Goal: Task Accomplishment & Management: Manage account settings

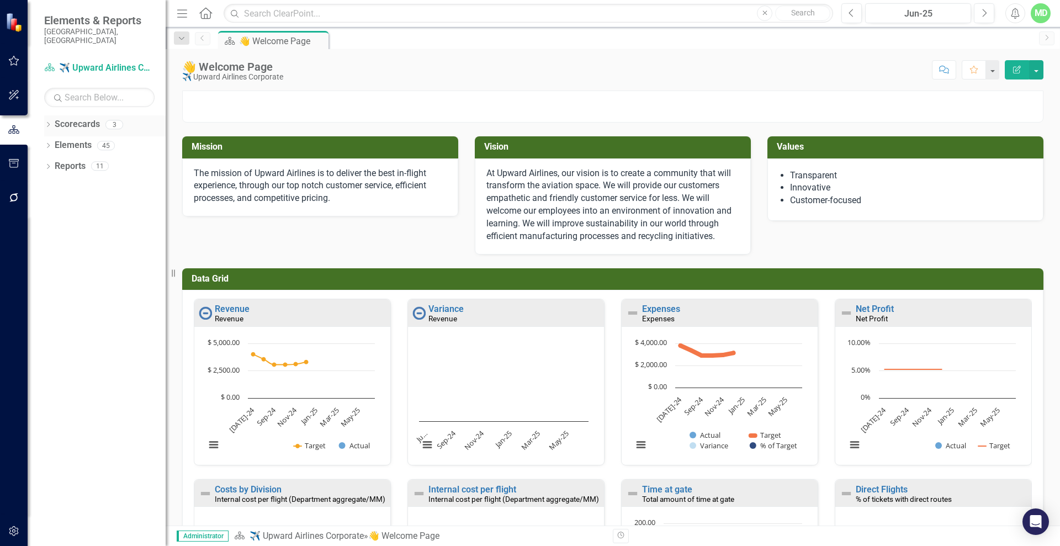
click at [70, 118] on link "Scorecards" at bounding box center [77, 124] width 45 height 13
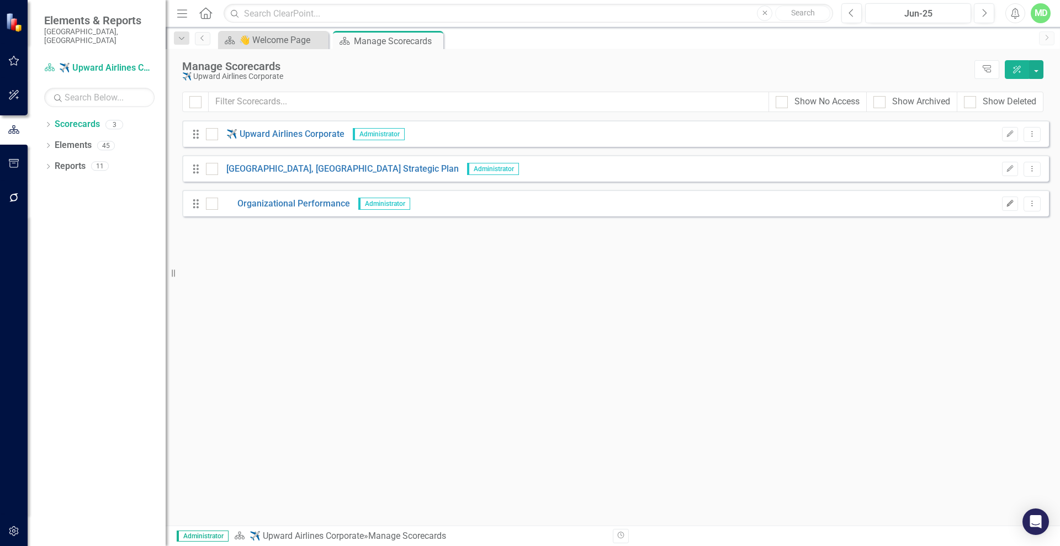
click at [1010, 202] on icon "Edit" at bounding box center [1010, 203] width 8 height 7
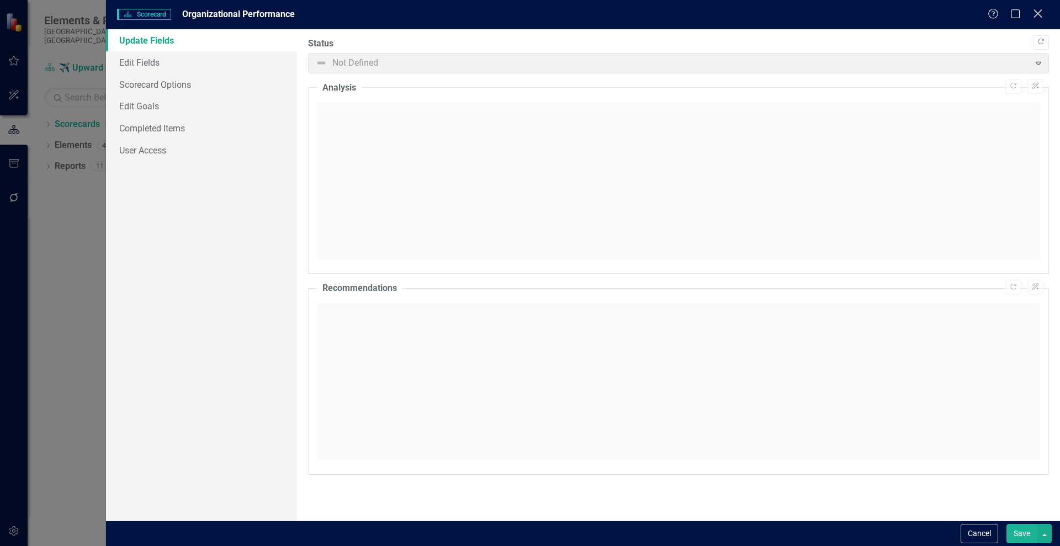
click at [1039, 9] on div "Scorecard Scorecard Organizational Performance Help Maximize Close" at bounding box center [583, 14] width 954 height 29
click at [1035, 15] on icon "Close" at bounding box center [1038, 13] width 14 height 10
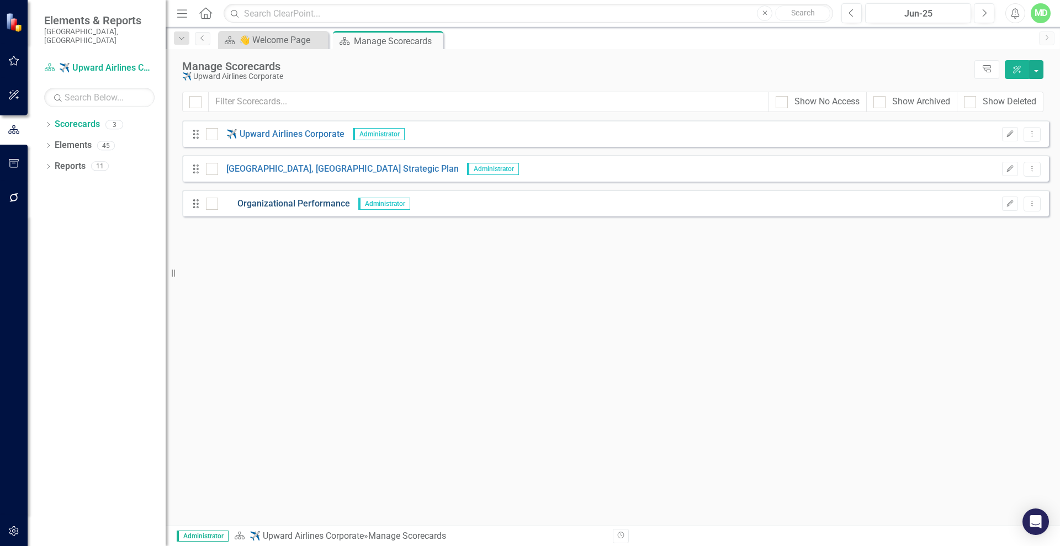
click at [269, 201] on link "Organizational Performance" at bounding box center [284, 204] width 132 height 13
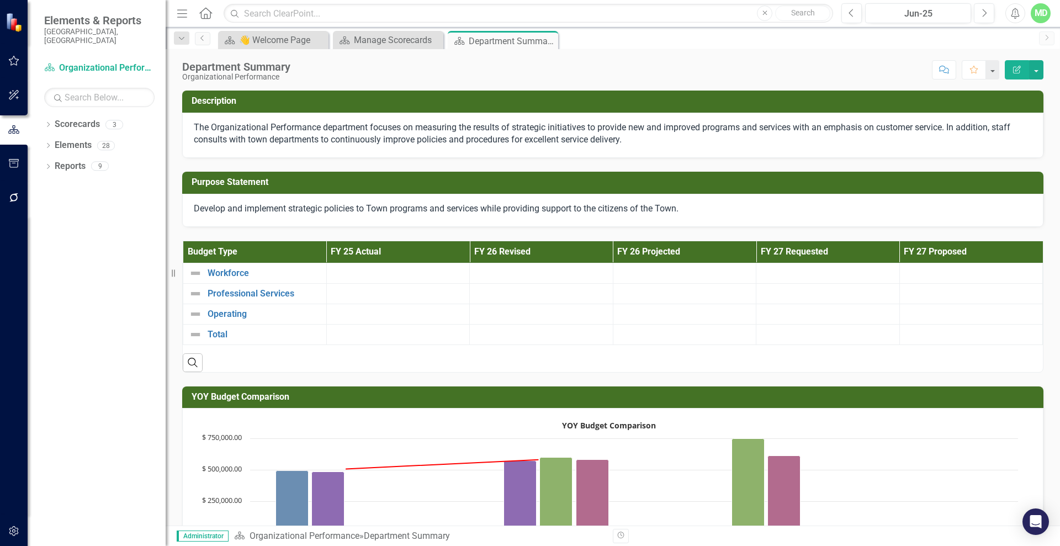
click at [1015, 67] on icon "Edit Report" at bounding box center [1017, 70] width 10 height 8
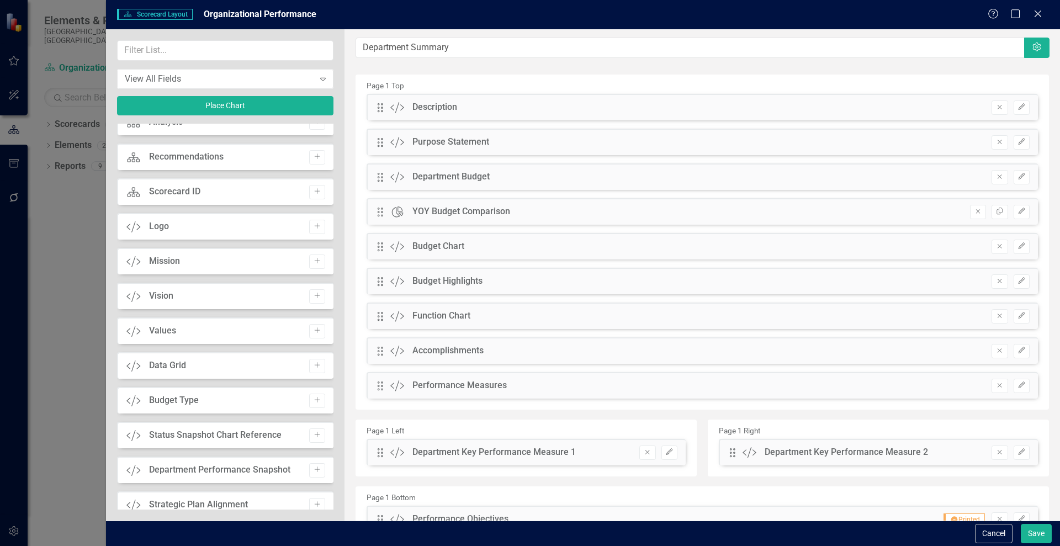
scroll to position [136, 0]
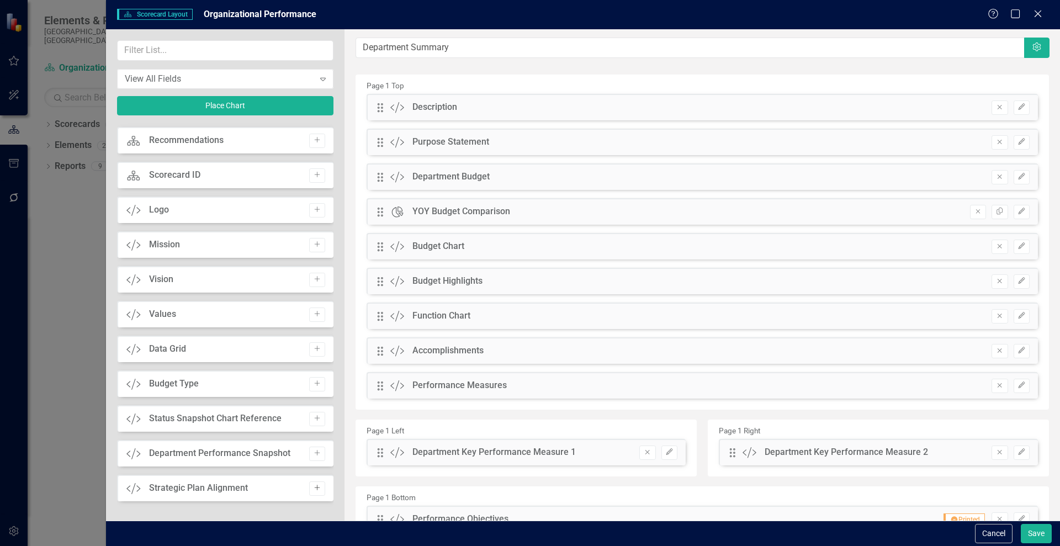
click at [313, 486] on icon "Add" at bounding box center [317, 488] width 8 height 7
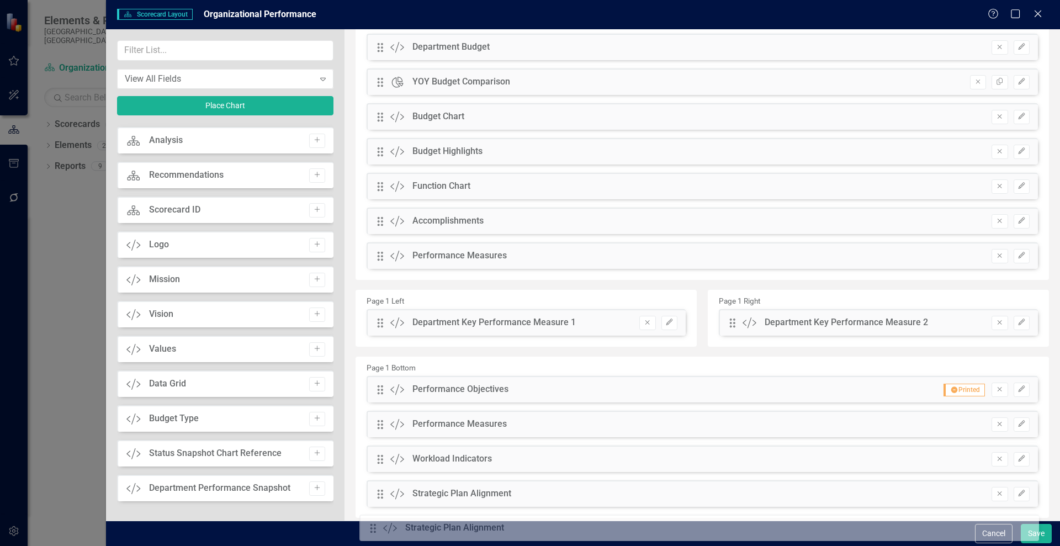
scroll to position [158, 0]
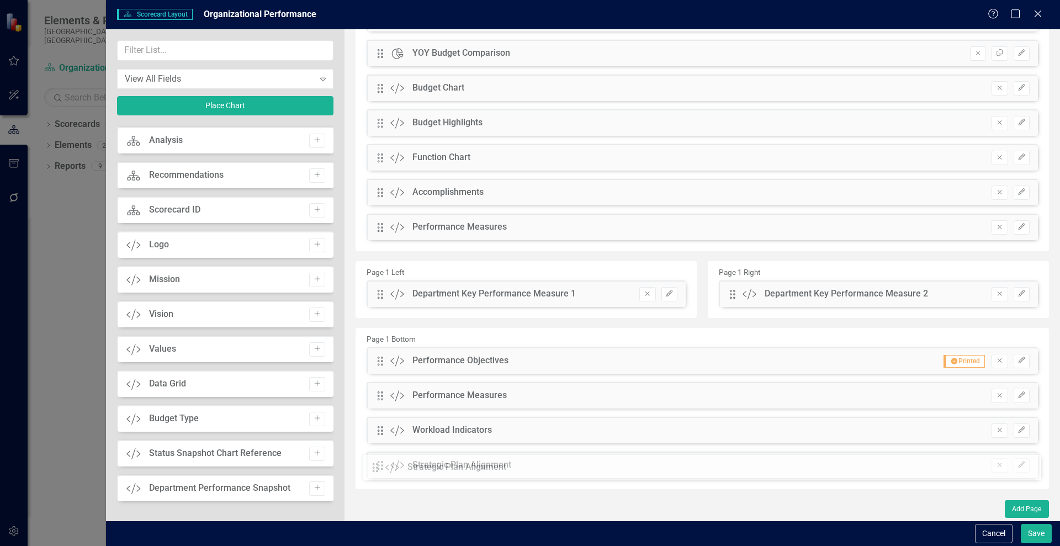
drag, startPoint x: 380, startPoint y: 105, endPoint x: 384, endPoint y: 465, distance: 360.0
click at [449, 467] on div "Strategic Plan Alignment" at bounding box center [461, 465] width 99 height 13
click at [1036, 530] on button "Save" at bounding box center [1036, 533] width 31 height 19
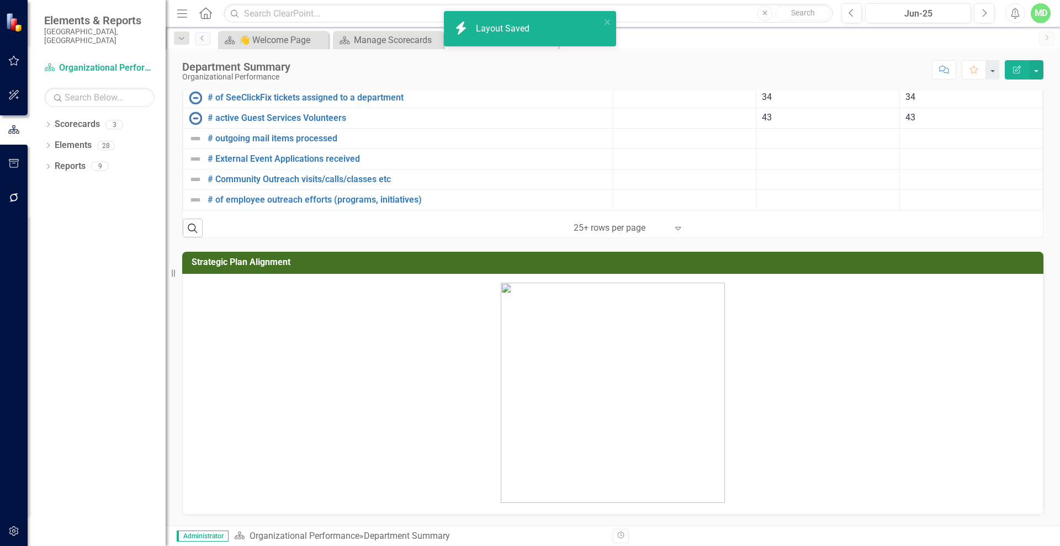
scroll to position [2025, 0]
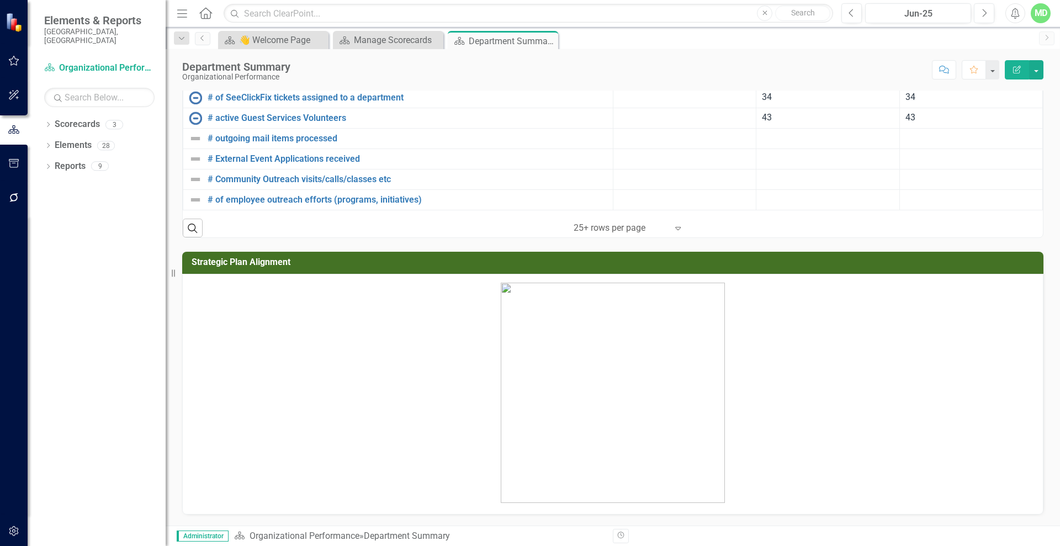
click at [594, 338] on img at bounding box center [613, 393] width 224 height 220
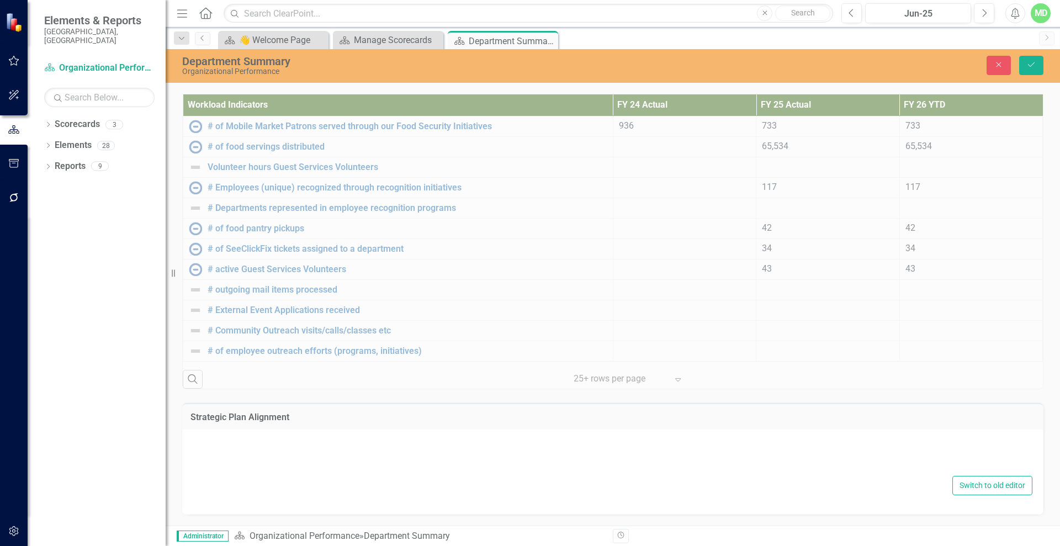
type textarea "<p><img style="display: block; margin-left: auto; margin-right: auto;" src="doc…"
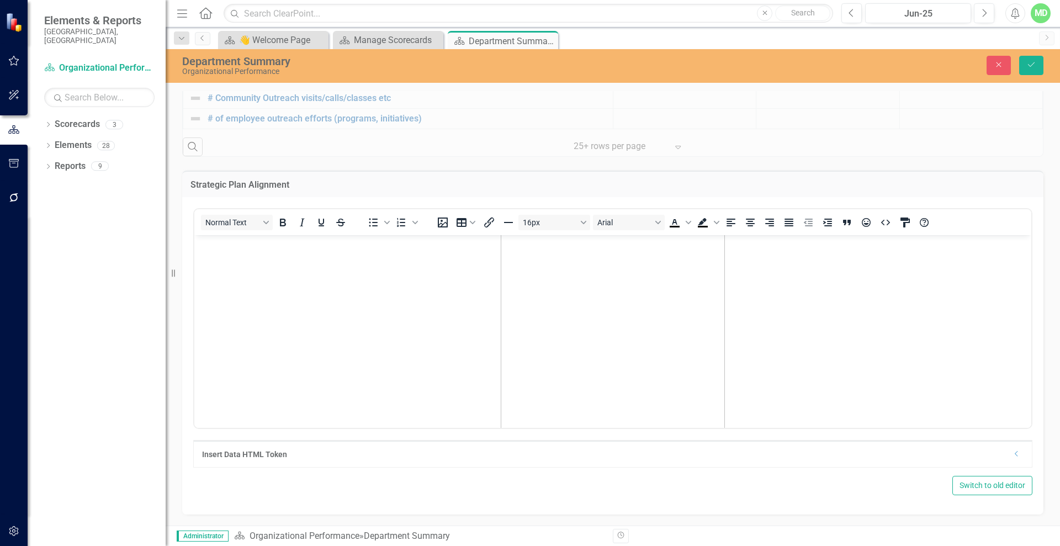
scroll to position [0, 0]
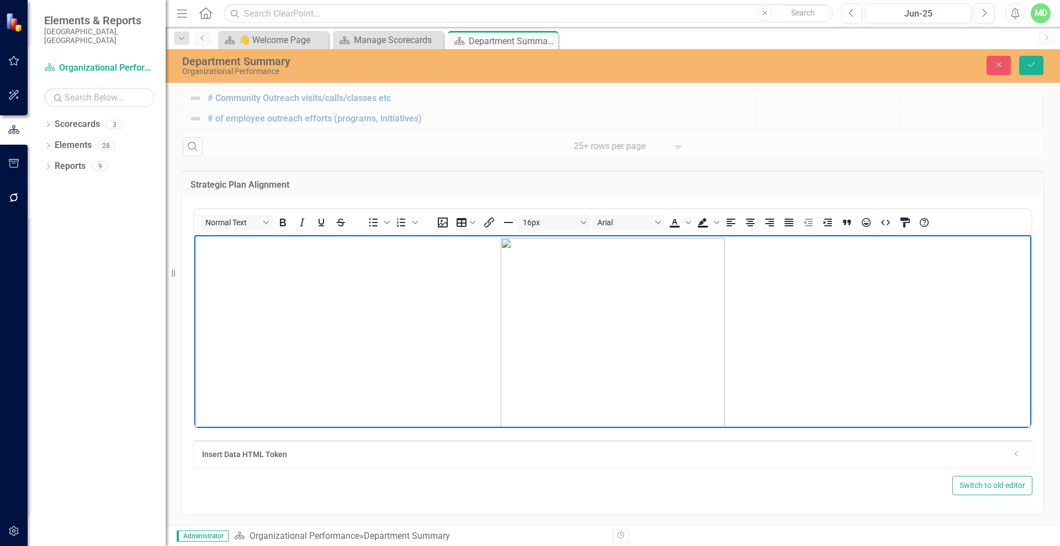
click at [594, 324] on img "Rich Text Area. Press ALT-0 for help." at bounding box center [613, 348] width 224 height 220
click at [712, 276] on img "Rich Text Area. Press ALT-0 for help." at bounding box center [613, 348] width 224 height 220
click at [714, 268] on img "Rich Text Area. Press ALT-0 for help." at bounding box center [613, 348] width 224 height 220
click at [445, 219] on icon "Insert image" at bounding box center [442, 222] width 13 height 13
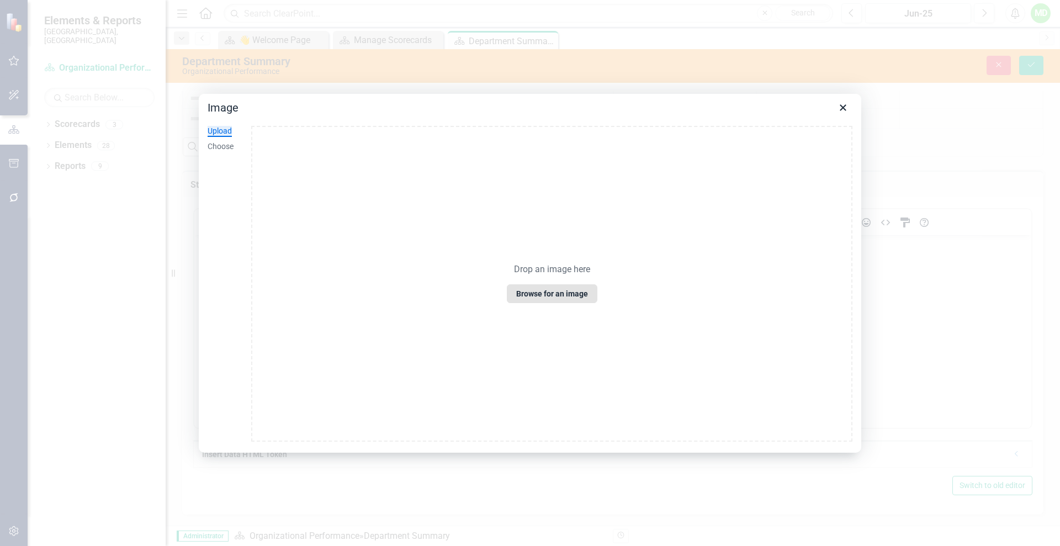
click at [569, 303] on div "Drop an image here Browse for an image" at bounding box center [551, 284] width 601 height 316
click at [564, 289] on button "Browse for an image" at bounding box center [552, 293] width 91 height 19
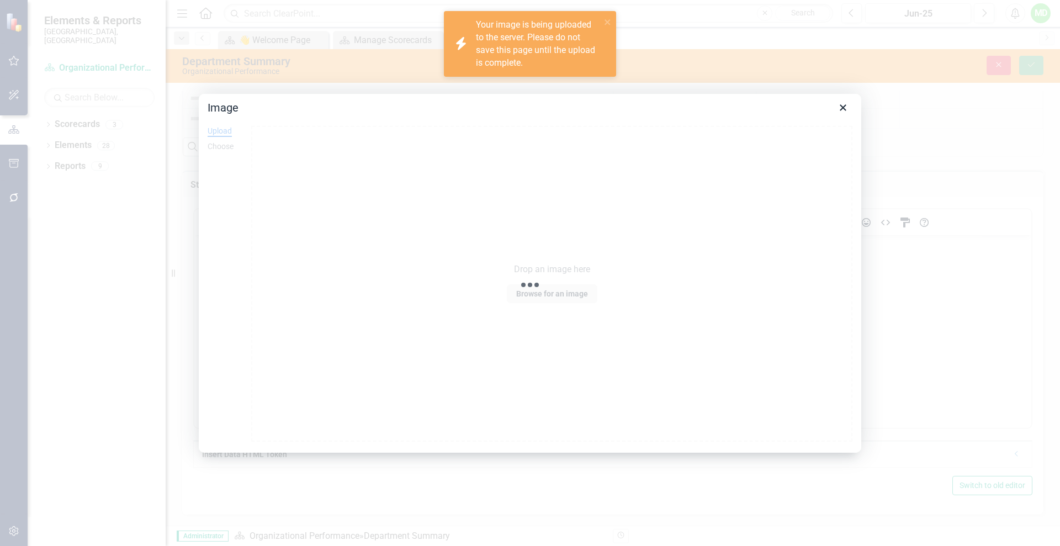
scroll to position [3, 0]
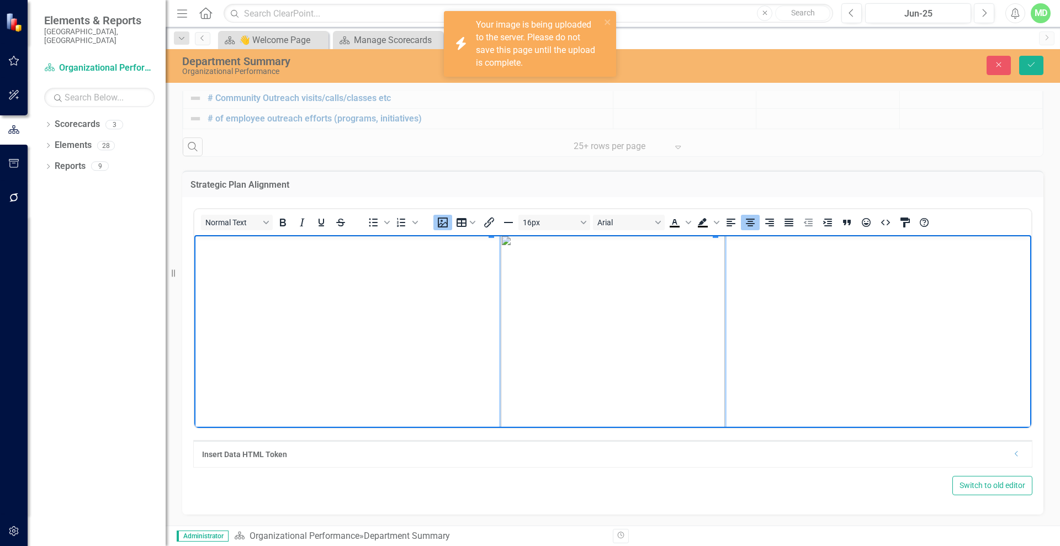
click at [501, 238] on img "Rich Text Area. Press ALT-0 for help." at bounding box center [613, 345] width 224 height 220
drag, startPoint x: 489, startPoint y: 236, endPoint x: 446, endPoint y: 240, distance: 43.2
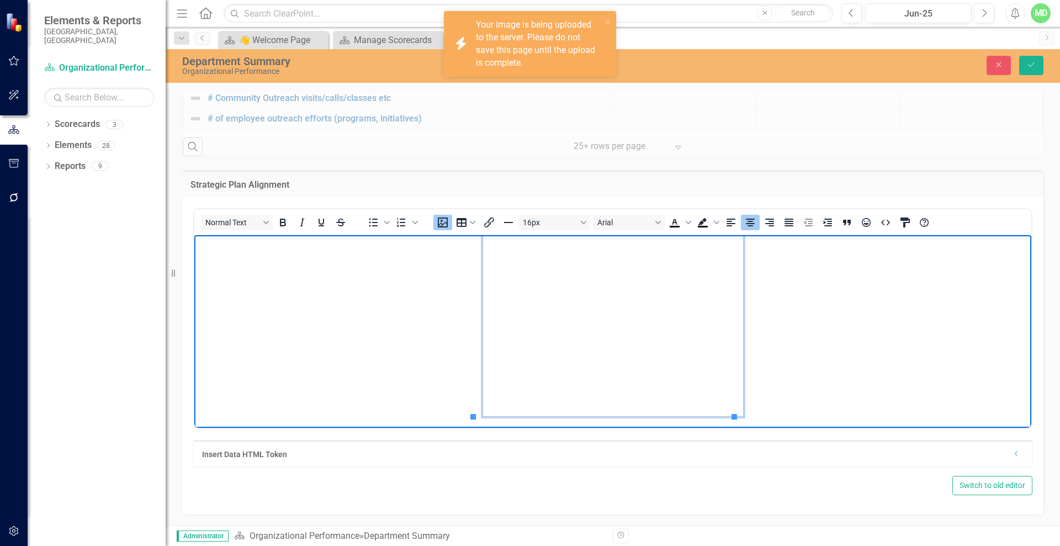
scroll to position [78, 0]
drag, startPoint x: 473, startPoint y: 413, endPoint x: 569, endPoint y: 378, distance: 101.8
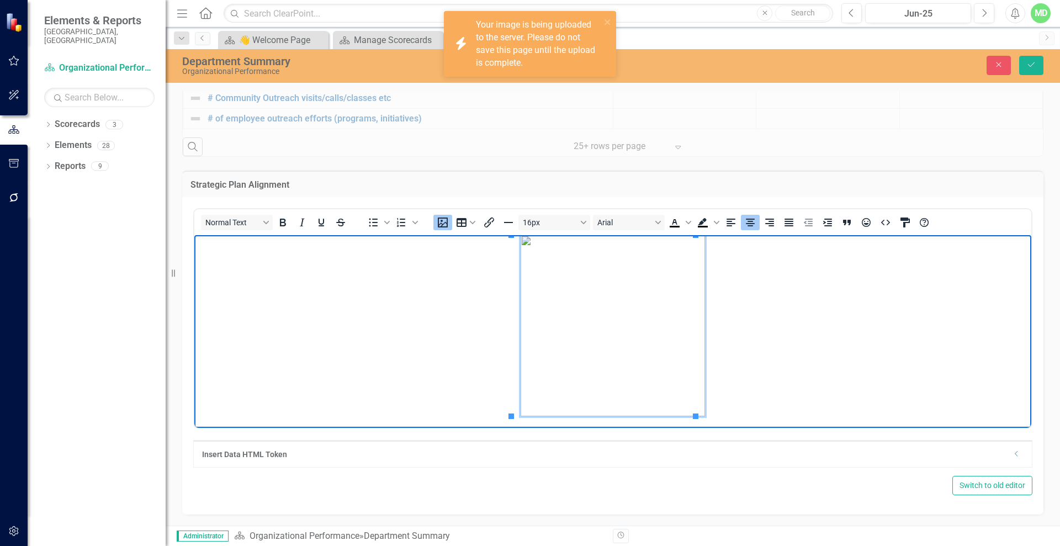
scroll to position [3, 0]
drag, startPoint x: 511, startPoint y: 272, endPoint x: 516, endPoint y: 278, distance: 7.8
click at [521, 272] on img "Rich Text Area. Press ALT-0 for help." at bounding box center [613, 325] width 184 height 181
click at [582, 327] on img "Rich Text Area. Press ALT-0 for help." at bounding box center [613, 325] width 184 height 181
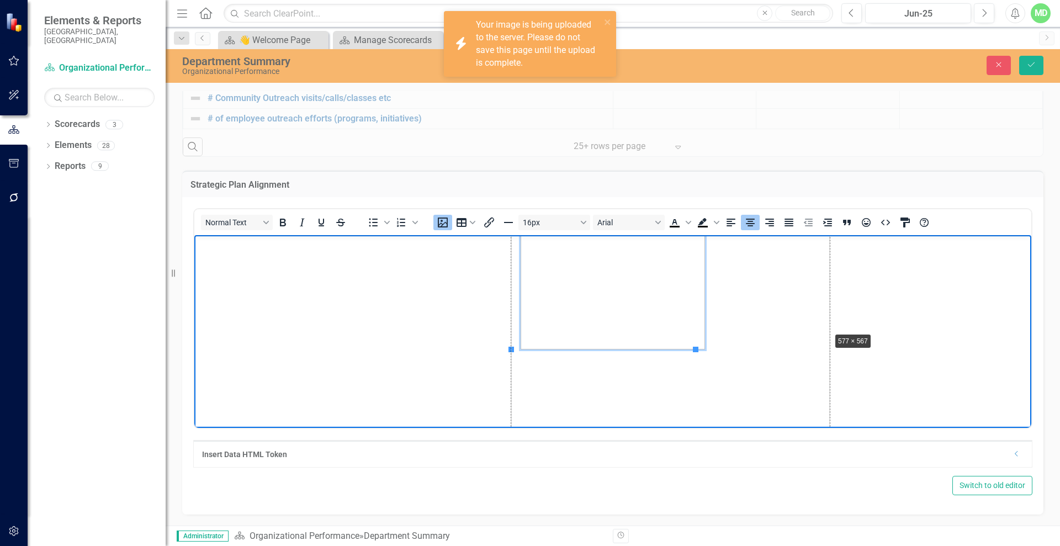
drag, startPoint x: 696, startPoint y: 414, endPoint x: 864, endPoint y: 392, distance: 169.3
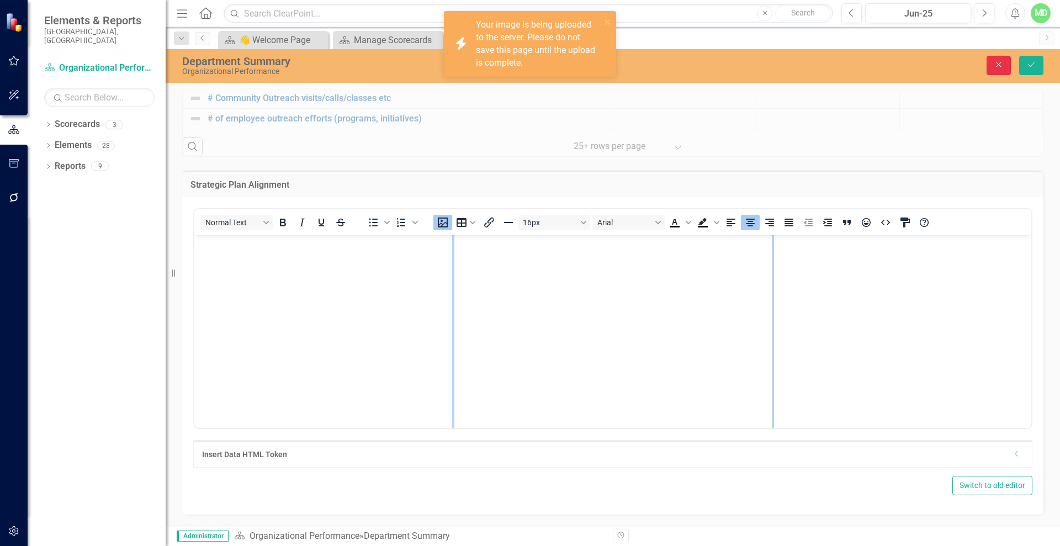
click at [999, 63] on icon "Close" at bounding box center [999, 65] width 10 height 8
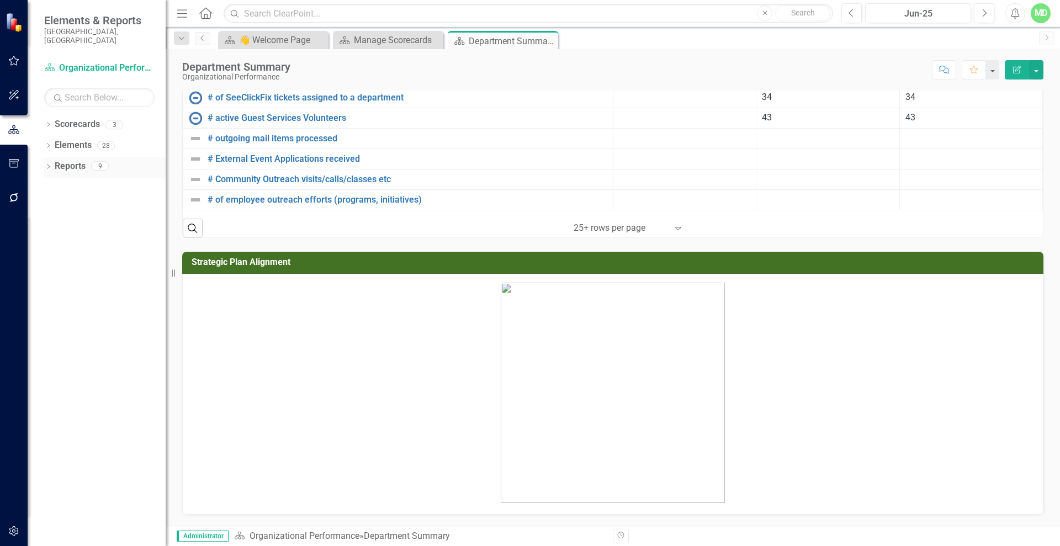
click at [76, 160] on link "Reports" at bounding box center [70, 166] width 31 height 13
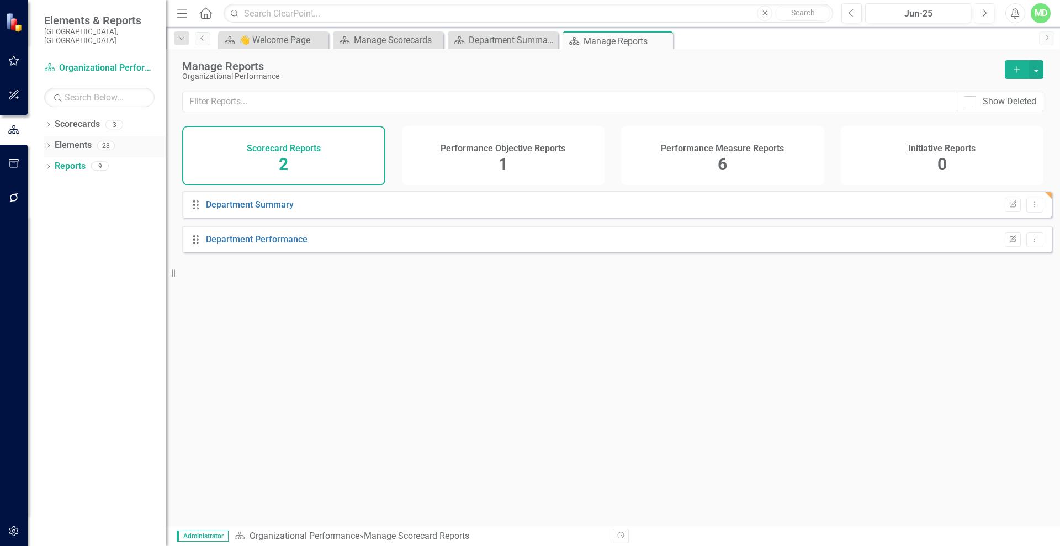
click at [74, 140] on link "Elements" at bounding box center [73, 145] width 37 height 13
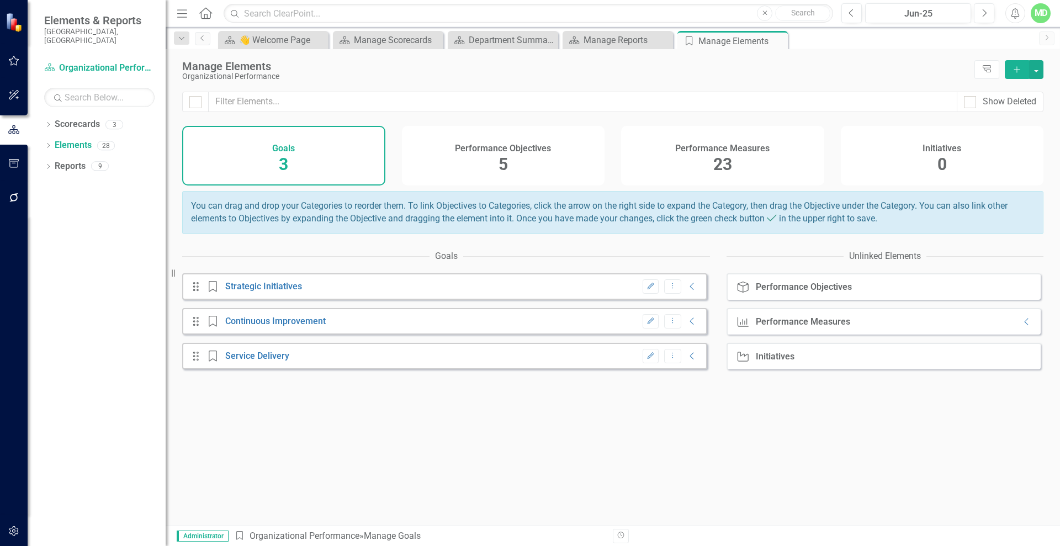
click at [726, 147] on h4 "Performance Measures" at bounding box center [722, 149] width 94 height 10
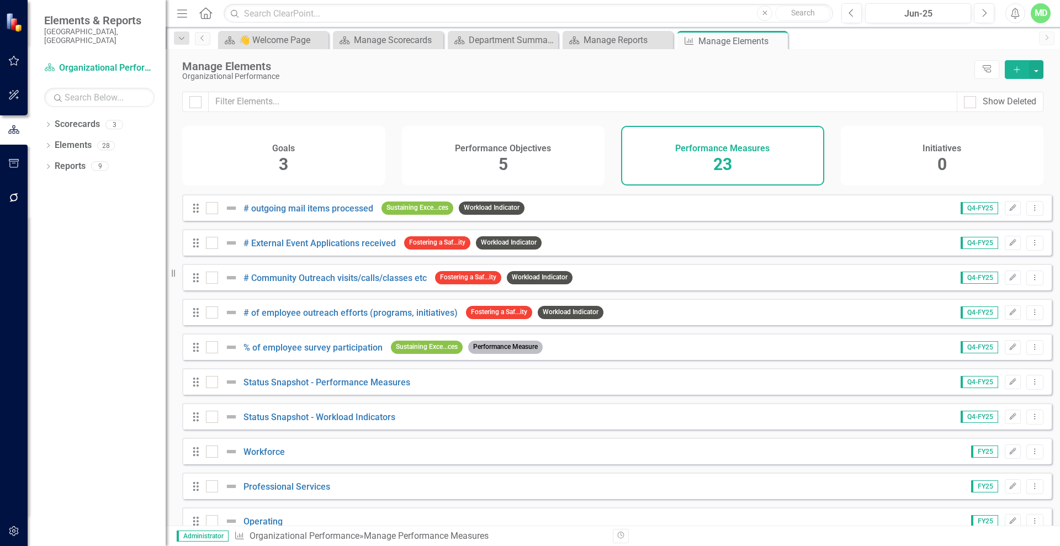
scroll to position [474, 0]
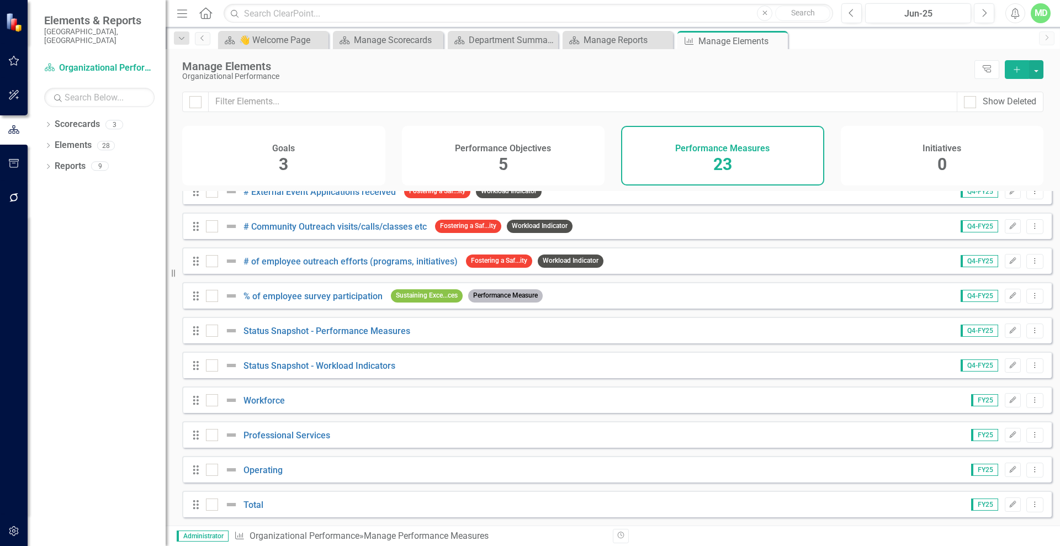
drag, startPoint x: 1013, startPoint y: 66, endPoint x: 1016, endPoint y: 71, distance: 6.0
click at [1016, 71] on icon "Add" at bounding box center [1017, 70] width 10 height 8
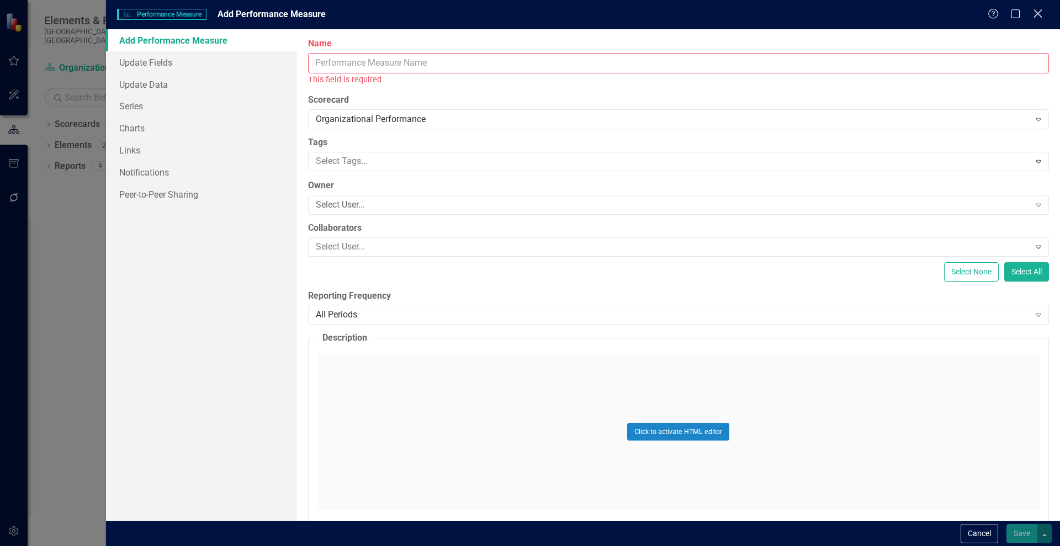
click at [1035, 14] on icon "Close" at bounding box center [1038, 13] width 14 height 10
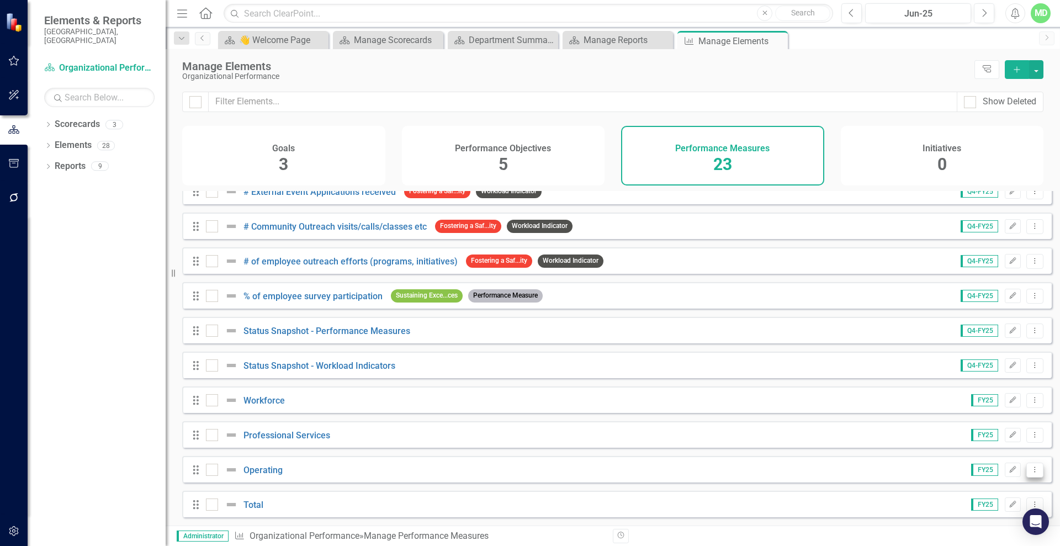
click at [1030, 468] on icon "Dropdown Menu" at bounding box center [1034, 469] width 9 height 7
click at [978, 435] on link "Copy Duplicate Performance Measure" at bounding box center [959, 431] width 152 height 20
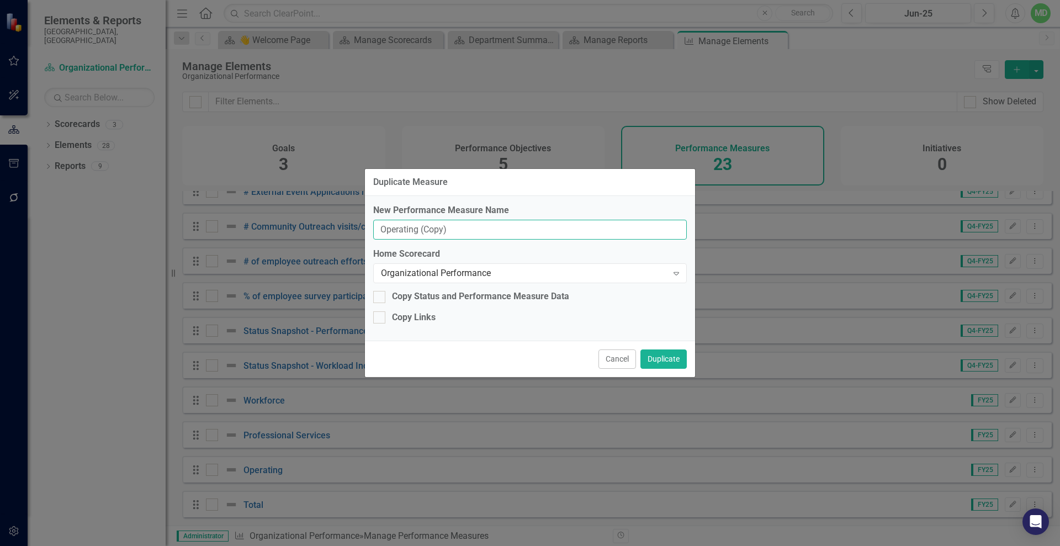
drag, startPoint x: 379, startPoint y: 230, endPoint x: 532, endPoint y: 230, distance: 152.9
click at [546, 243] on div "New Performance Measure Name Operating (Copy) Home Scorecard Organizational Per…" at bounding box center [530, 268] width 330 height 145
type input "Capital"
click at [655, 358] on button "Duplicate" at bounding box center [663, 359] width 46 height 19
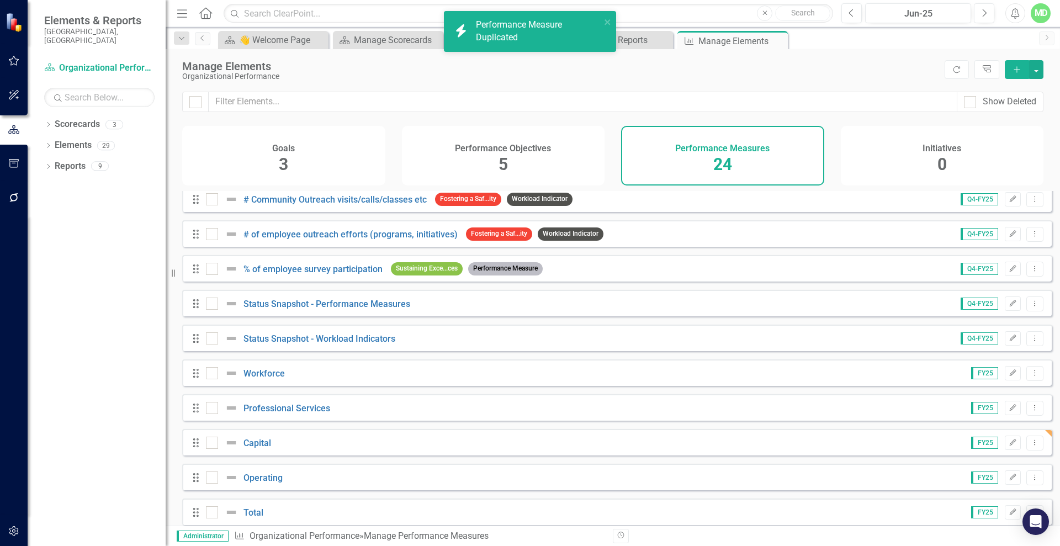
scroll to position [509, 0]
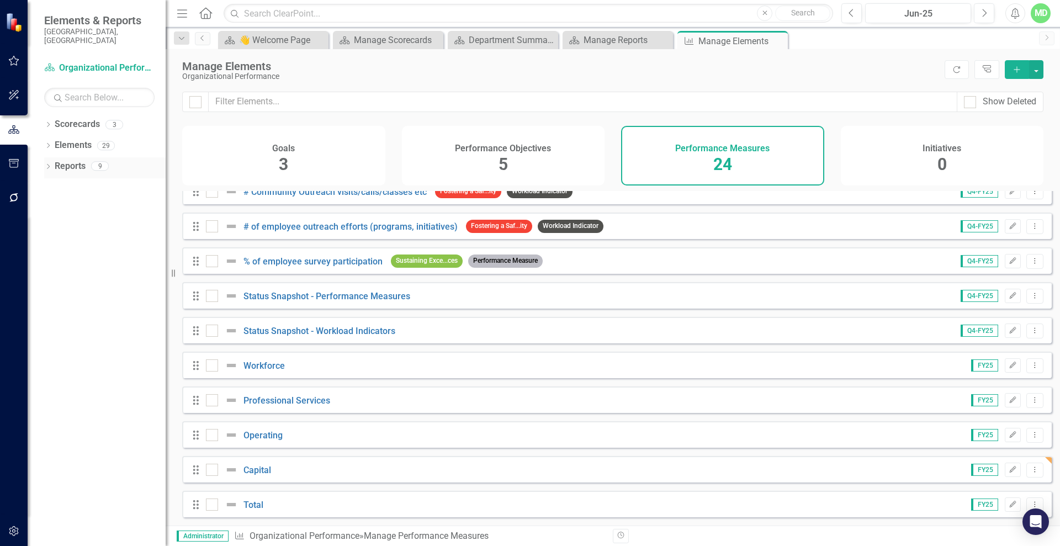
click at [76, 160] on link "Reports" at bounding box center [70, 166] width 31 height 13
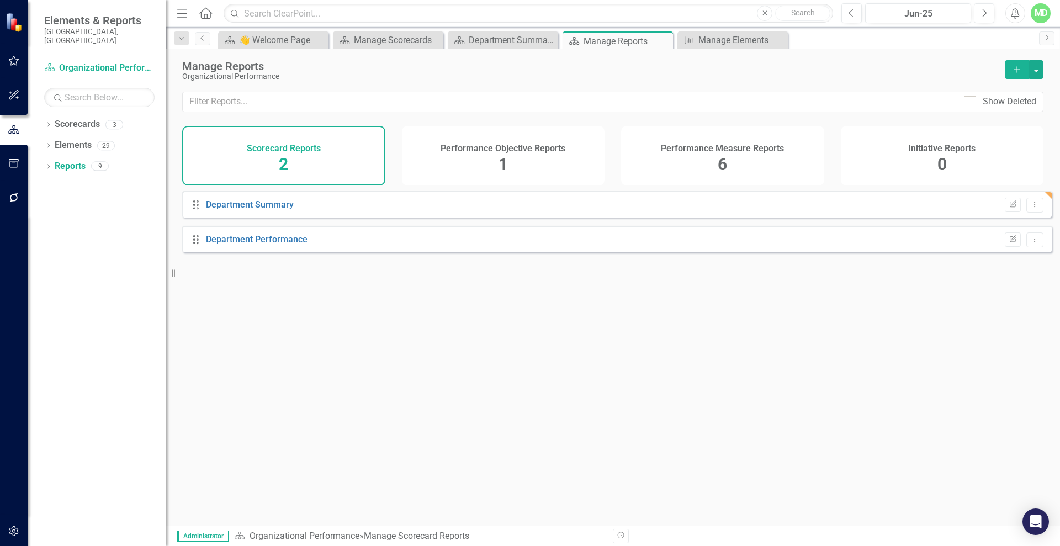
click at [745, 135] on div "Performance Measure Reports 6" at bounding box center [722, 156] width 203 height 60
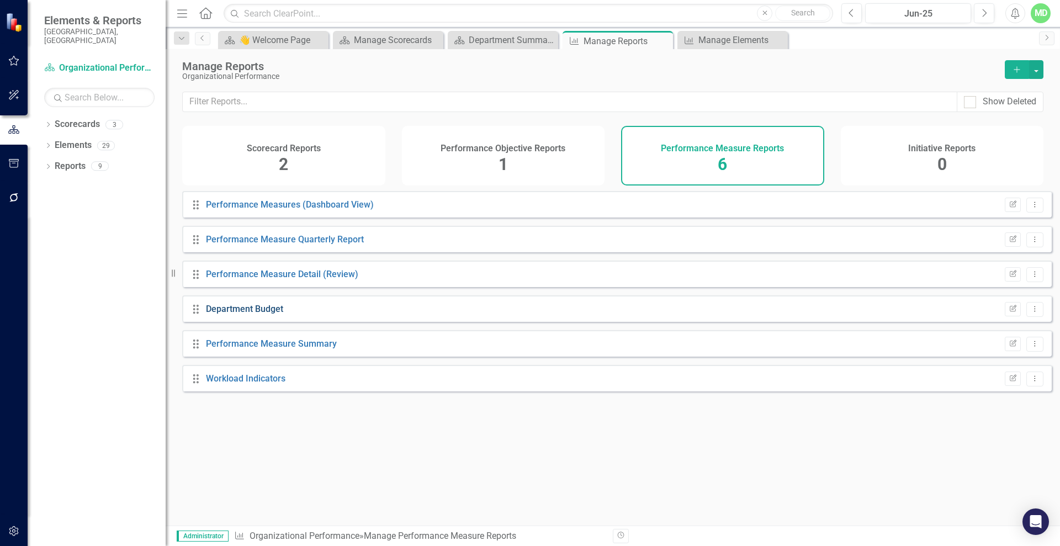
click at [228, 314] on link "Department Budget" at bounding box center [244, 309] width 77 height 10
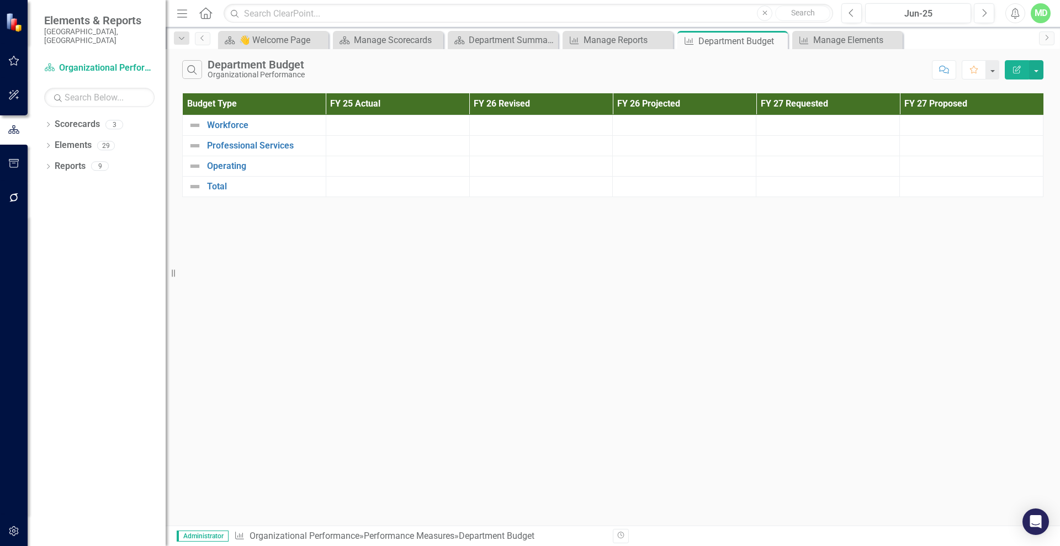
click at [1012, 71] on icon "Edit Report" at bounding box center [1017, 70] width 10 height 8
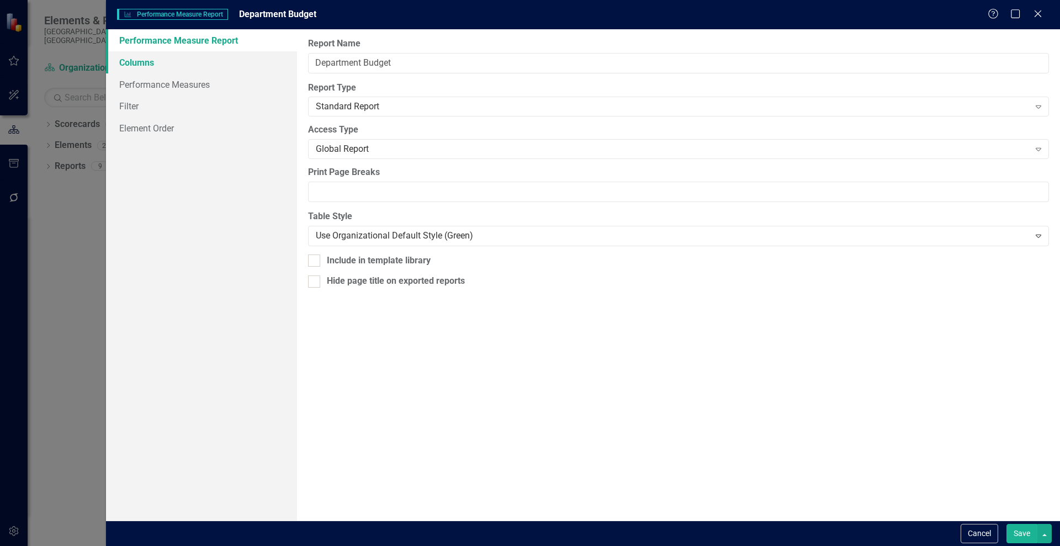
click at [136, 66] on link "Columns" at bounding box center [201, 62] width 191 height 22
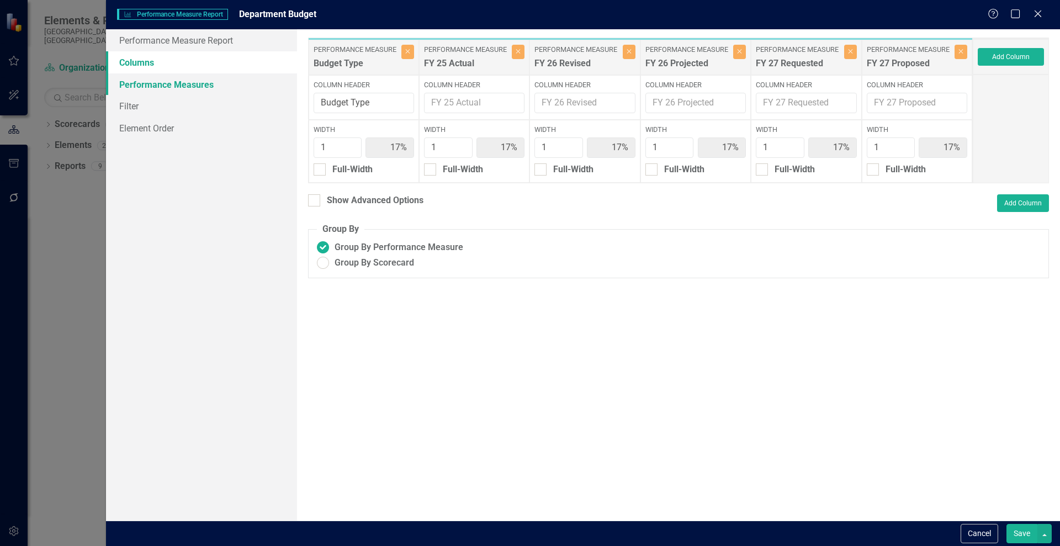
click at [145, 86] on link "Performance Measures" at bounding box center [201, 84] width 191 height 22
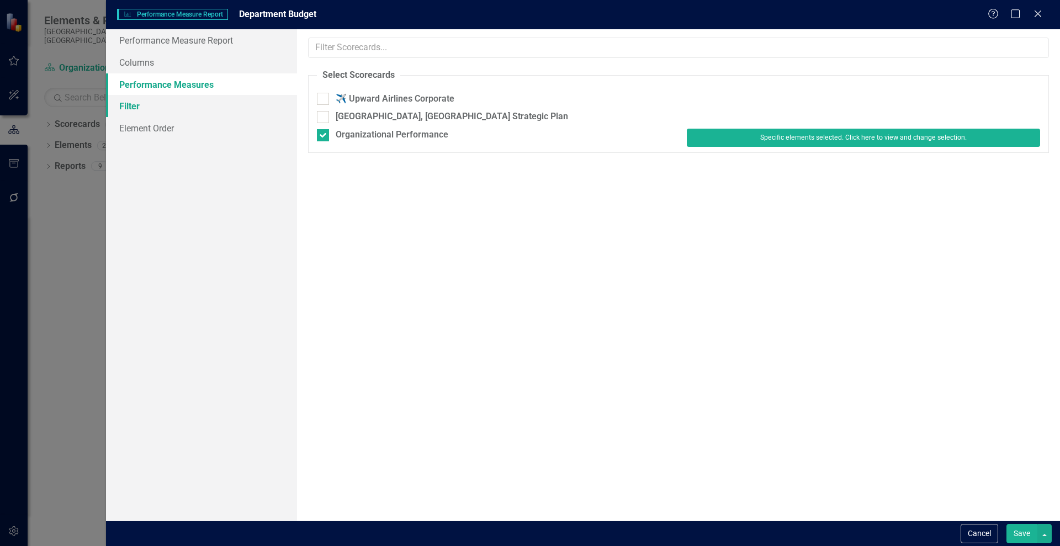
click at [140, 103] on link "Filter" at bounding box center [201, 106] width 191 height 22
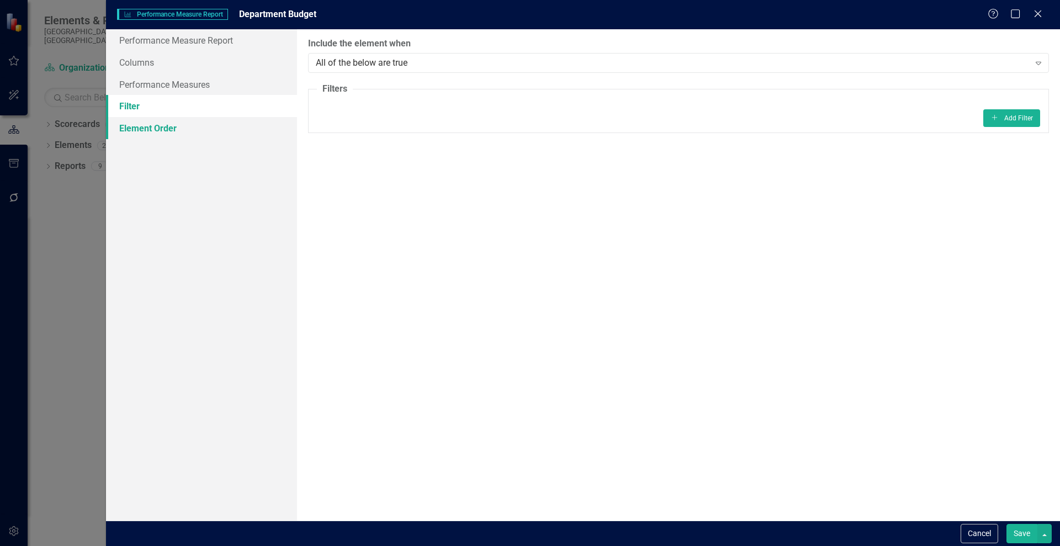
click at [137, 129] on link "Element Order" at bounding box center [201, 128] width 191 height 22
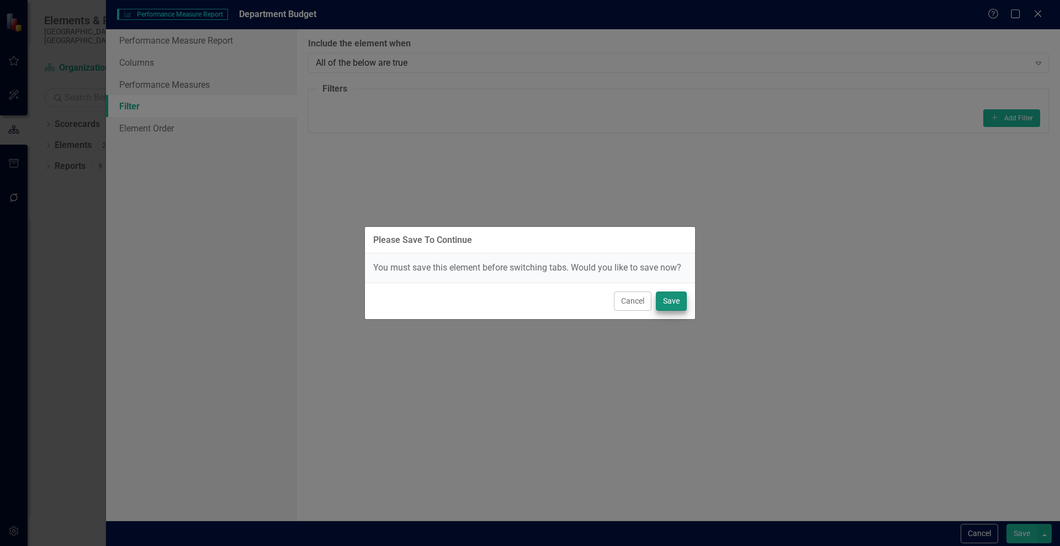
drag, startPoint x: 632, startPoint y: 302, endPoint x: 676, endPoint y: 298, distance: 44.3
click at [676, 300] on div "Cancel Save" at bounding box center [530, 301] width 330 height 36
click at [675, 298] on button "Save" at bounding box center [671, 301] width 31 height 19
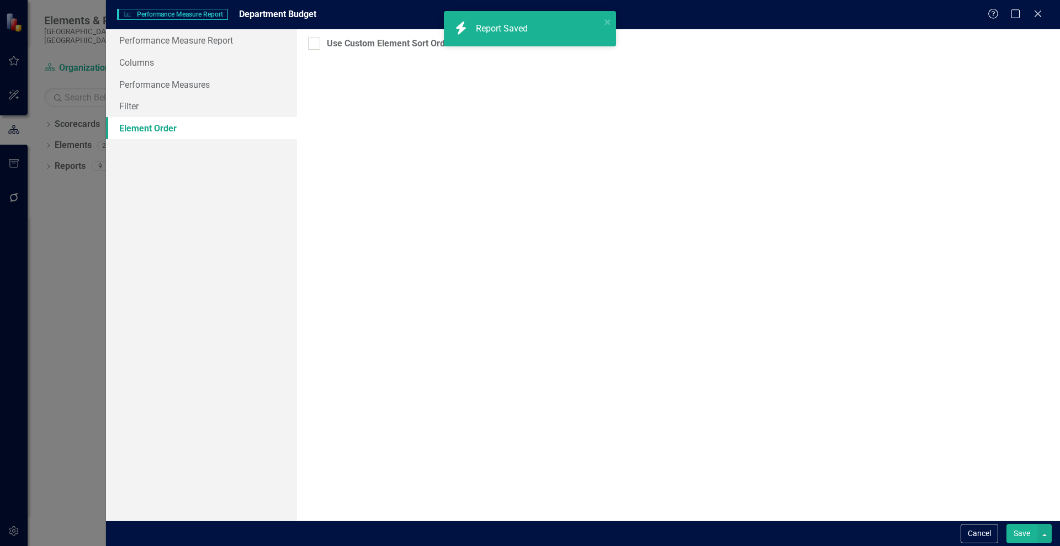
click at [162, 130] on link "Element Order" at bounding box center [201, 128] width 191 height 22
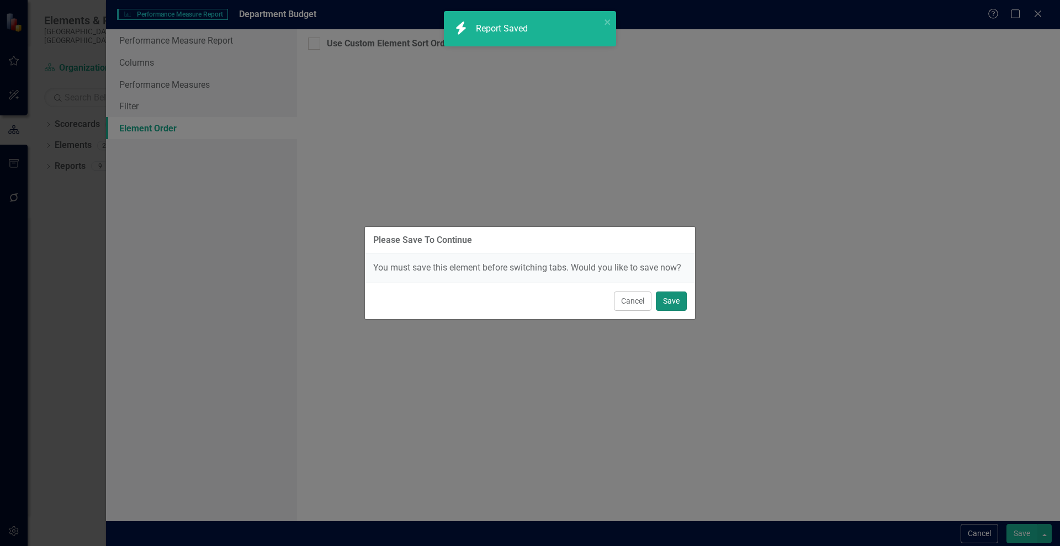
click at [666, 301] on button "Save" at bounding box center [671, 301] width 31 height 19
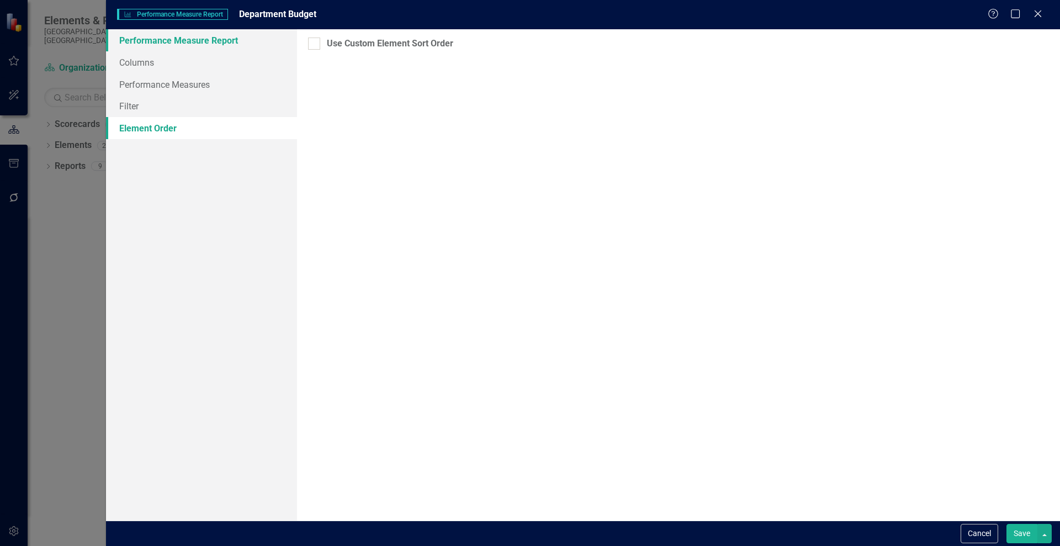
click at [137, 40] on link "Performance Measure Report" at bounding box center [201, 40] width 191 height 22
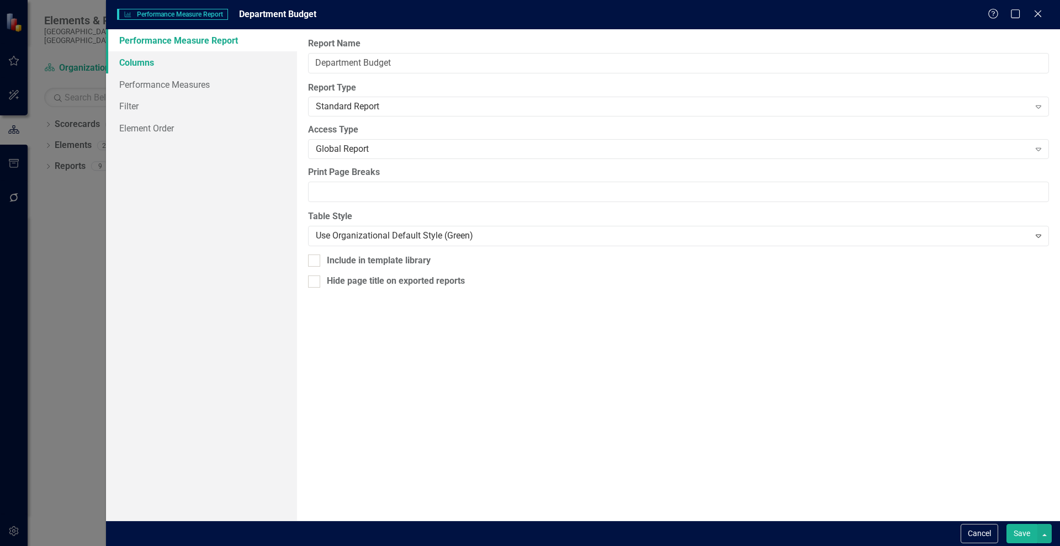
click at [144, 61] on link "Columns" at bounding box center [201, 62] width 191 height 22
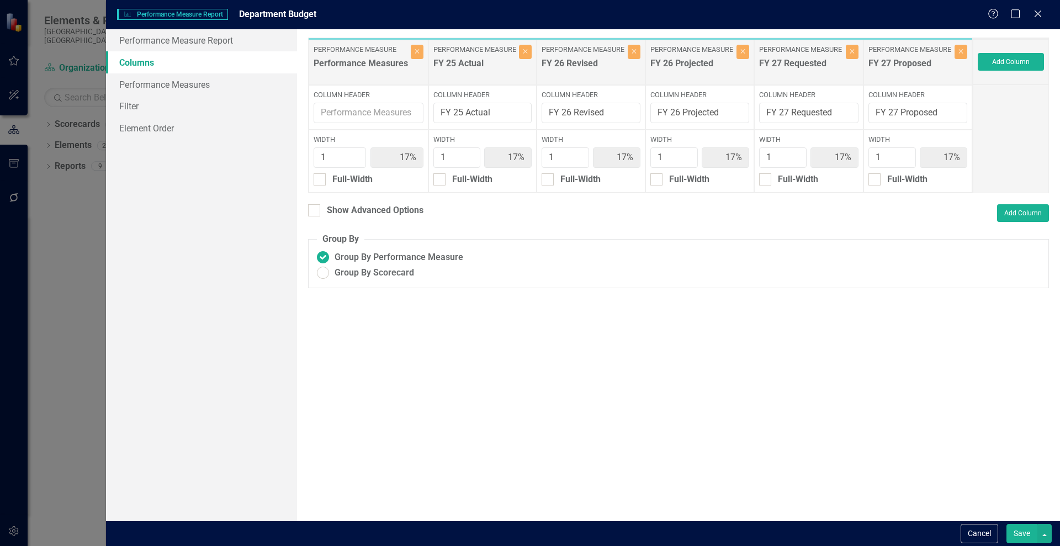
click at [1024, 532] on button "Save" at bounding box center [1022, 533] width 31 height 19
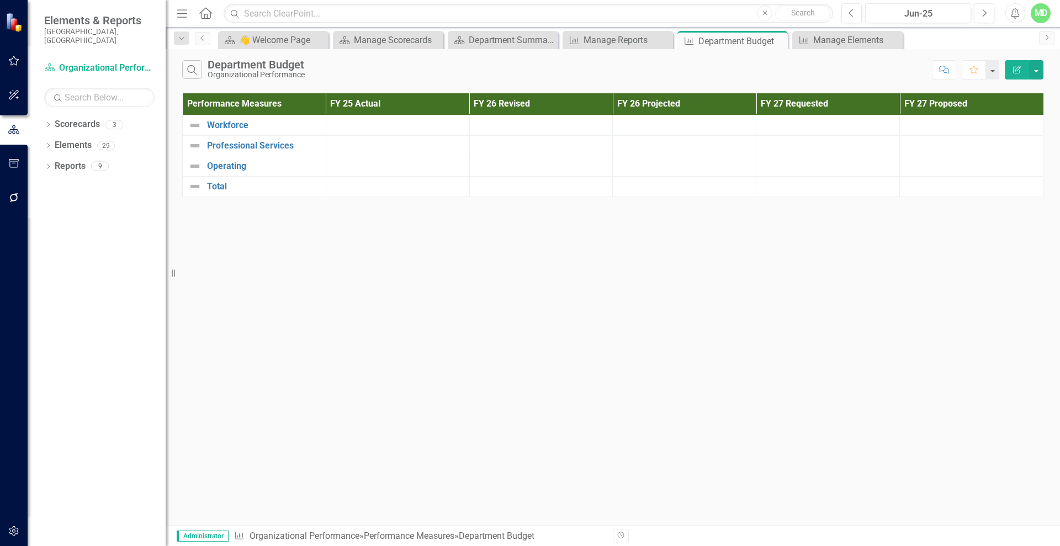
click at [1020, 65] on button "Edit Report" at bounding box center [1017, 69] width 24 height 19
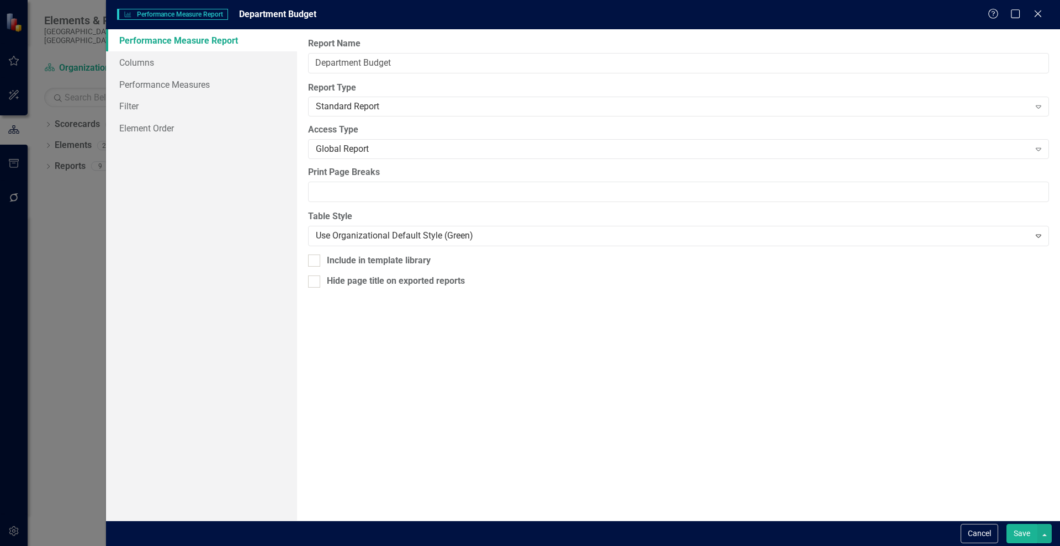
click at [156, 41] on link "Performance Measure Report" at bounding box center [201, 40] width 191 height 22
click at [354, 108] on div "Standard Report" at bounding box center [673, 106] width 714 height 13
click at [352, 148] on div "Global Report" at bounding box center [673, 149] width 714 height 13
click at [130, 62] on link "Columns" at bounding box center [201, 62] width 191 height 22
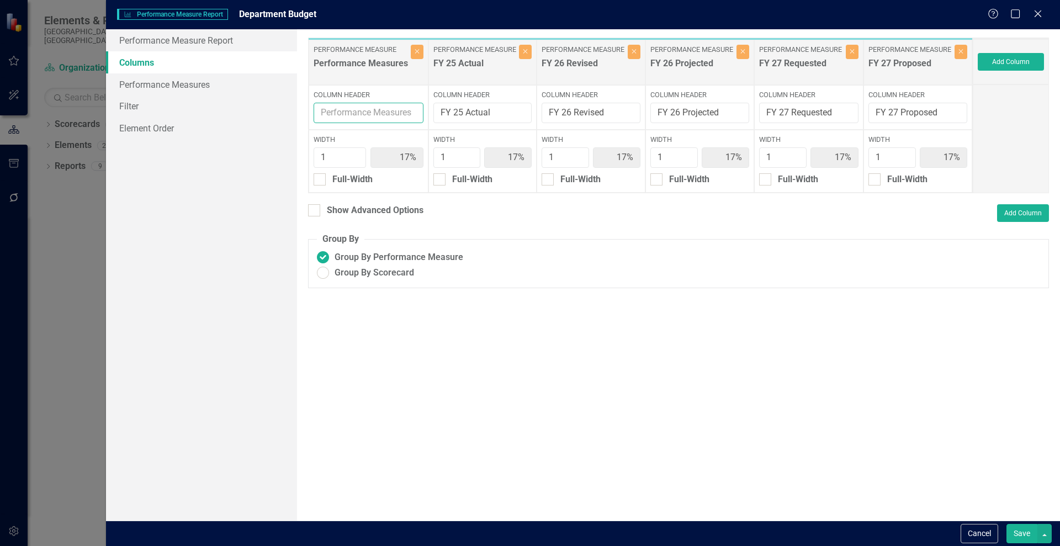
click at [384, 115] on input "Column Header" at bounding box center [369, 113] width 110 height 20
click at [320, 91] on label "Column Header" at bounding box center [369, 95] width 110 height 10
click at [320, 103] on input "Column Header" at bounding box center [369, 113] width 110 height 20
click at [137, 107] on link "Filter" at bounding box center [201, 106] width 191 height 22
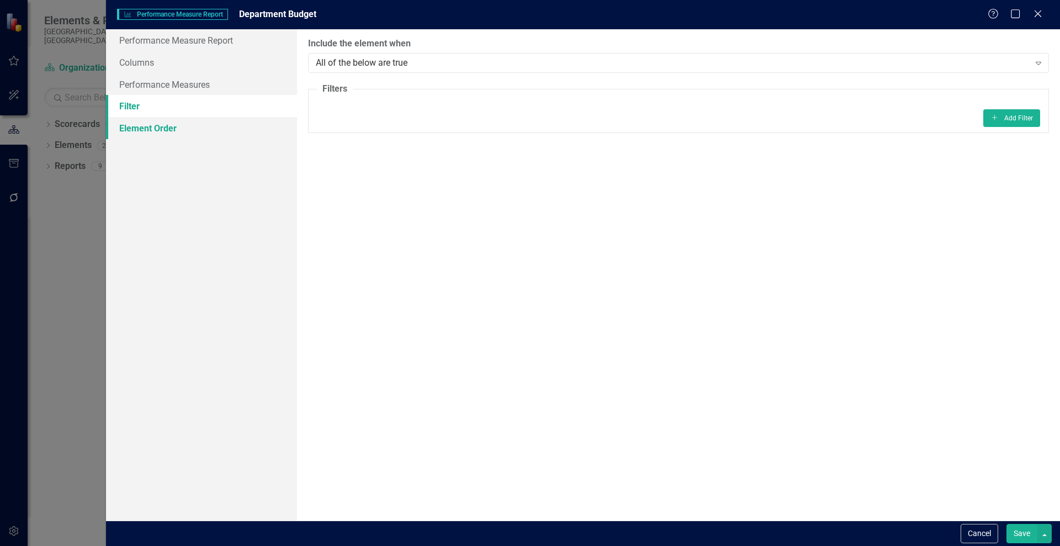
click at [142, 125] on link "Element Order" at bounding box center [201, 128] width 191 height 22
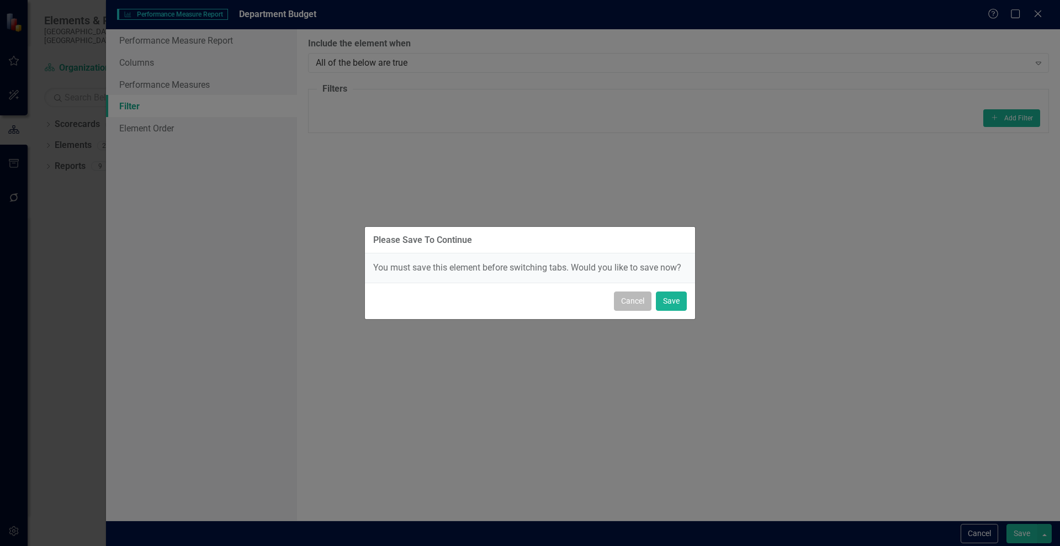
click at [623, 302] on button "Cancel" at bounding box center [633, 301] width 38 height 19
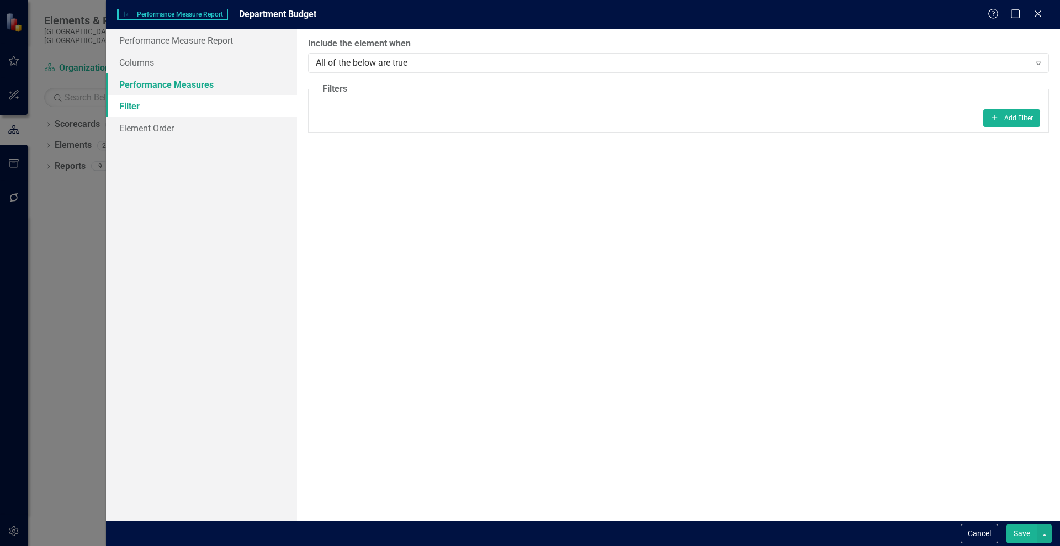
click at [158, 82] on link "Performance Measures" at bounding box center [201, 84] width 191 height 22
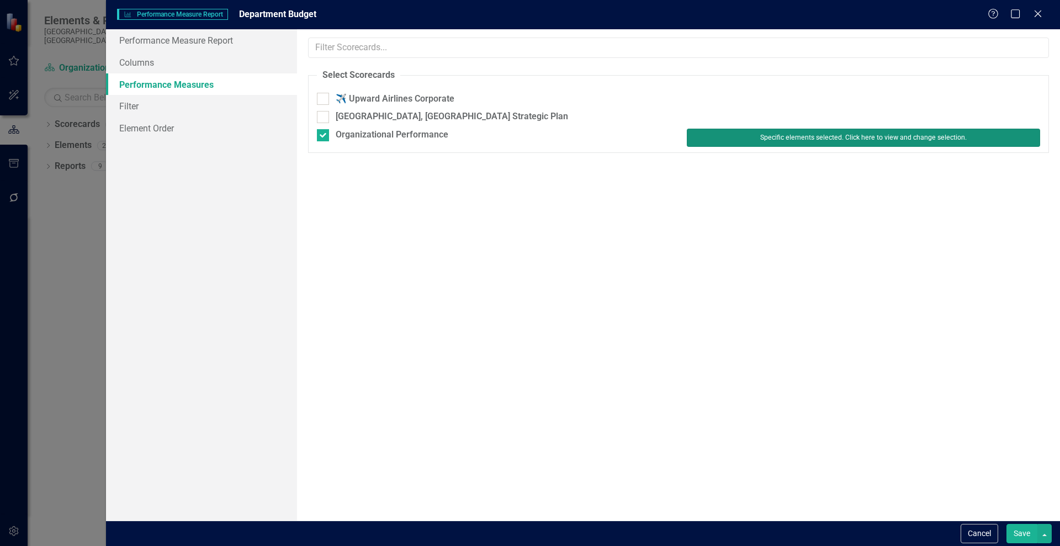
click at [834, 136] on button "Specific elements selected. Click here to view and change selection." at bounding box center [863, 138] width 353 height 18
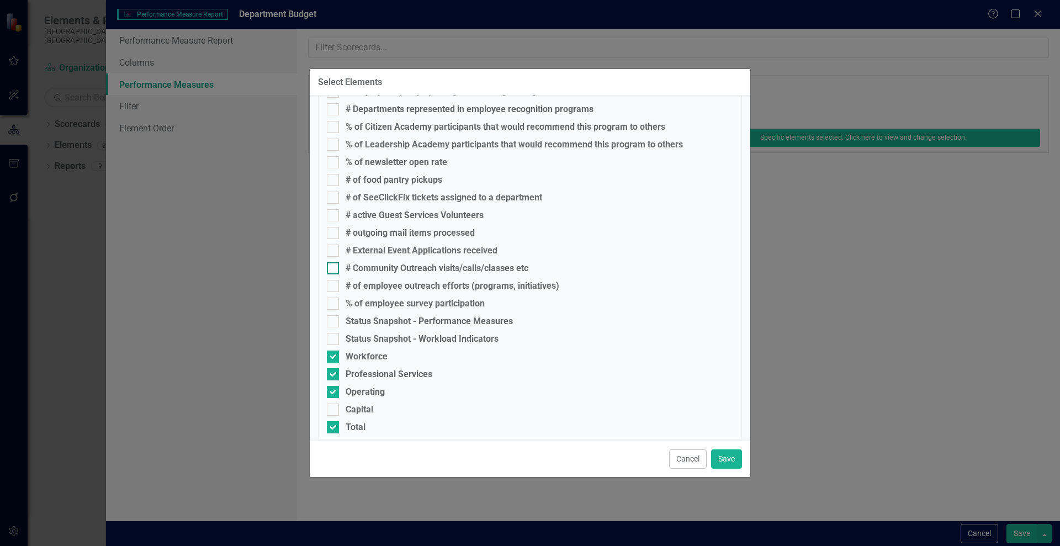
scroll to position [146, 0]
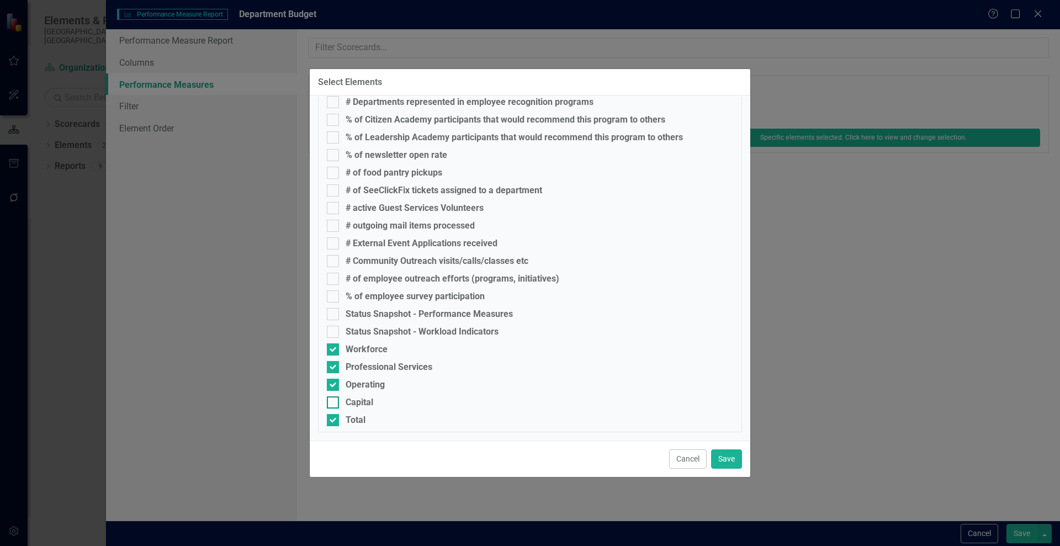
click at [330, 404] on div at bounding box center [333, 402] width 12 height 12
click at [330, 404] on input "Capital" at bounding box center [330, 399] width 7 height 7
checkbox input "true"
click at [734, 460] on button "Save" at bounding box center [726, 458] width 31 height 19
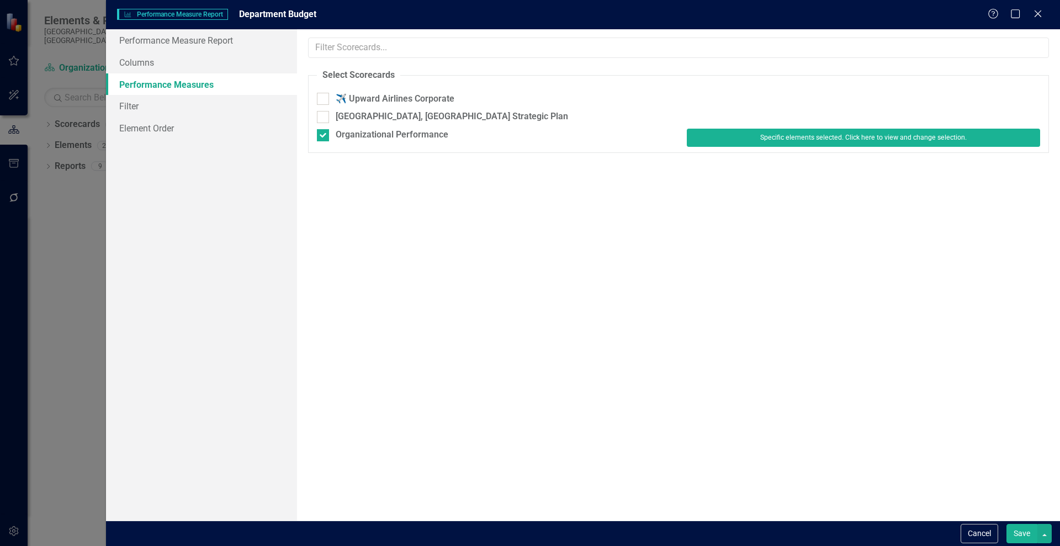
click at [1010, 536] on button "Save" at bounding box center [1022, 533] width 31 height 19
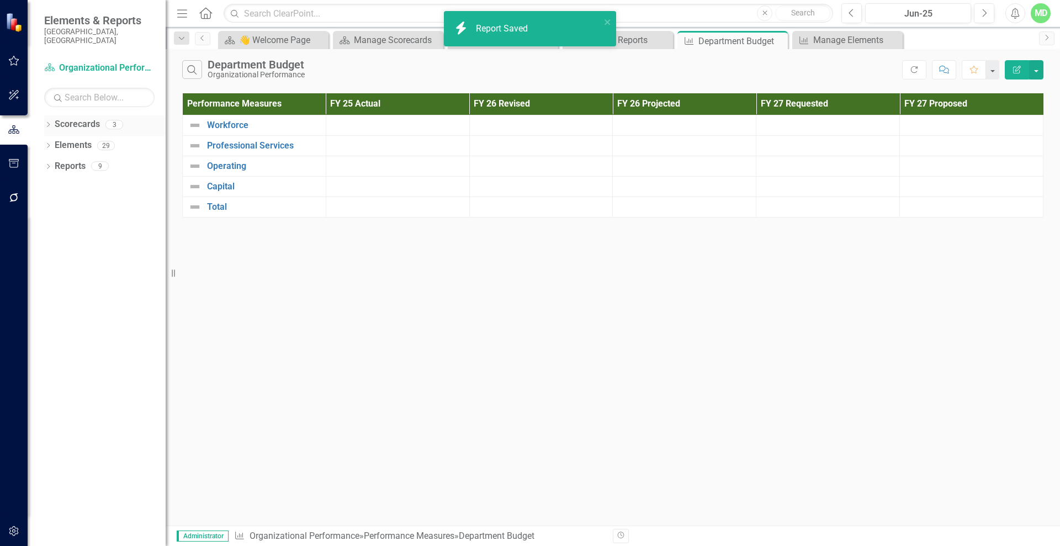
click at [72, 118] on link "Scorecards" at bounding box center [77, 124] width 45 height 13
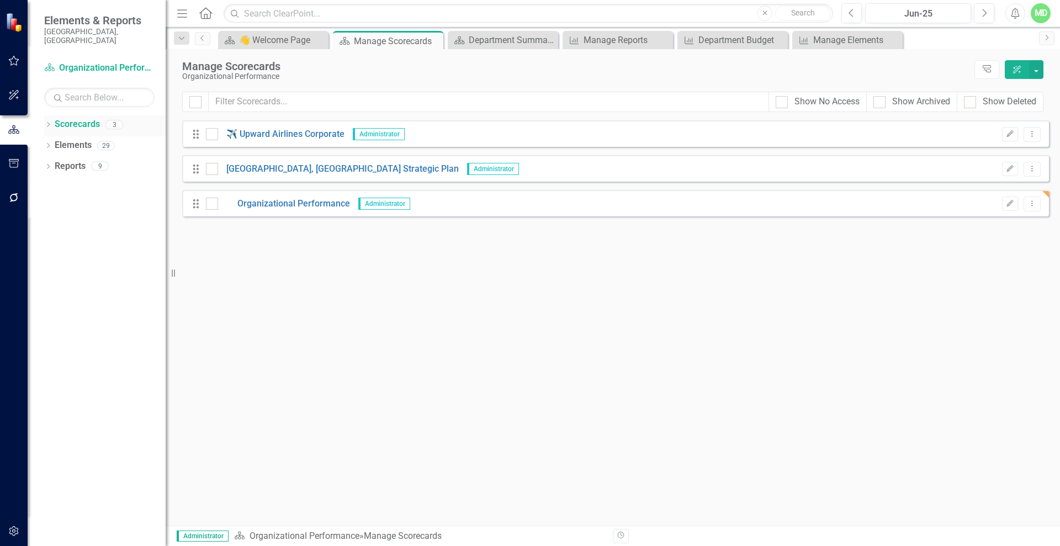
click at [76, 118] on link "Scorecards" at bounding box center [77, 124] width 45 height 13
click at [78, 118] on link "Scorecards" at bounding box center [77, 124] width 45 height 13
click at [62, 118] on link "Scorecards" at bounding box center [77, 124] width 45 height 13
click at [44, 123] on icon "Dropdown" at bounding box center [48, 126] width 8 height 6
click at [64, 121] on link "Scorecards" at bounding box center [77, 124] width 45 height 13
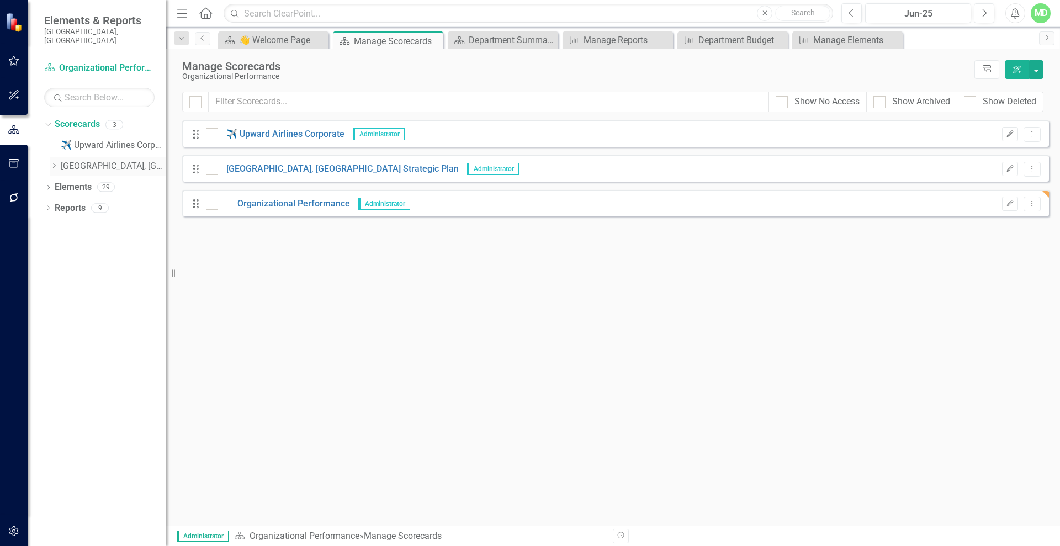
click at [66, 160] on link "[GEOGRAPHIC_DATA], [GEOGRAPHIC_DATA] Strategic Plan" at bounding box center [113, 166] width 105 height 13
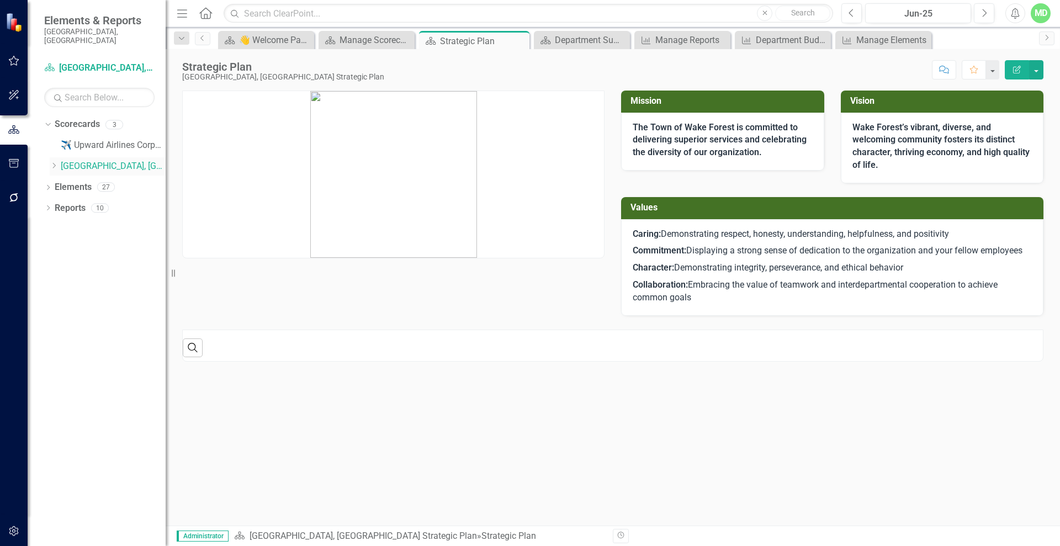
click at [55, 162] on icon "Dropdown" at bounding box center [54, 165] width 8 height 7
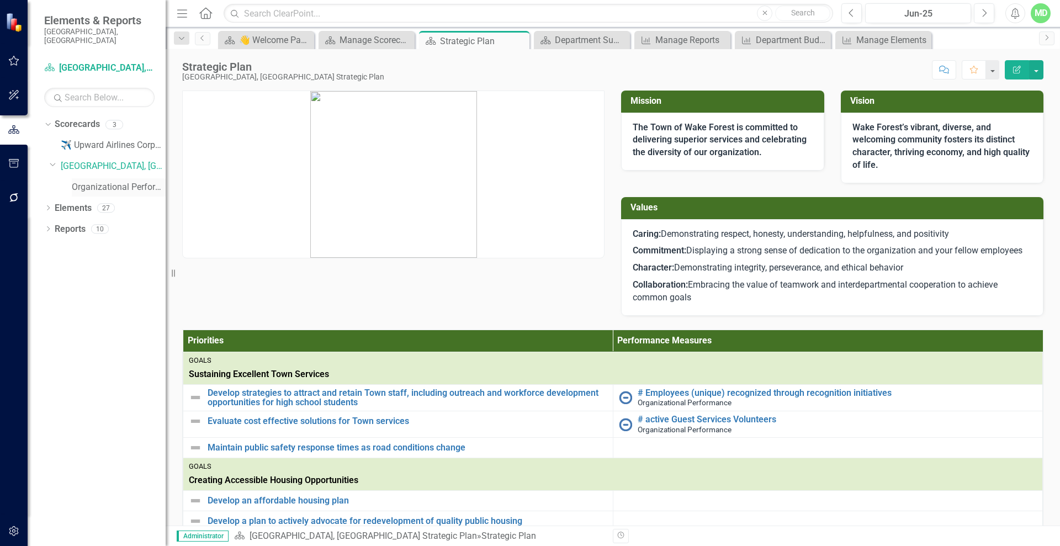
click at [86, 181] on link "Organizational Performance" at bounding box center [119, 187] width 94 height 13
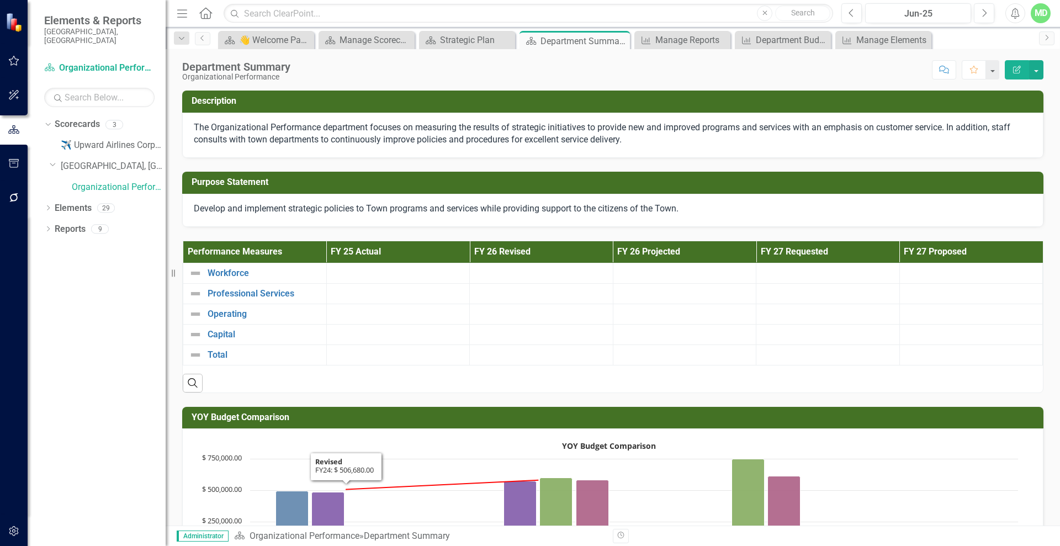
click at [363, 268] on div at bounding box center [398, 273] width 132 height 13
click at [376, 289] on div at bounding box center [398, 293] width 132 height 13
click at [374, 289] on div at bounding box center [398, 293] width 132 height 13
click at [851, 10] on icon "button" at bounding box center [851, 13] width 4 height 8
click at [850, 11] on icon "Previous" at bounding box center [852, 13] width 6 height 10
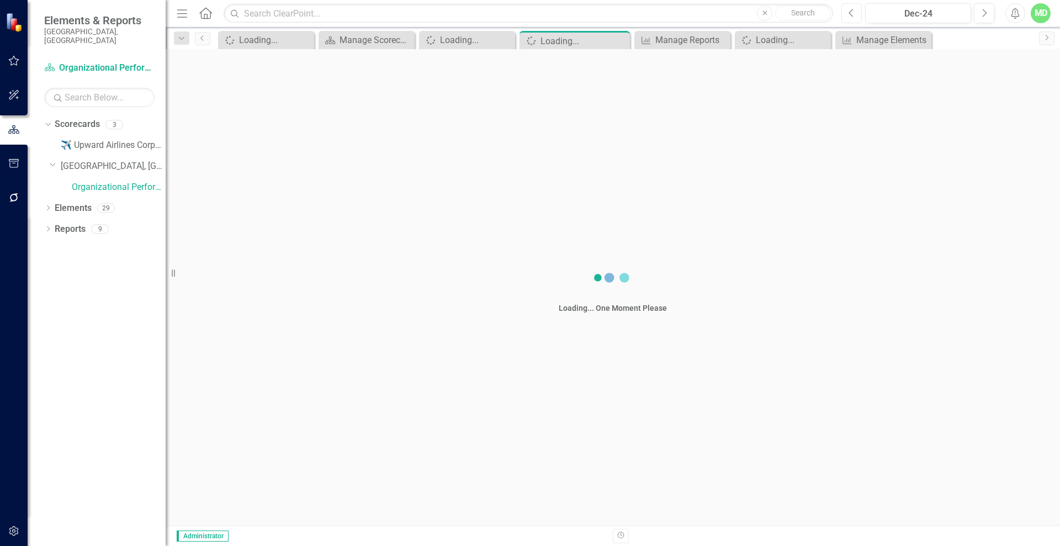
click at [849, 13] on icon "Previous" at bounding box center [852, 13] width 6 height 10
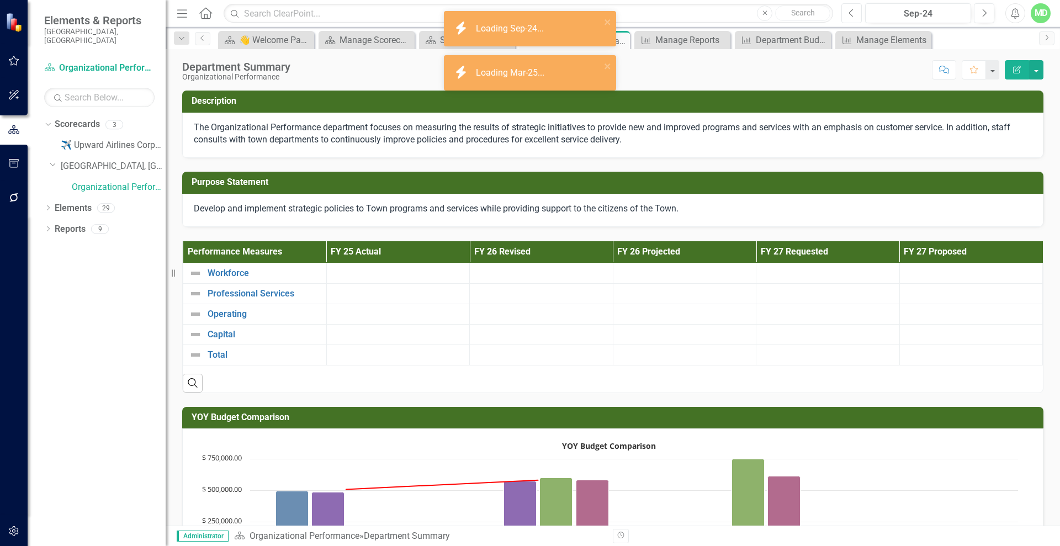
click at [852, 13] on icon "Previous" at bounding box center [852, 13] width 6 height 10
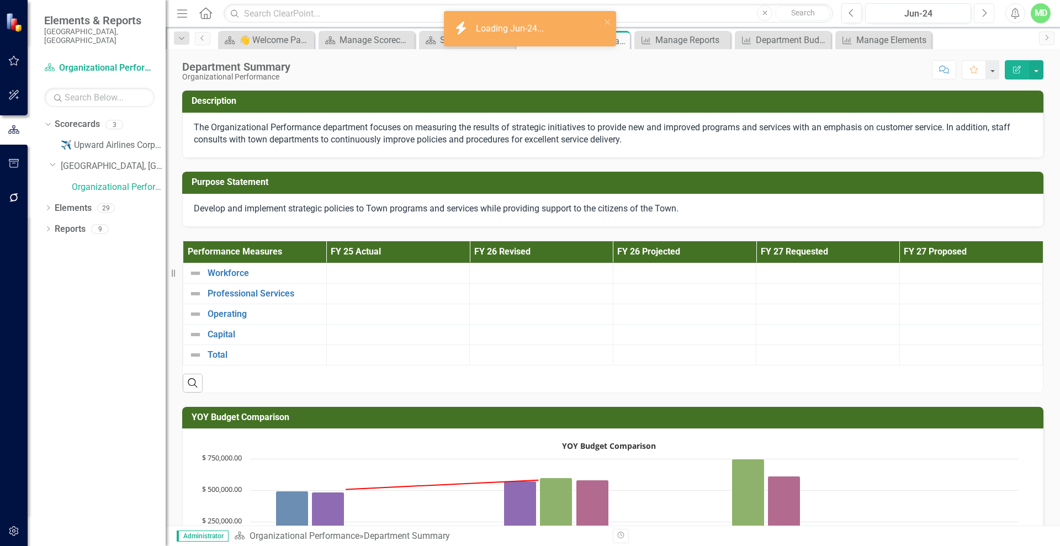
click at [983, 14] on icon "Next" at bounding box center [984, 13] width 6 height 10
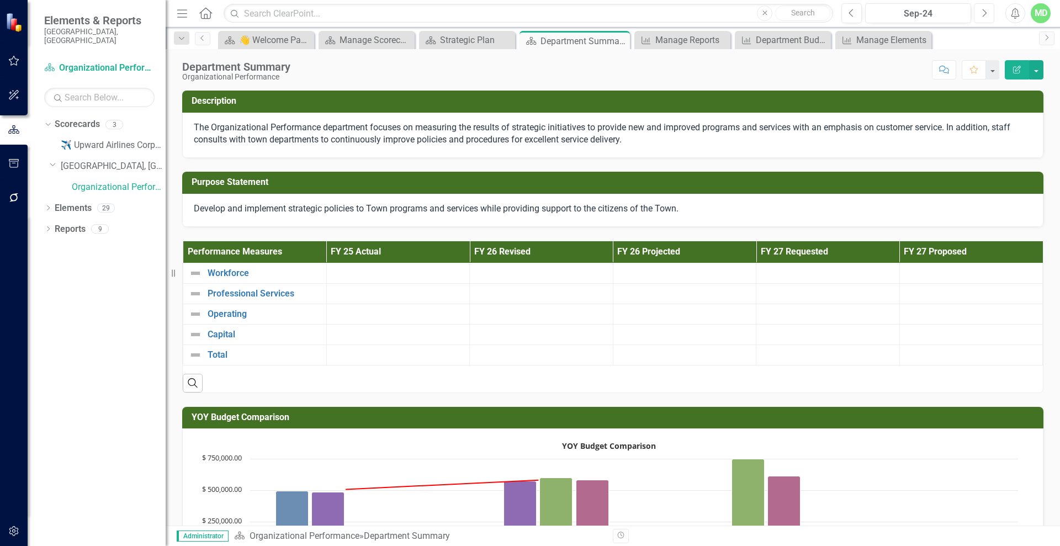
click at [983, 14] on icon "Next" at bounding box center [984, 13] width 6 height 10
click at [982, 14] on icon "Next" at bounding box center [984, 13] width 6 height 10
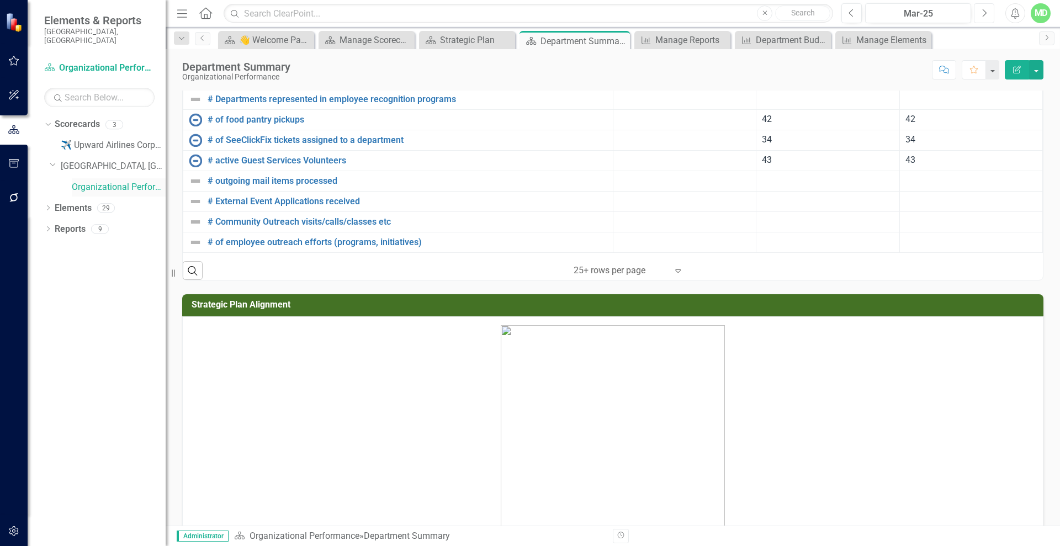
scroll to position [1838, 0]
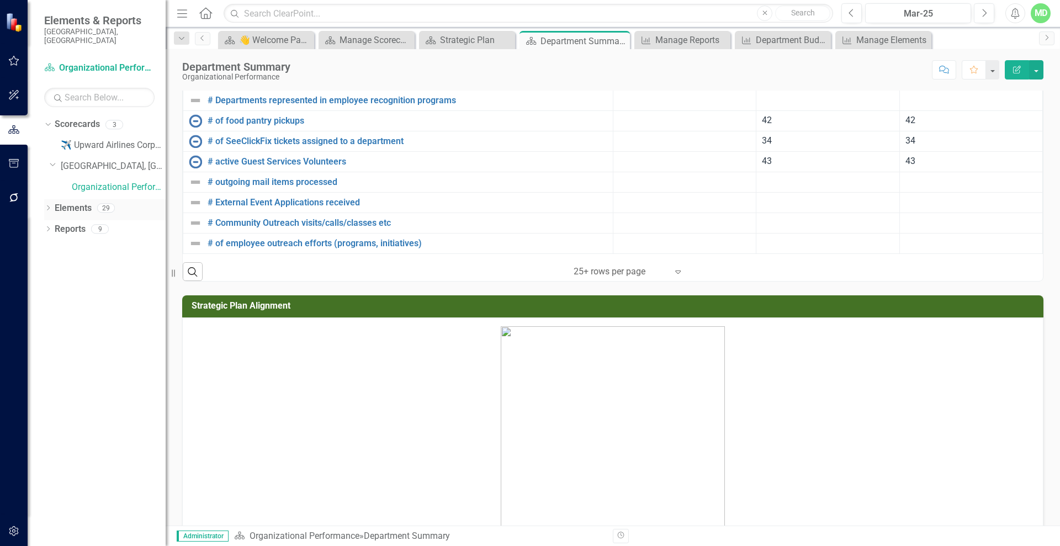
click at [77, 202] on link "Elements" at bounding box center [73, 208] width 37 height 13
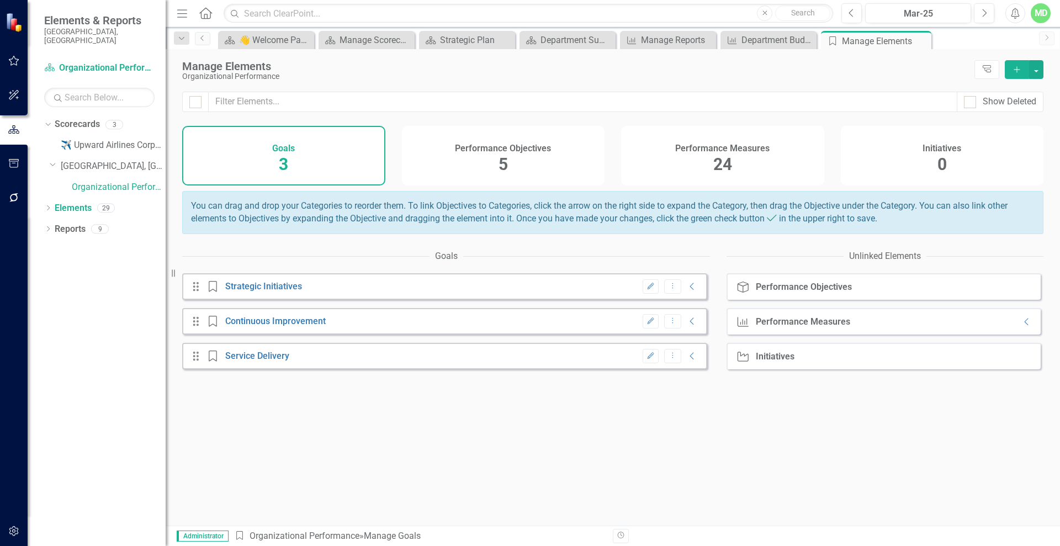
click at [751, 145] on h4 "Performance Measures" at bounding box center [722, 149] width 94 height 10
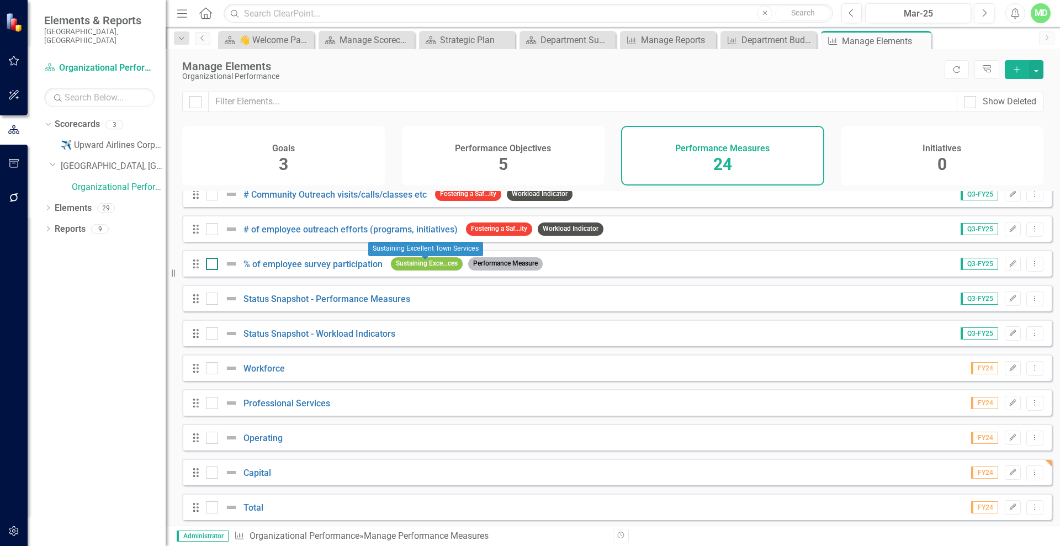
scroll to position [509, 0]
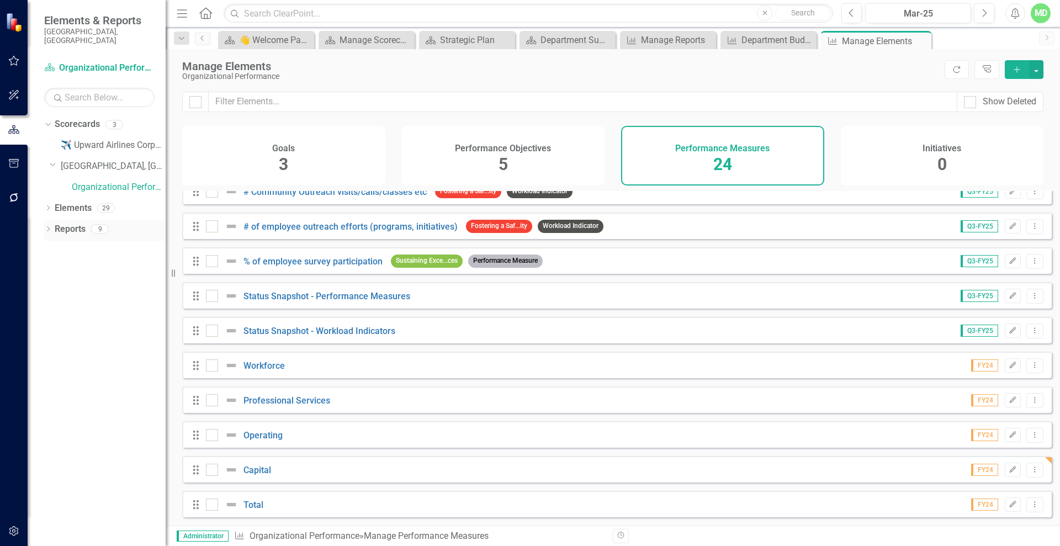
click at [63, 223] on link "Reports" at bounding box center [70, 229] width 31 height 13
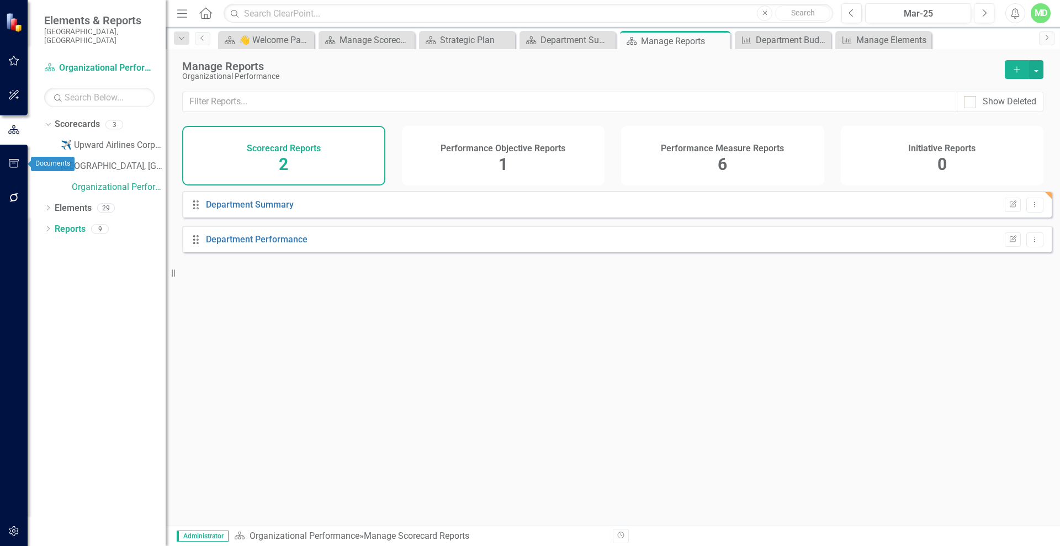
click at [9, 203] on button "button" at bounding box center [14, 198] width 25 height 23
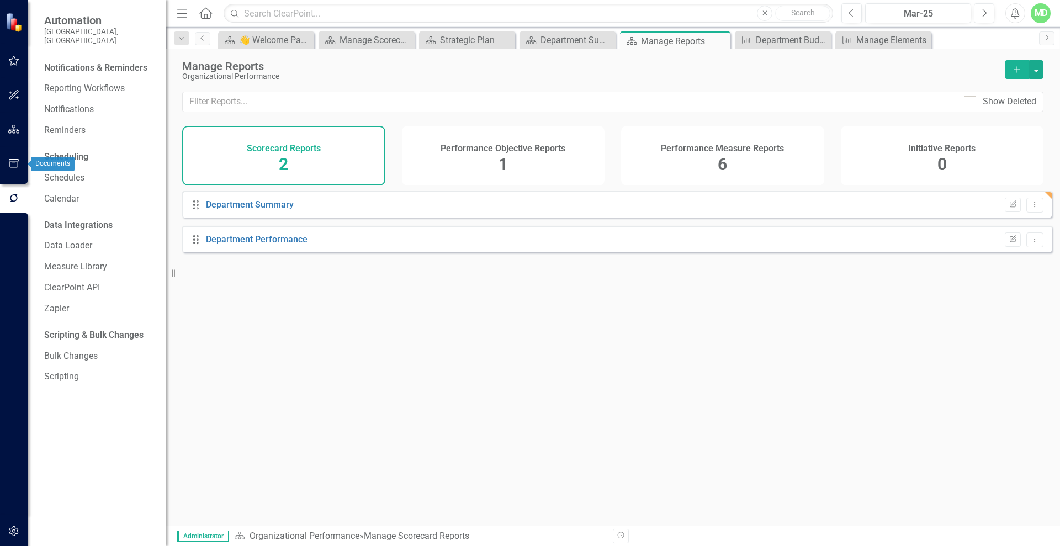
click at [8, 156] on button "button" at bounding box center [14, 163] width 25 height 23
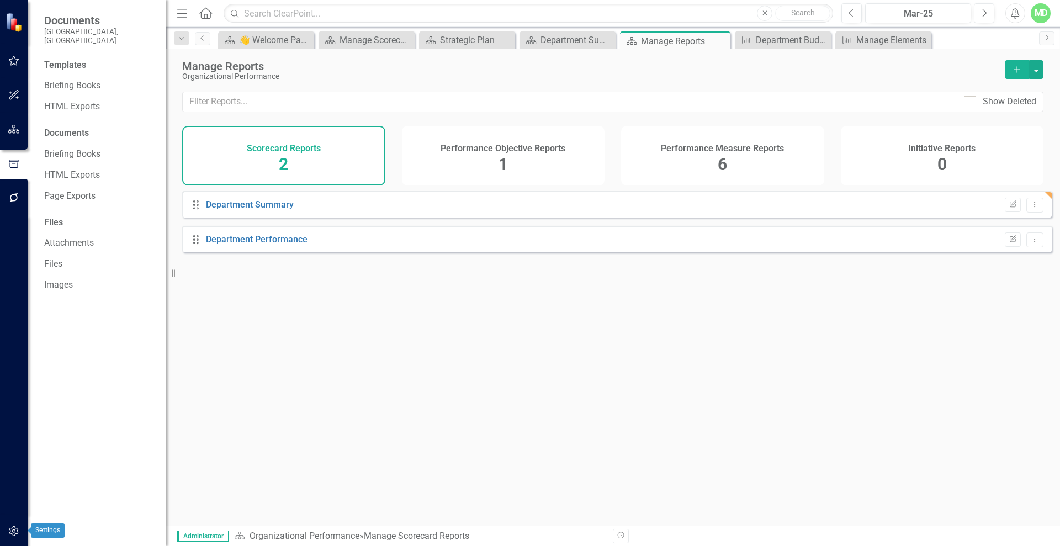
click at [12, 526] on button "button" at bounding box center [14, 531] width 25 height 23
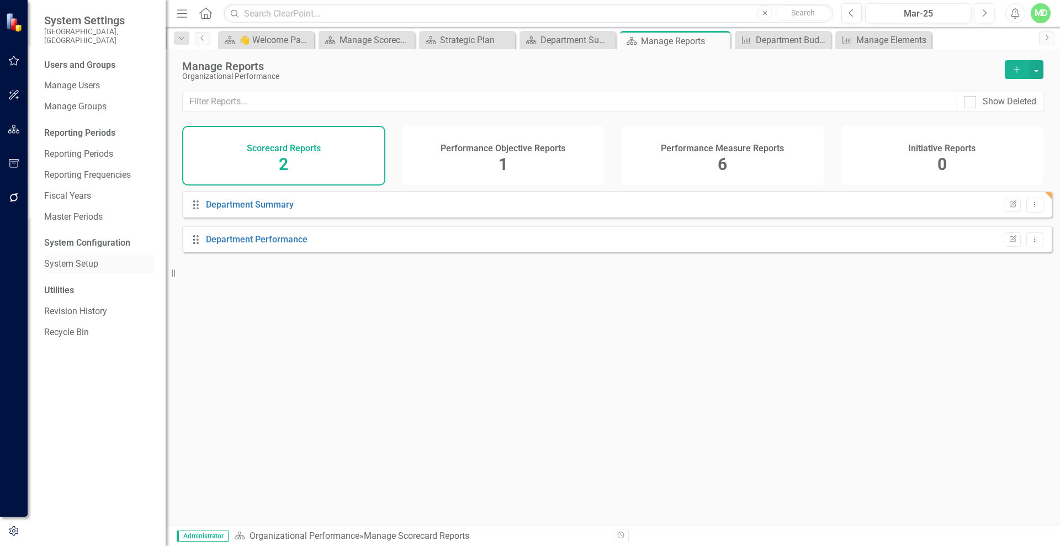
click at [84, 258] on link "System Setup" at bounding box center [99, 264] width 110 height 13
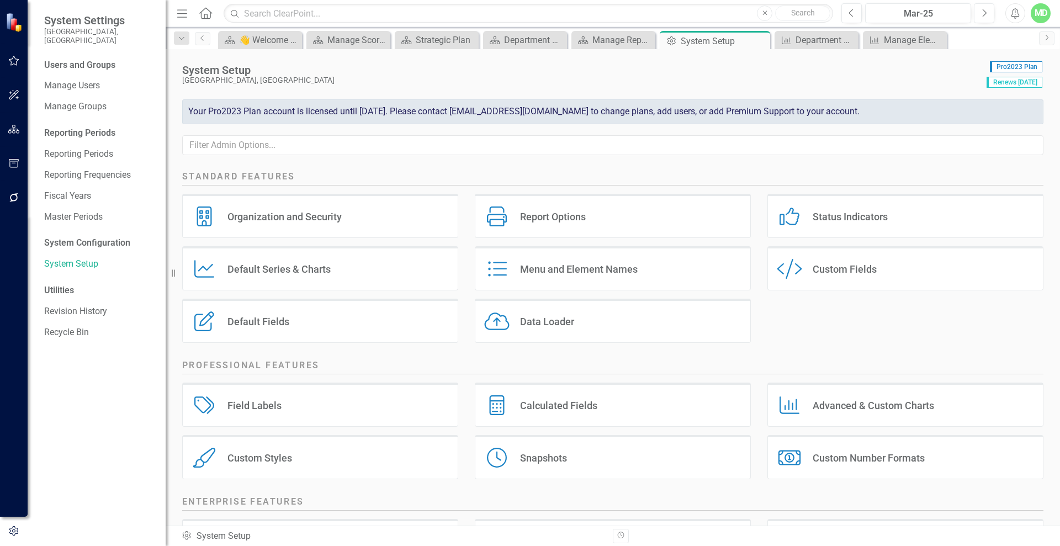
click at [865, 263] on div "Custom Fields" at bounding box center [845, 269] width 64 height 13
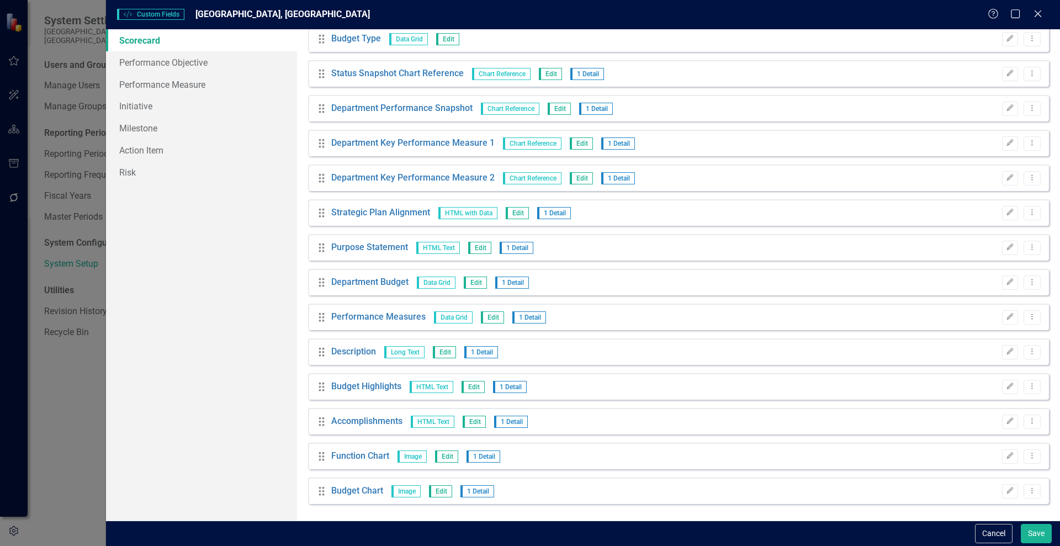
scroll to position [250, 0]
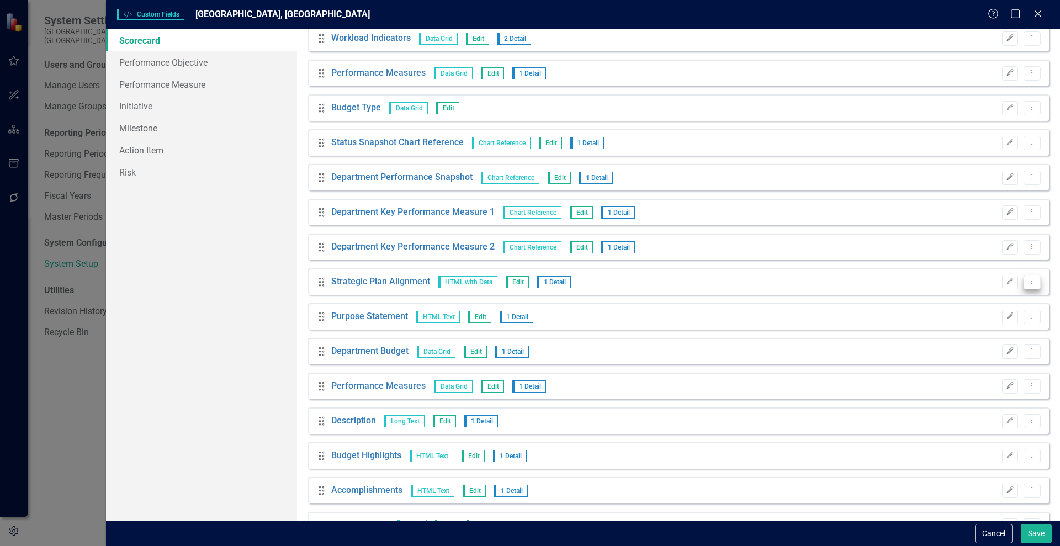
click at [1028, 280] on icon "Dropdown Menu" at bounding box center [1032, 281] width 9 height 7
click at [976, 299] on link "Edit Edit Custom Field" at bounding box center [973, 300] width 117 height 20
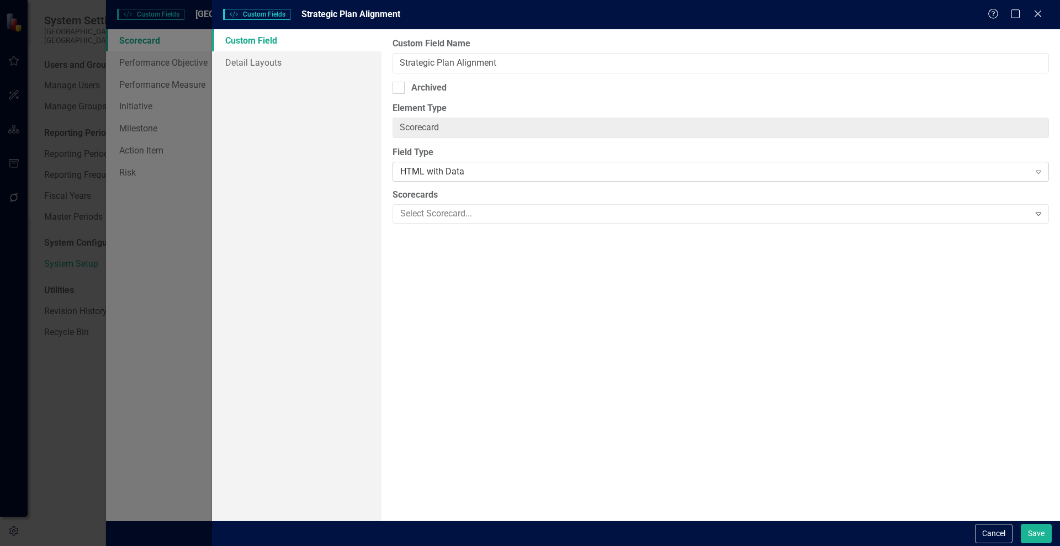
click at [494, 171] on div "HTML with Data" at bounding box center [714, 172] width 629 height 13
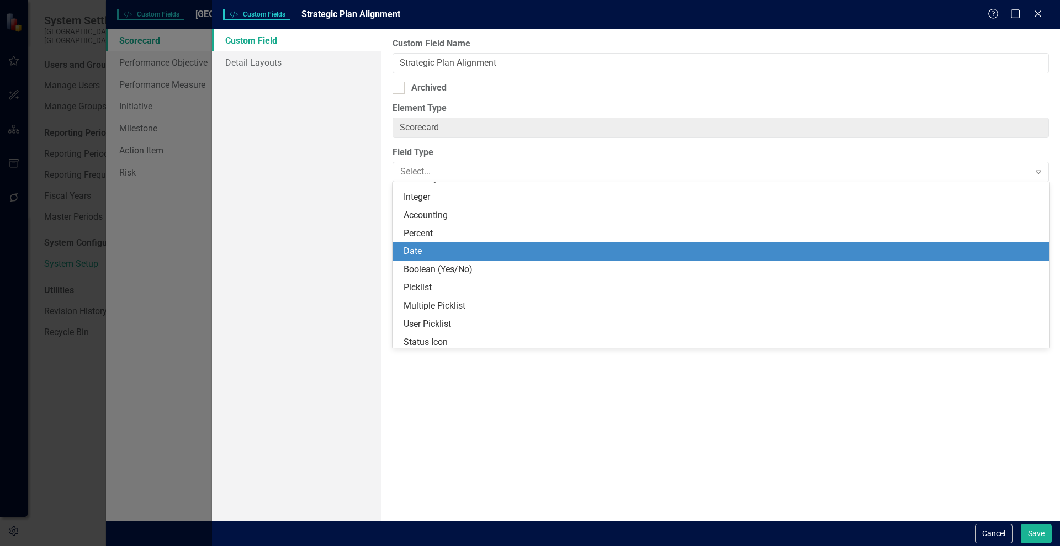
scroll to position [0, 0]
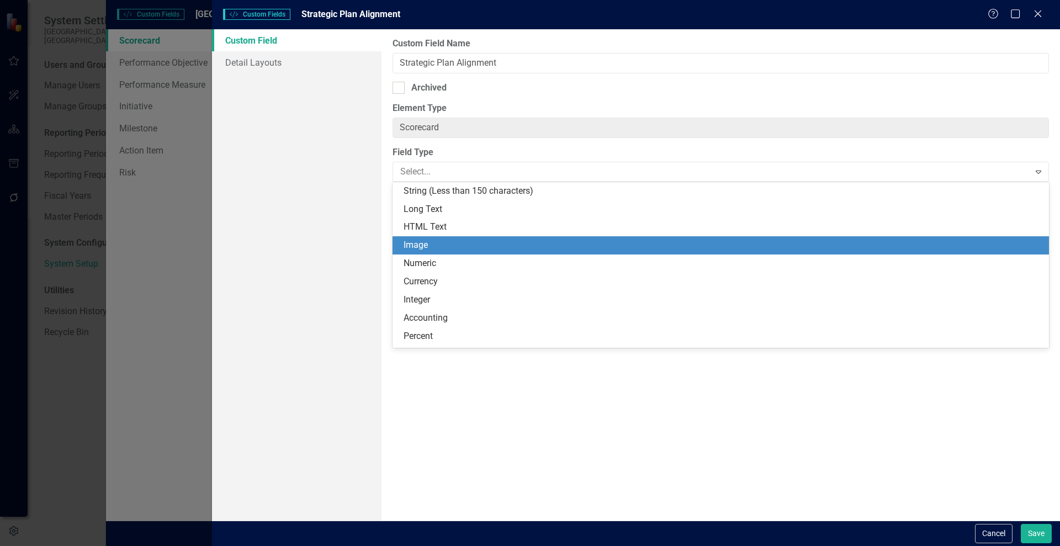
click at [504, 247] on div "Image" at bounding box center [723, 245] width 639 height 13
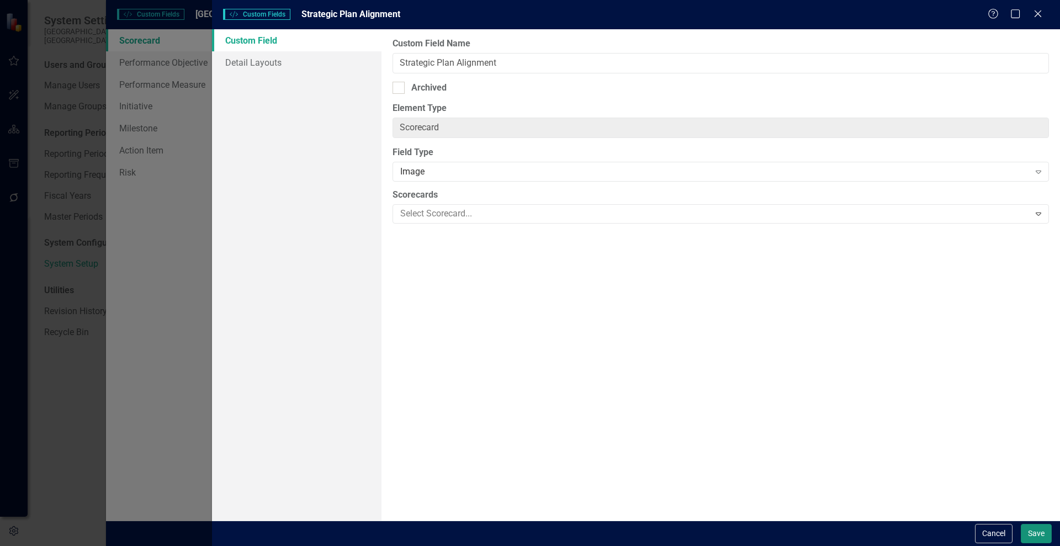
click at [1045, 530] on button "Save" at bounding box center [1036, 533] width 31 height 19
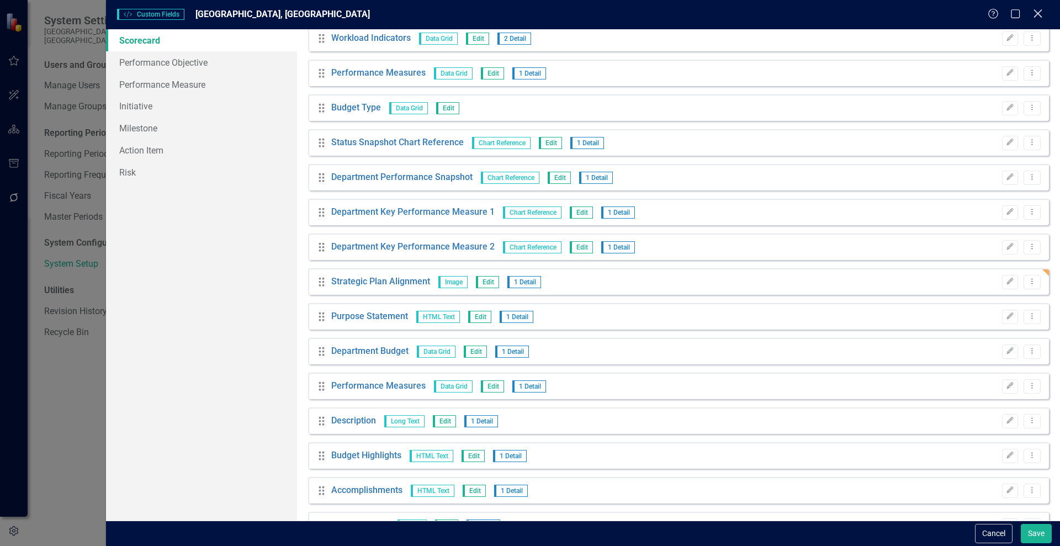
click at [1038, 9] on icon "Close" at bounding box center [1038, 13] width 14 height 10
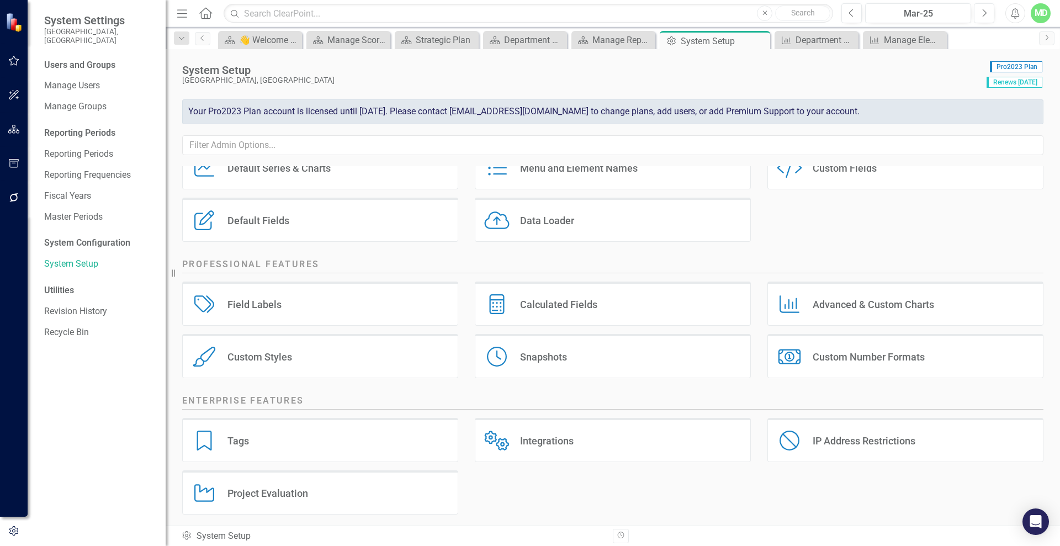
scroll to position [107, 0]
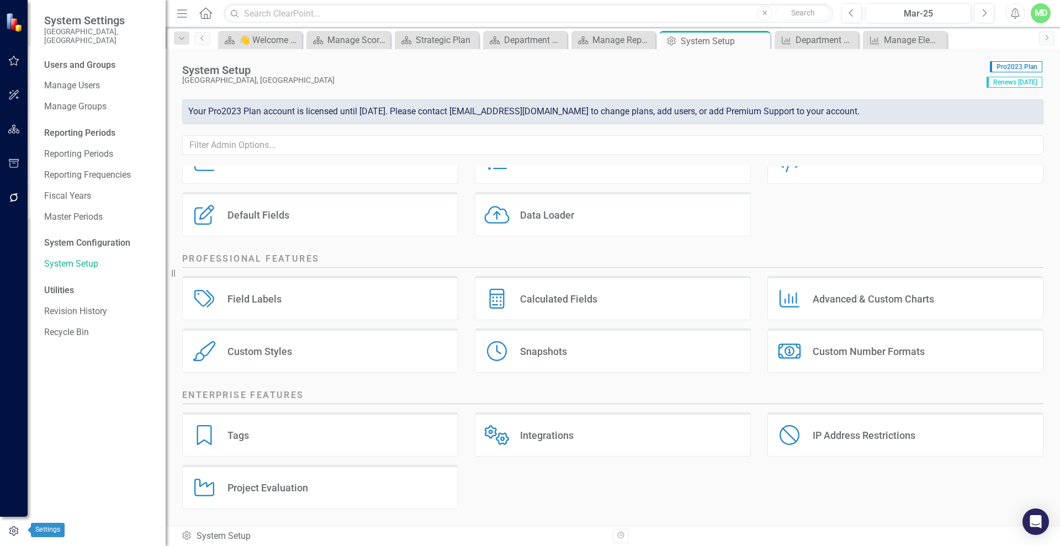
click at [11, 526] on button "button" at bounding box center [14, 531] width 28 height 18
click at [9, 129] on icon "button" at bounding box center [14, 129] width 12 height 9
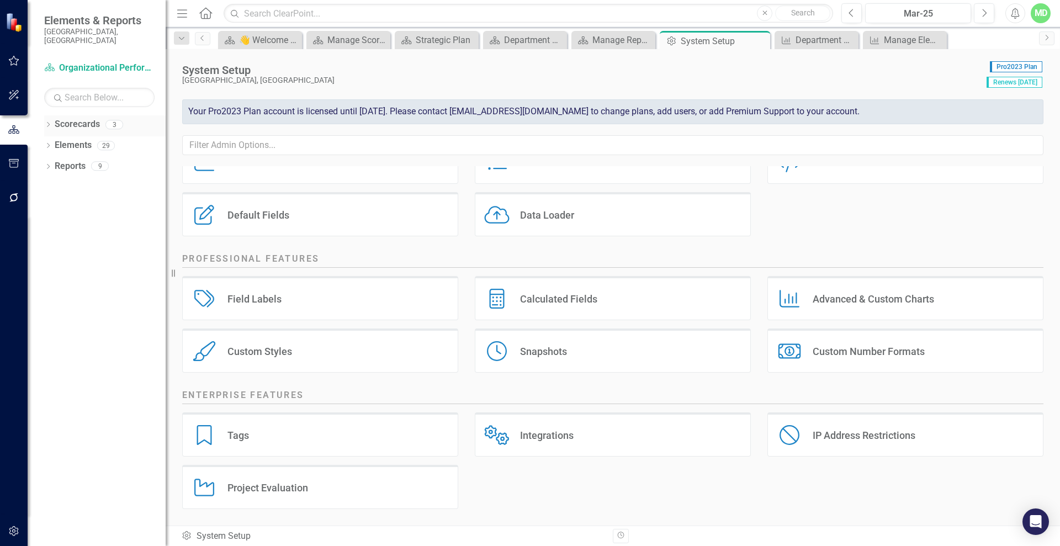
click at [77, 121] on link "Scorecards" at bounding box center [77, 124] width 45 height 13
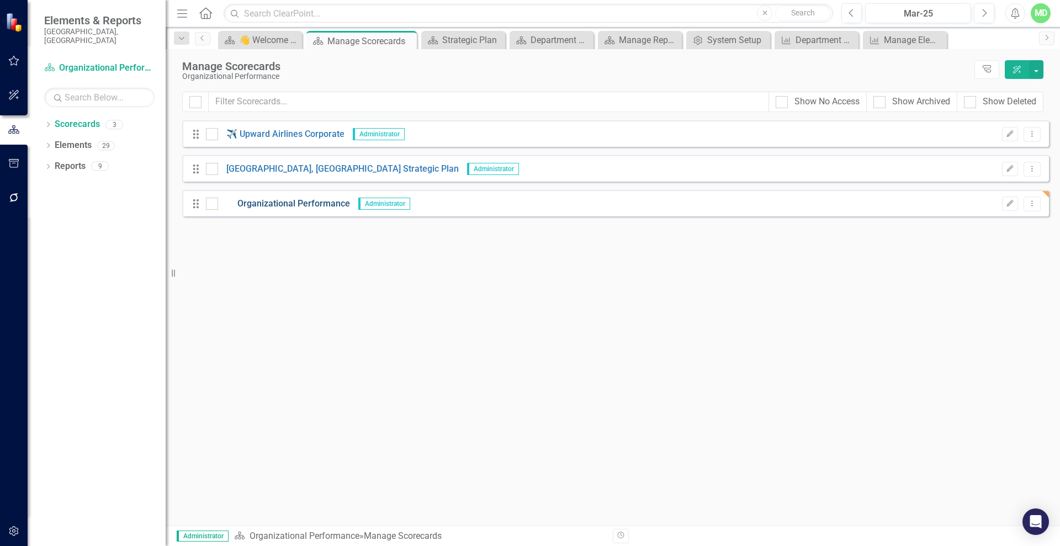
click at [324, 199] on div "Drag Organizational Performance Administrator Edit Dropdown Menu" at bounding box center [615, 203] width 867 height 27
click at [323, 199] on link "Organizational Performance" at bounding box center [284, 204] width 132 height 13
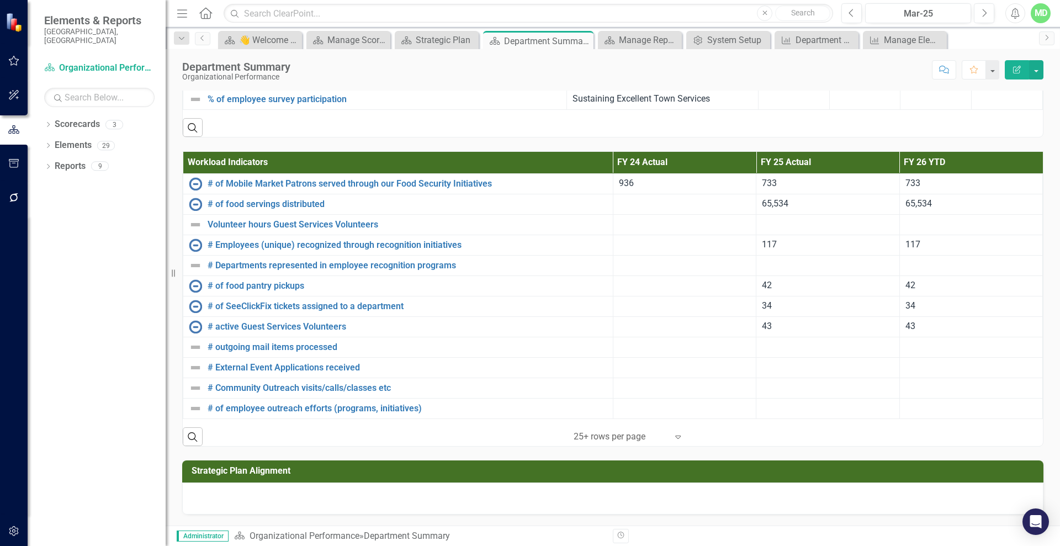
scroll to position [1836, 0]
click at [592, 509] on div at bounding box center [612, 499] width 861 height 32
click at [591, 504] on div at bounding box center [612, 499] width 861 height 32
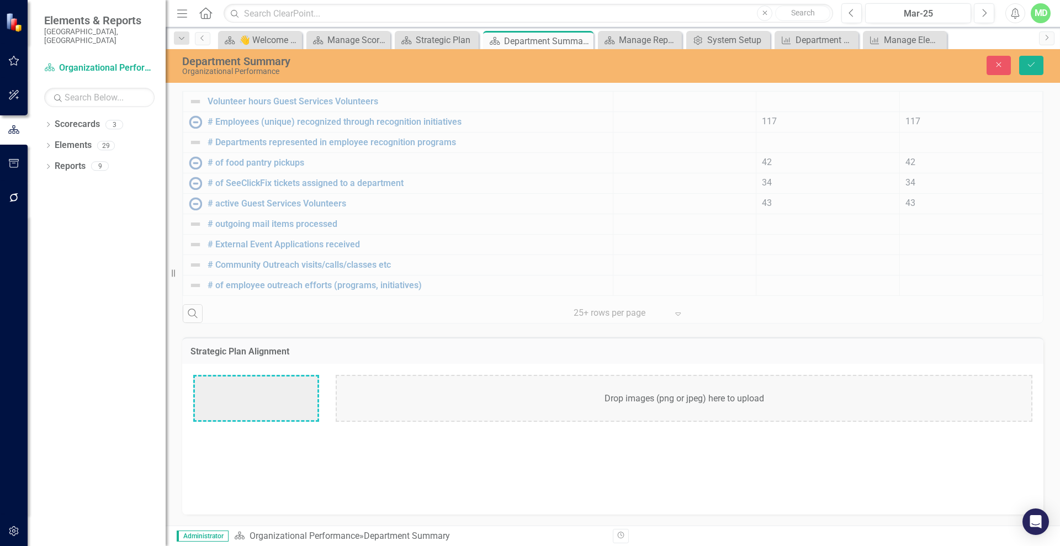
scroll to position [1961, 0]
click at [280, 382] on div at bounding box center [256, 398] width 126 height 47
click at [252, 438] on img at bounding box center [223, 431] width 58 height 13
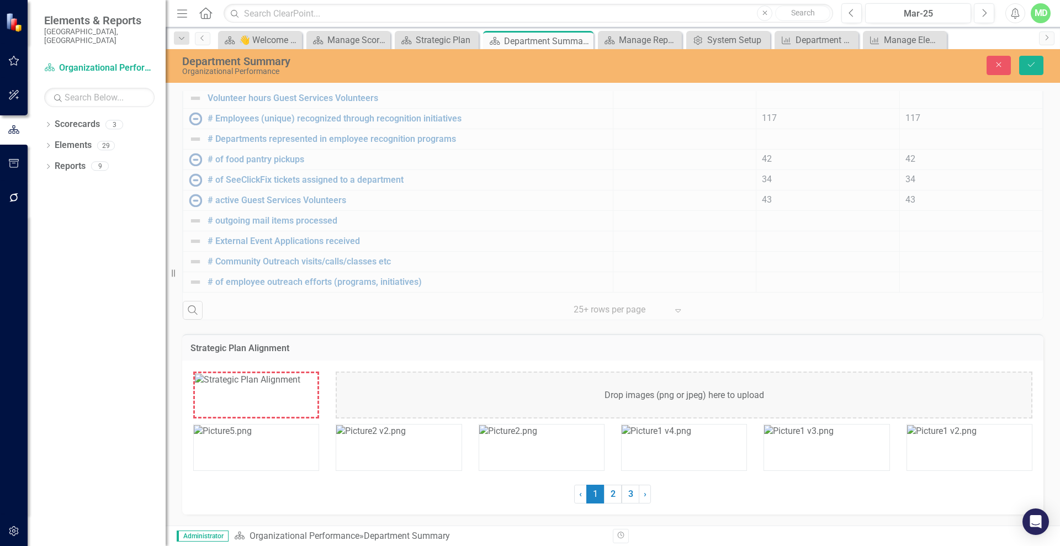
scroll to position [1964, 0]
click at [1030, 63] on icon "Save" at bounding box center [1031, 65] width 10 height 8
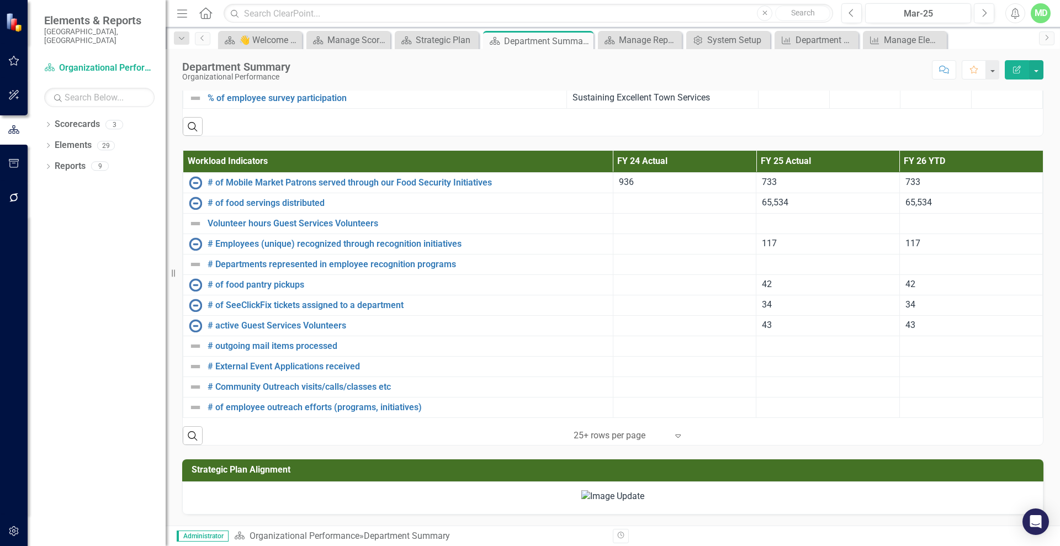
scroll to position [2119, 0]
click at [581, 490] on img at bounding box center [612, 496] width 63 height 13
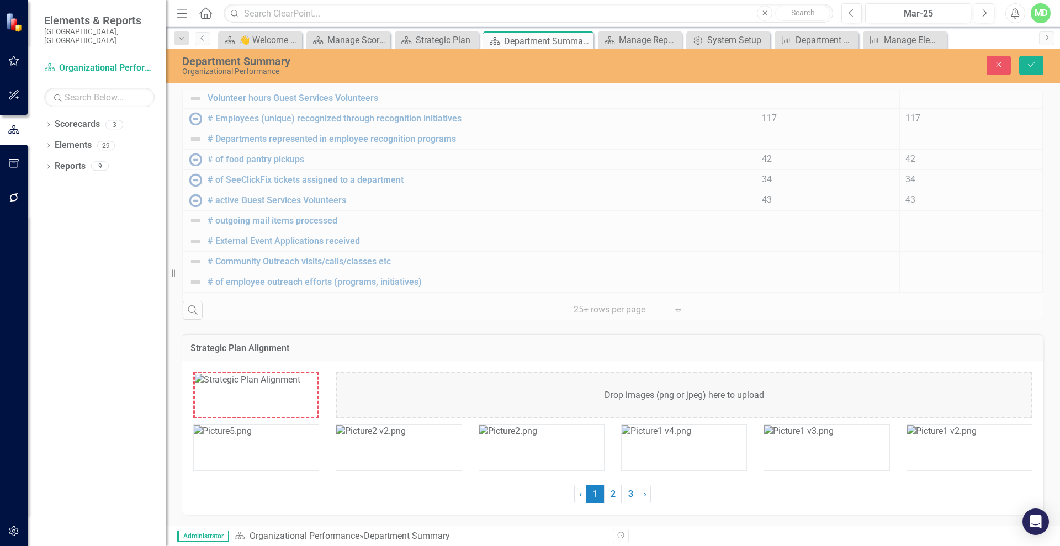
click at [638, 394] on div "Drop images (png or jpeg) here to upload" at bounding box center [684, 395] width 697 height 47
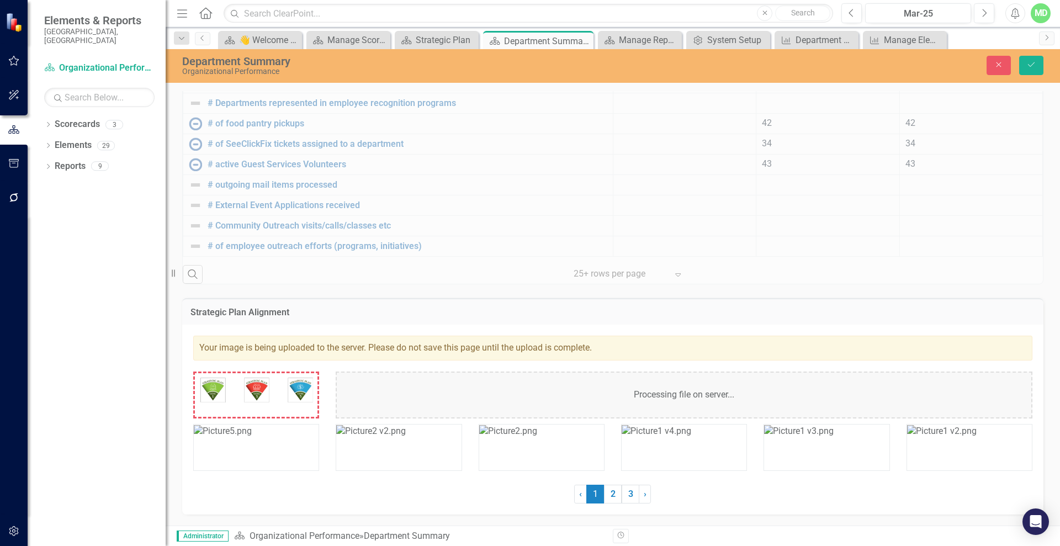
click at [268, 389] on img at bounding box center [256, 387] width 123 height 29
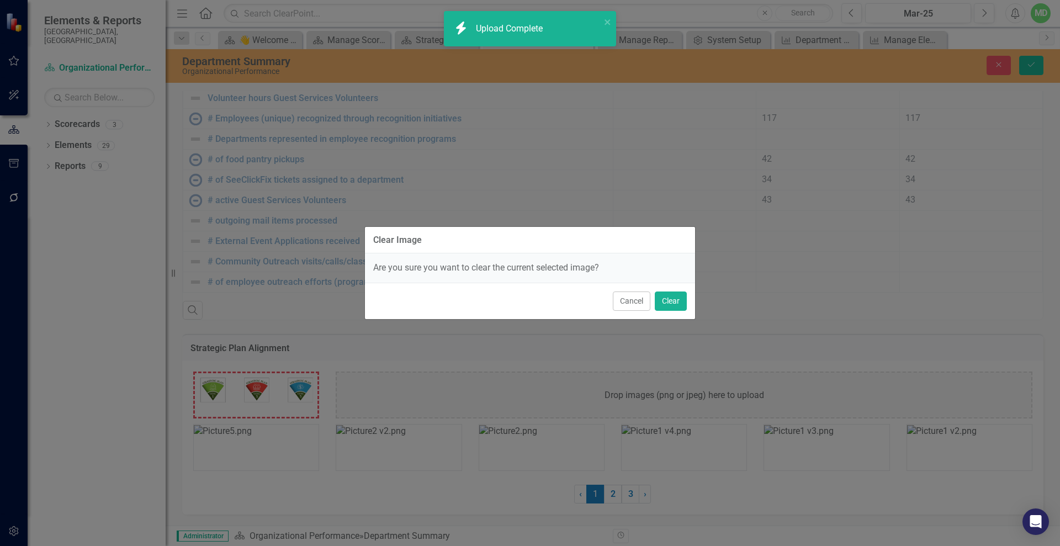
scroll to position [1964, 0]
click at [640, 297] on button "Cancel" at bounding box center [632, 301] width 38 height 19
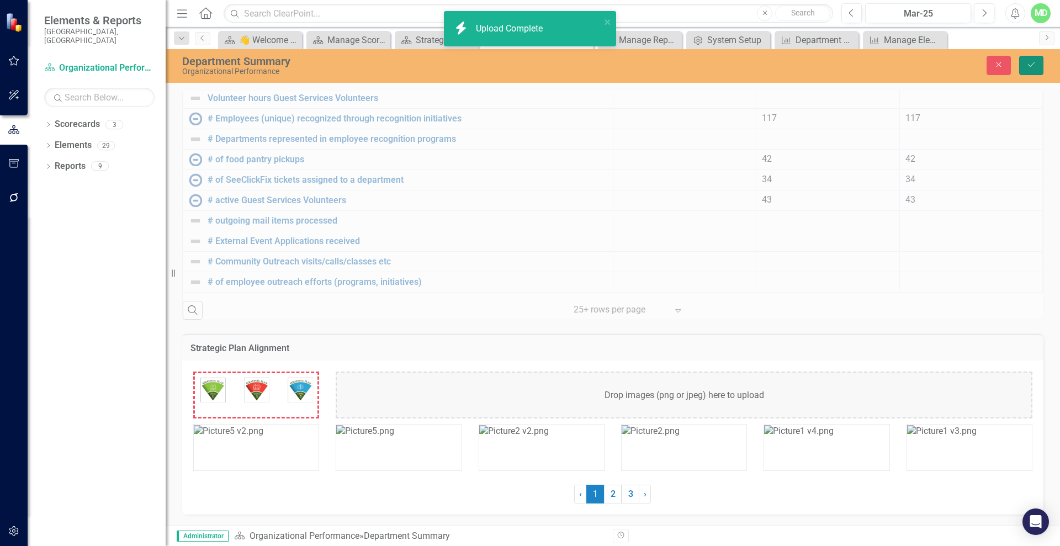
click at [1038, 67] on button "Save" at bounding box center [1031, 65] width 24 height 19
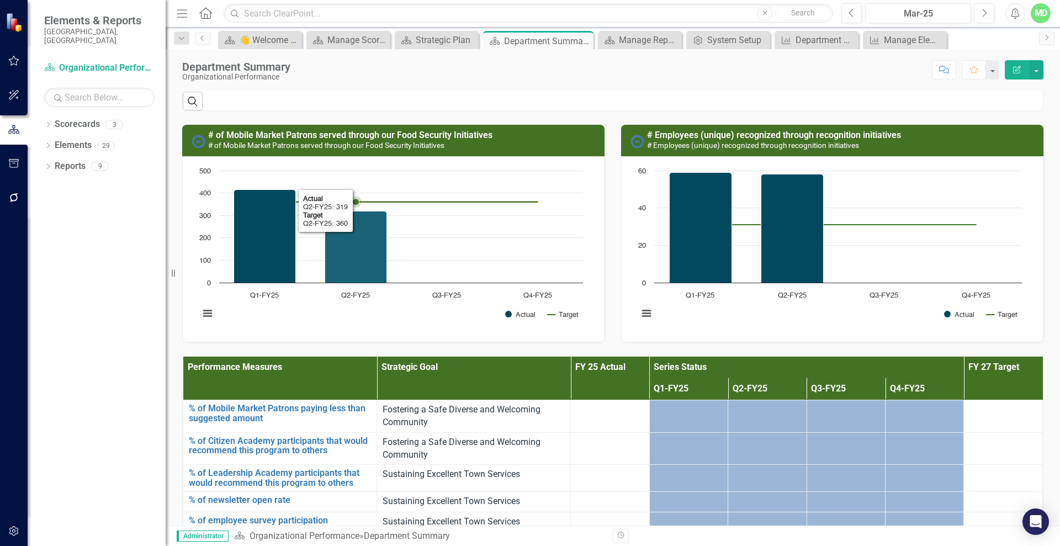
scroll to position [1024, 0]
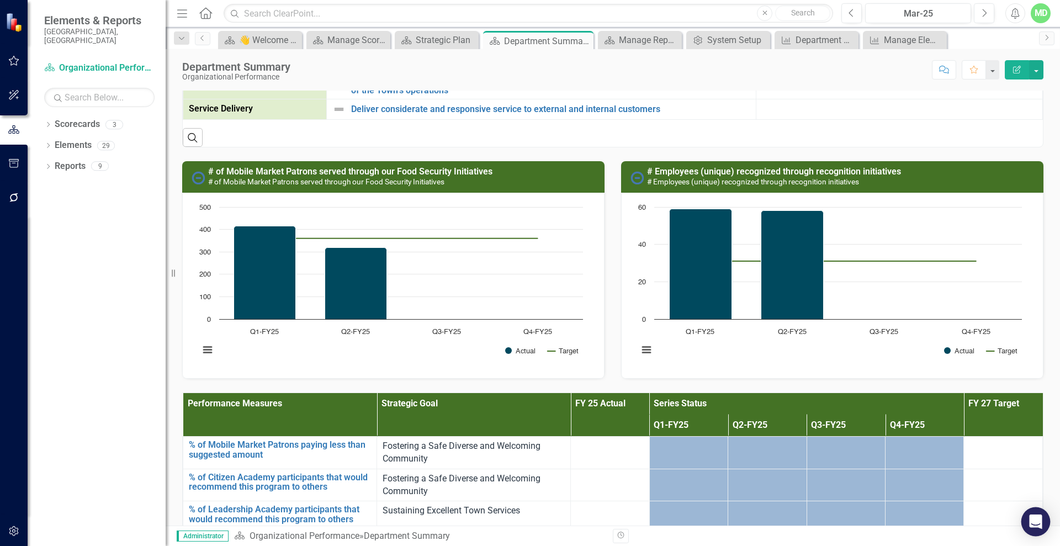
click at [1041, 513] on div "Open Intercom Messenger" at bounding box center [1035, 521] width 29 height 29
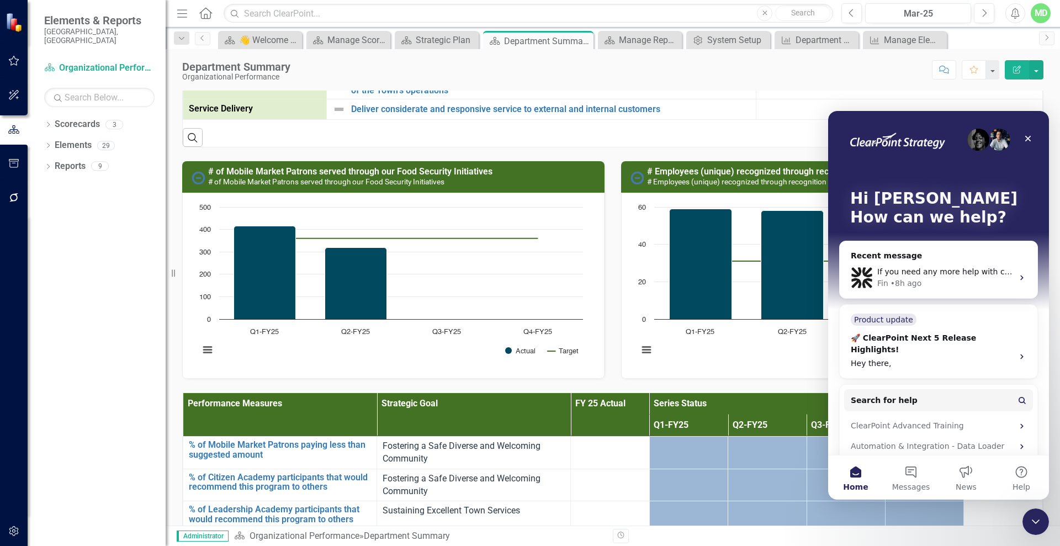
scroll to position [0, 0]
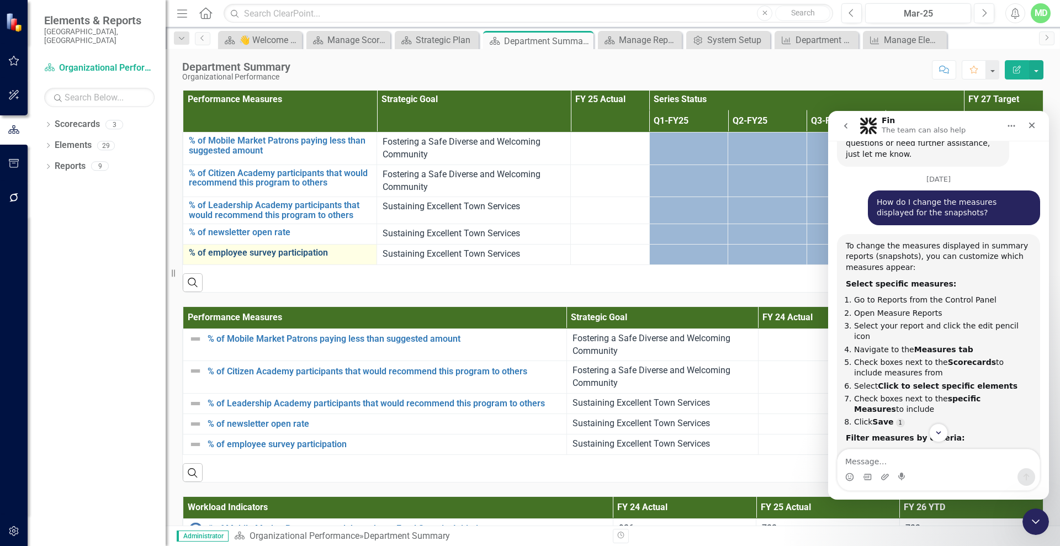
scroll to position [1369, 0]
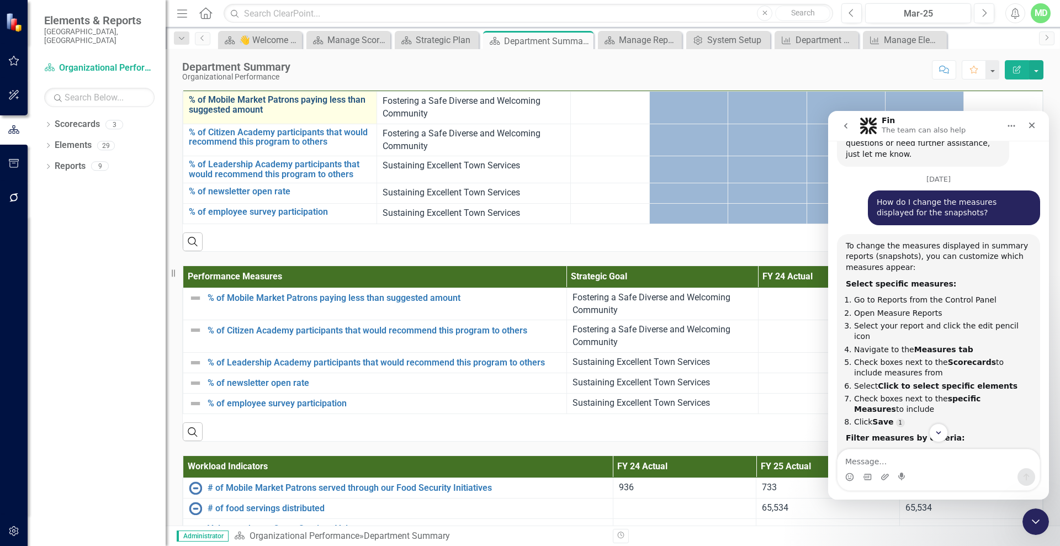
click at [216, 114] on link "% of Mobile Market Patrons paying less than suggested amount" at bounding box center [280, 104] width 182 height 19
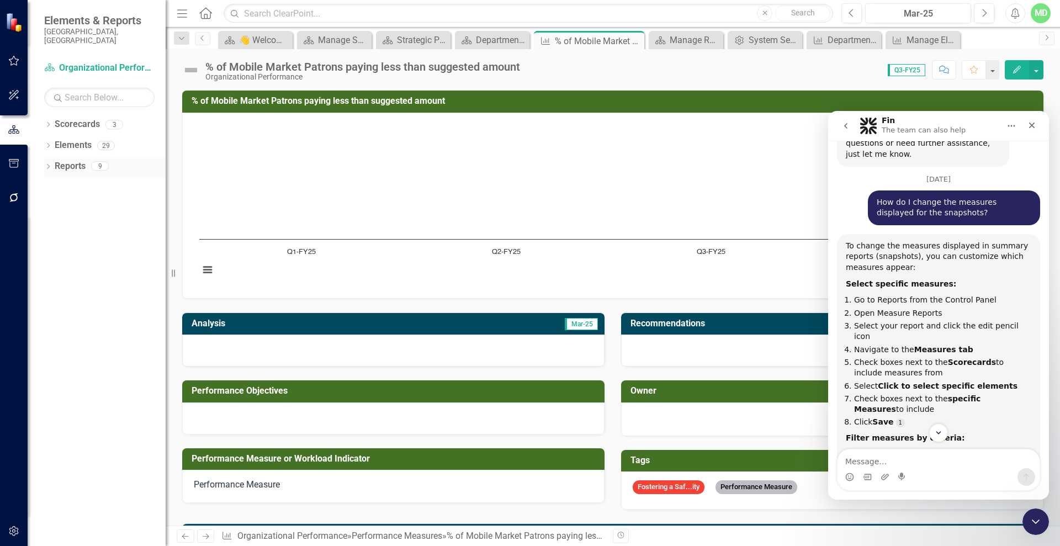
click at [65, 160] on link "Reports" at bounding box center [70, 166] width 31 height 13
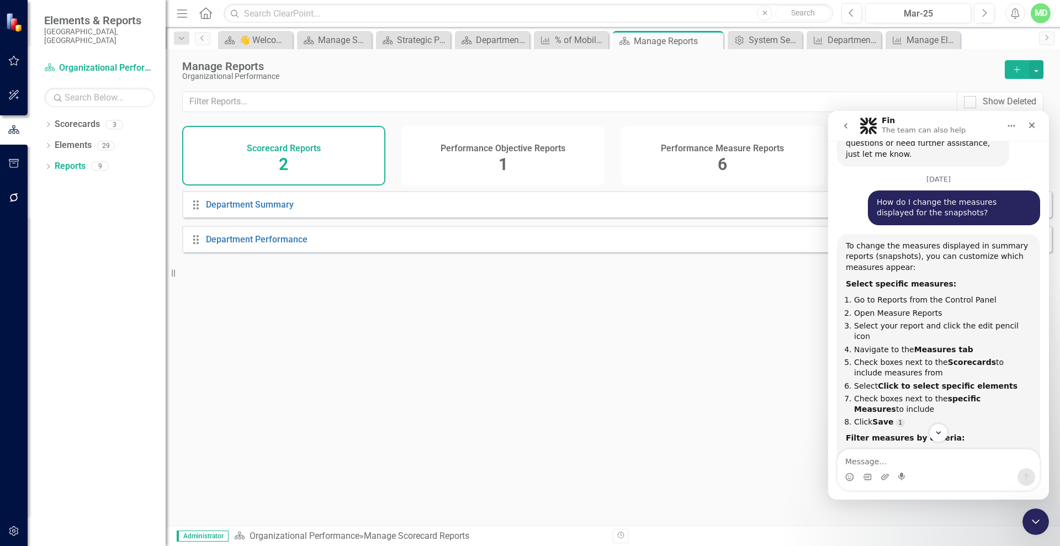
click at [702, 155] on div "Performance Measure Reports 6" at bounding box center [722, 156] width 203 height 60
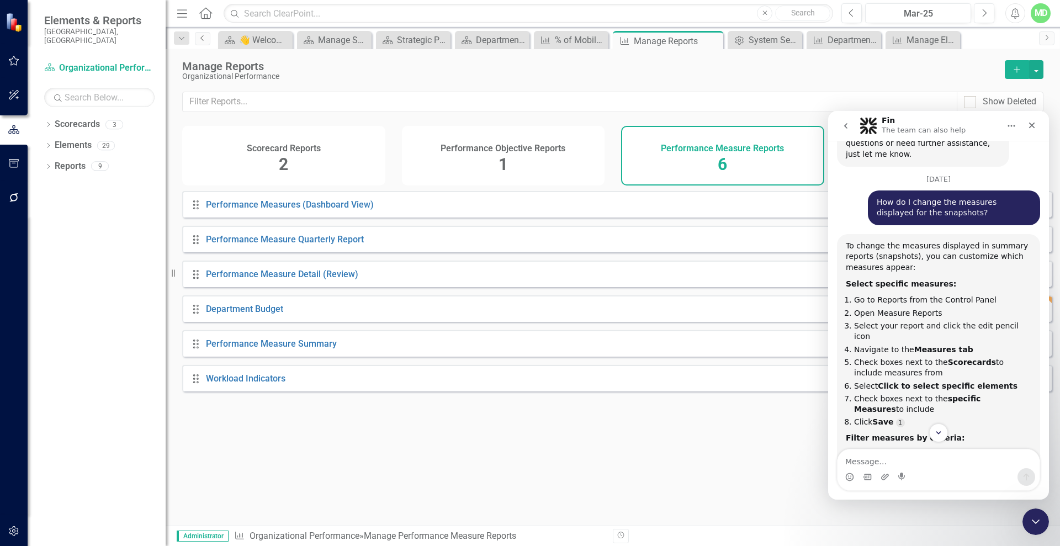
click at [204, 38] on icon "Previous" at bounding box center [202, 38] width 9 height 7
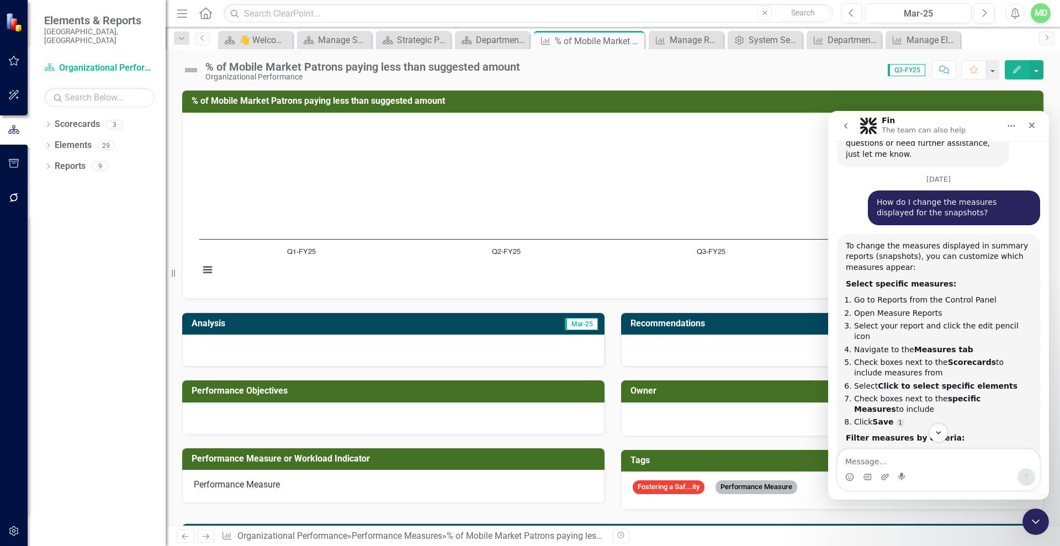
click at [1014, 73] on button "Edit" at bounding box center [1017, 69] width 24 height 19
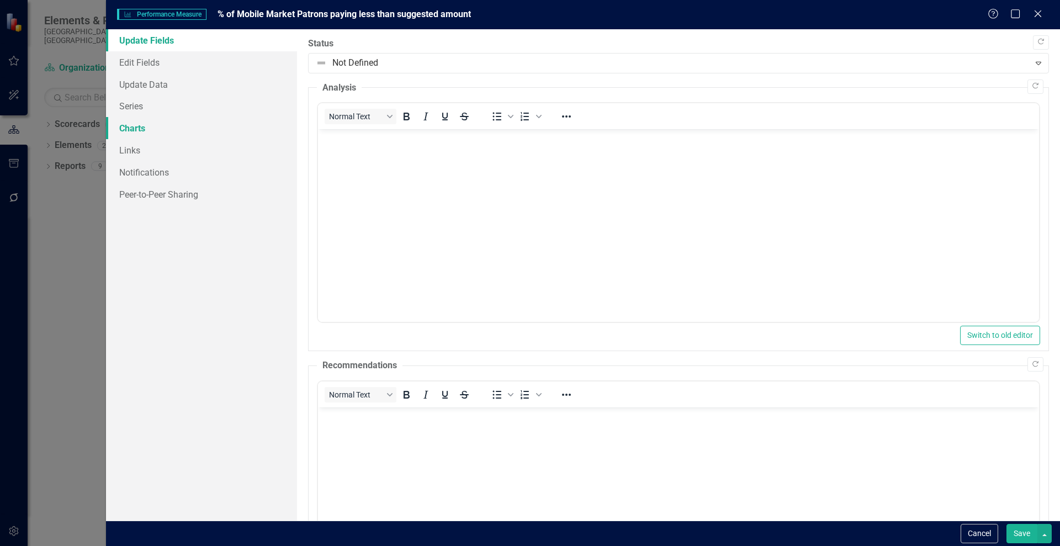
click at [125, 126] on link "Charts" at bounding box center [201, 128] width 191 height 22
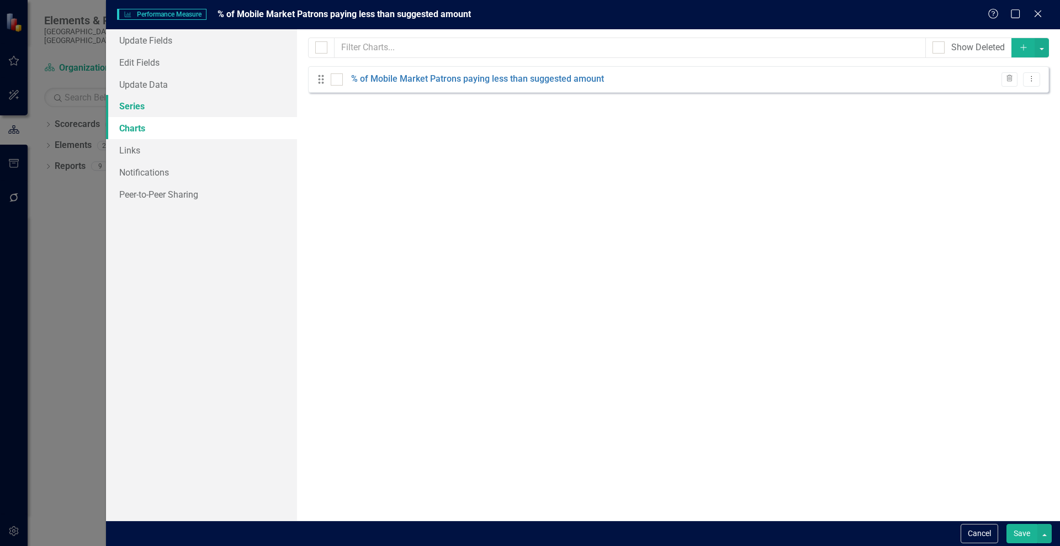
click at [131, 106] on link "Series" at bounding box center [201, 106] width 191 height 22
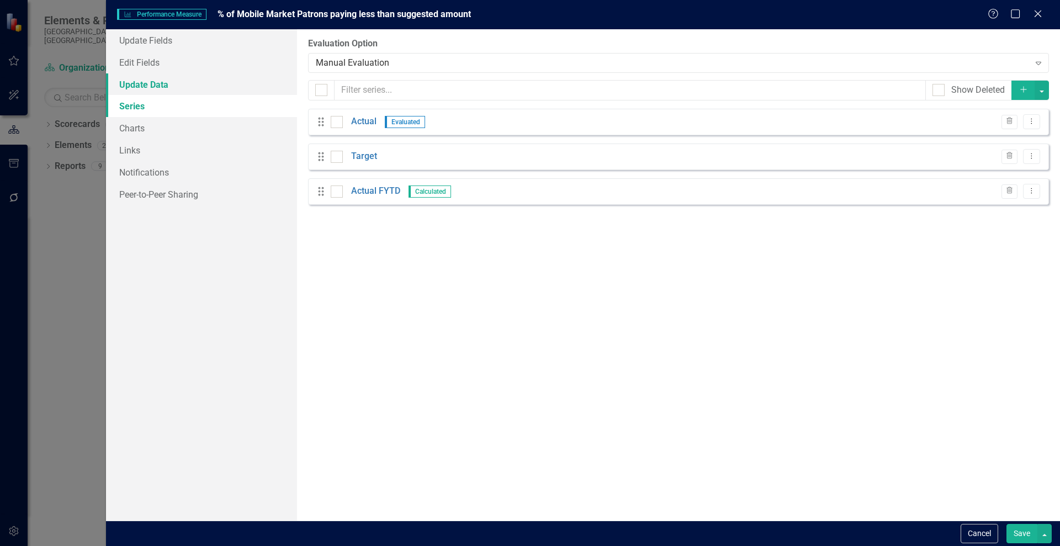
click at [129, 87] on link "Update Data" at bounding box center [201, 84] width 191 height 22
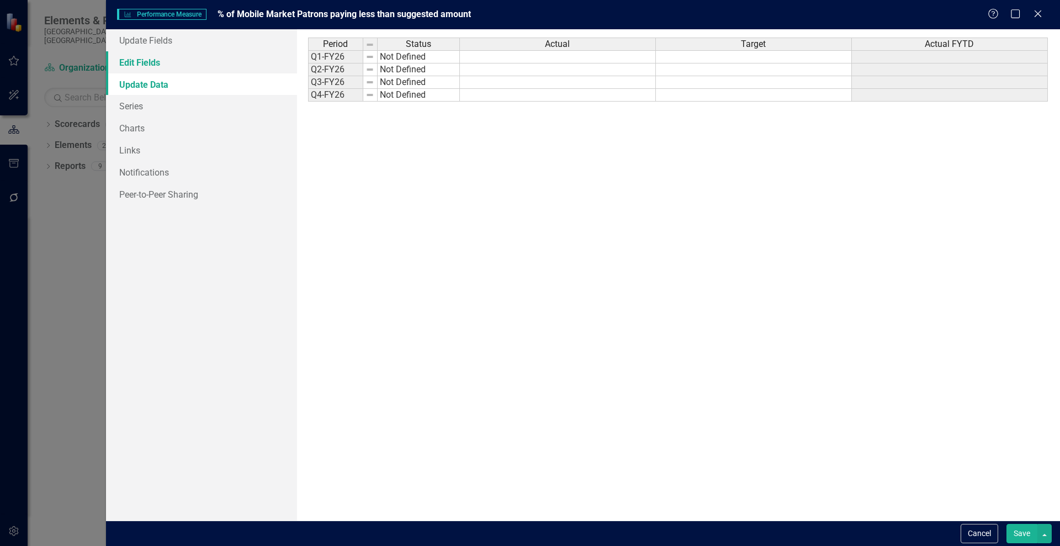
click at [147, 65] on link "Edit Fields" at bounding box center [201, 62] width 191 height 22
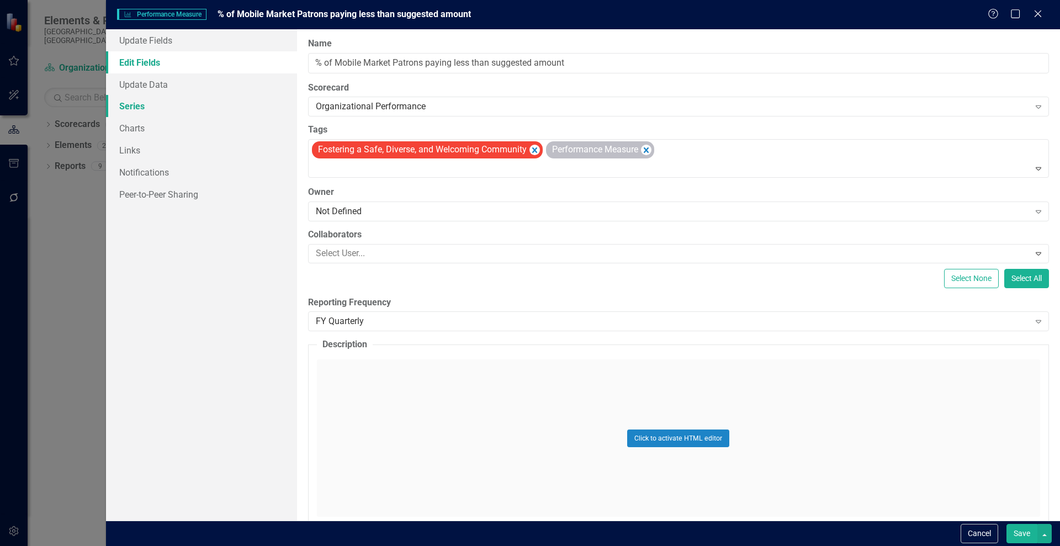
click at [140, 108] on link "Series" at bounding box center [201, 106] width 191 height 22
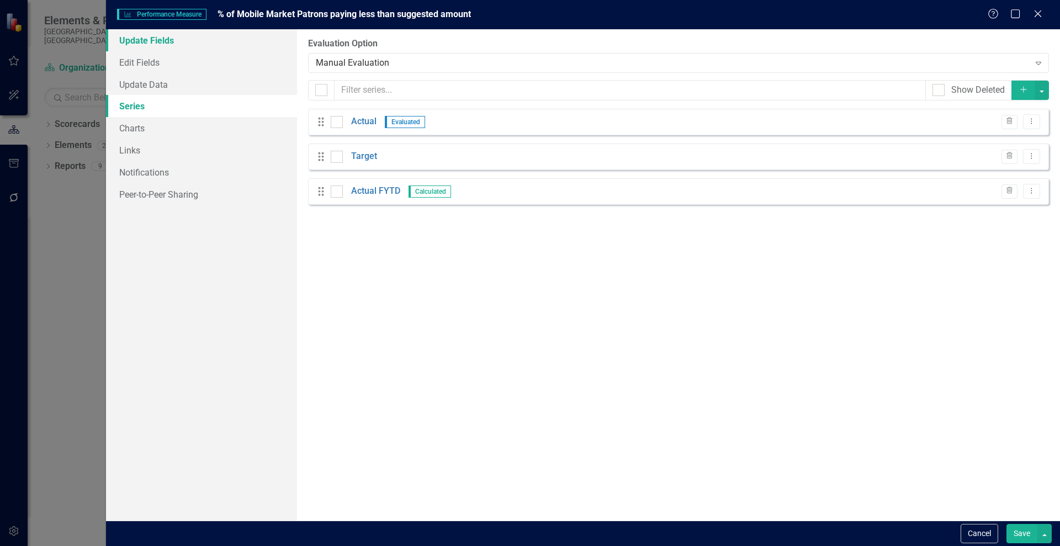
click at [133, 45] on link "Update Fields" at bounding box center [201, 40] width 191 height 22
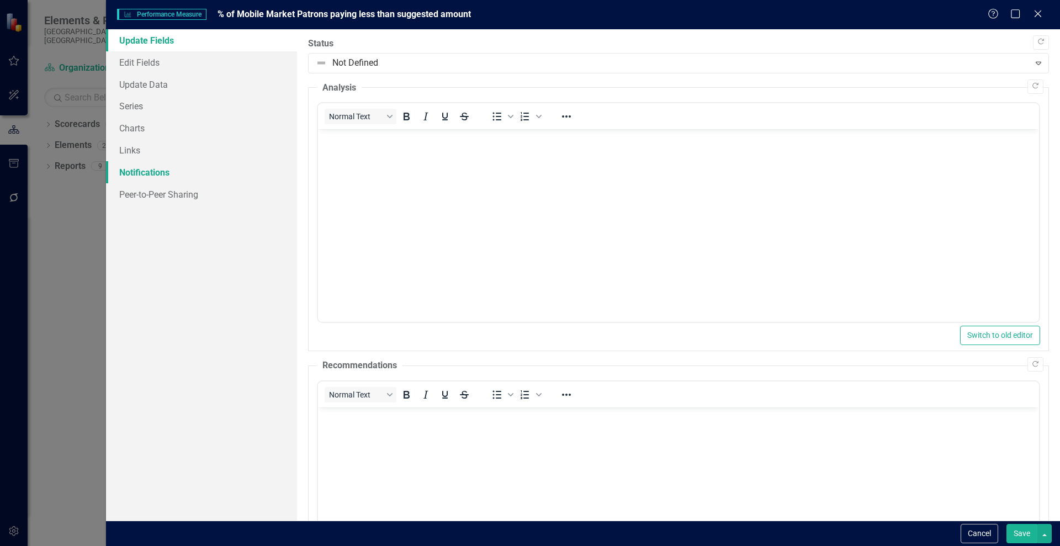
click at [137, 167] on link "Notifications" at bounding box center [201, 172] width 191 height 22
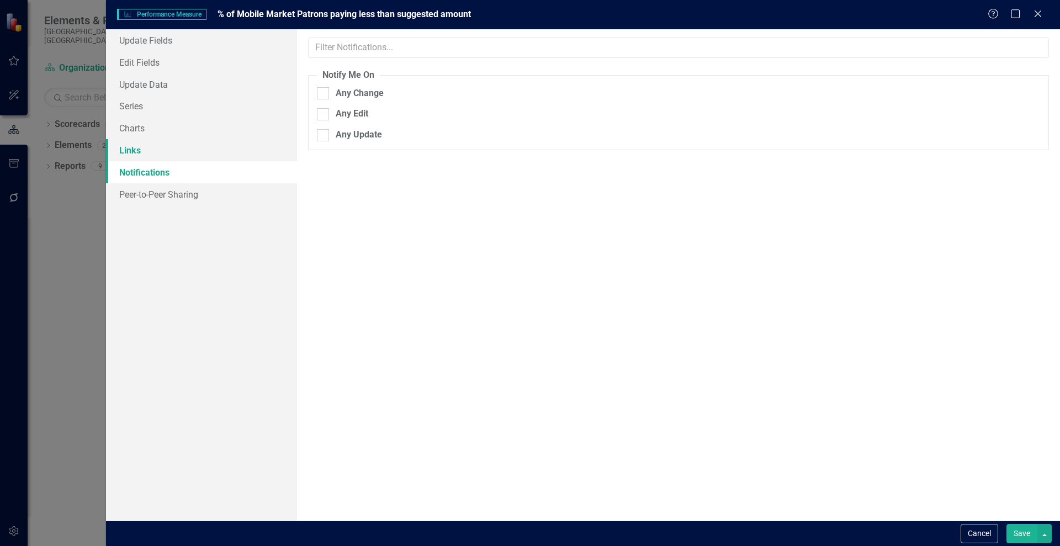
click at [131, 149] on link "Links" at bounding box center [201, 150] width 191 height 22
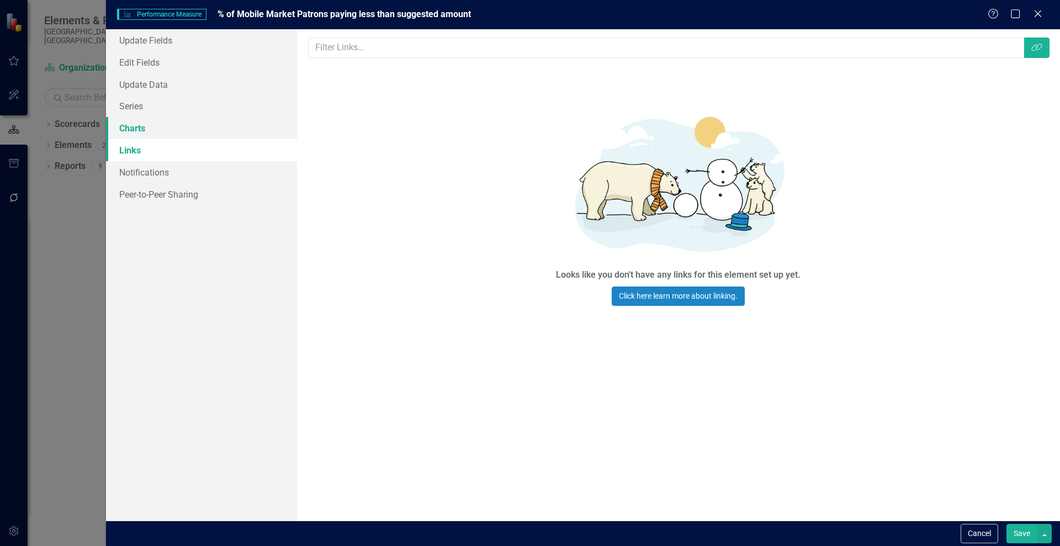
click at [133, 128] on link "Charts" at bounding box center [201, 128] width 191 height 22
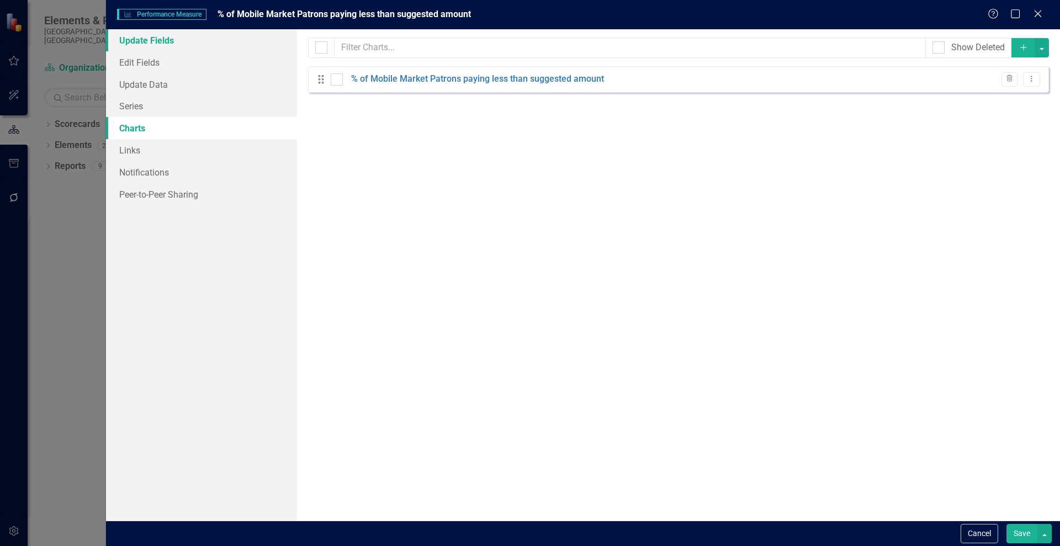
click at [134, 43] on link "Update Fields" at bounding box center [201, 40] width 191 height 22
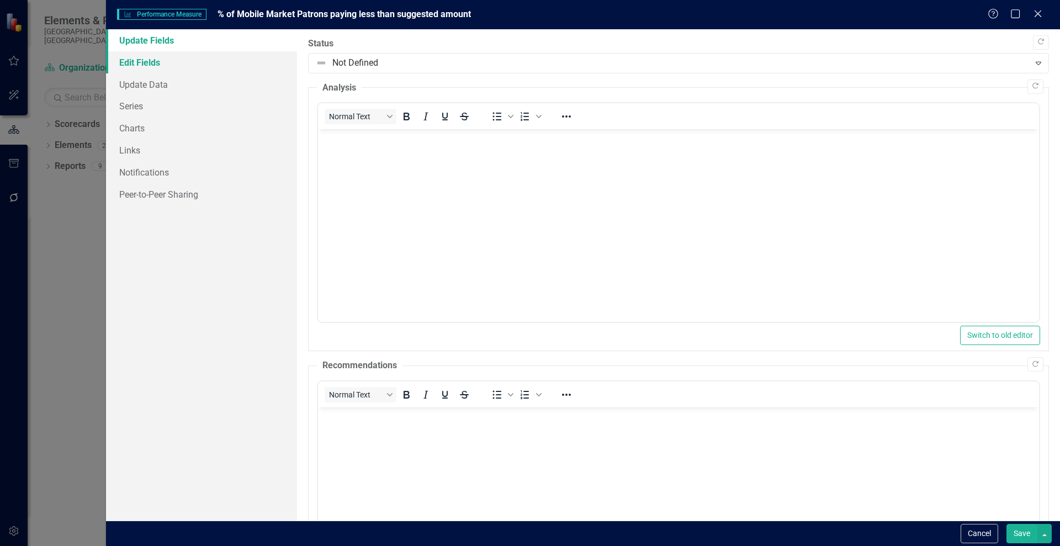
click at [136, 59] on link "Edit Fields" at bounding box center [201, 62] width 191 height 22
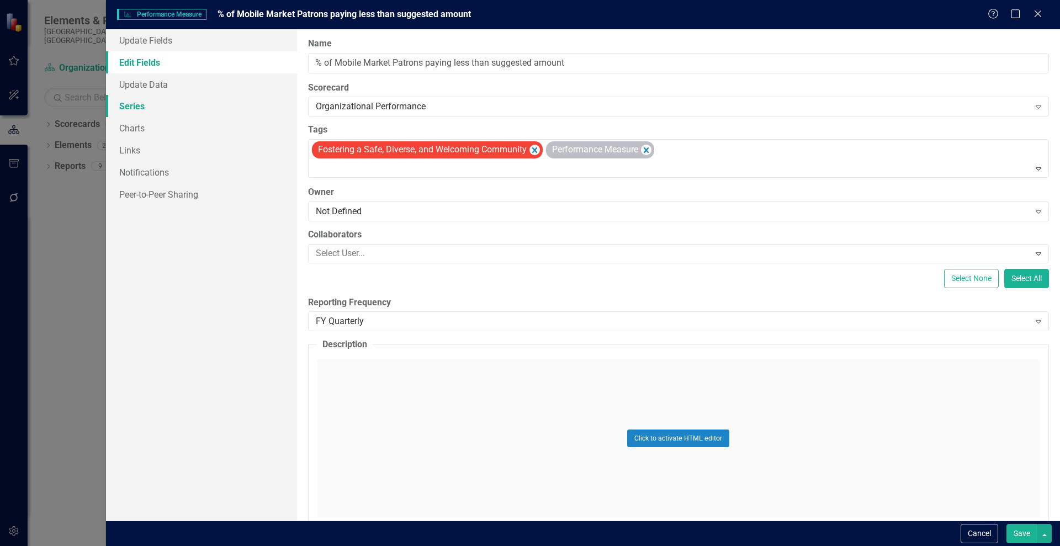
click at [136, 105] on link "Series" at bounding box center [201, 106] width 191 height 22
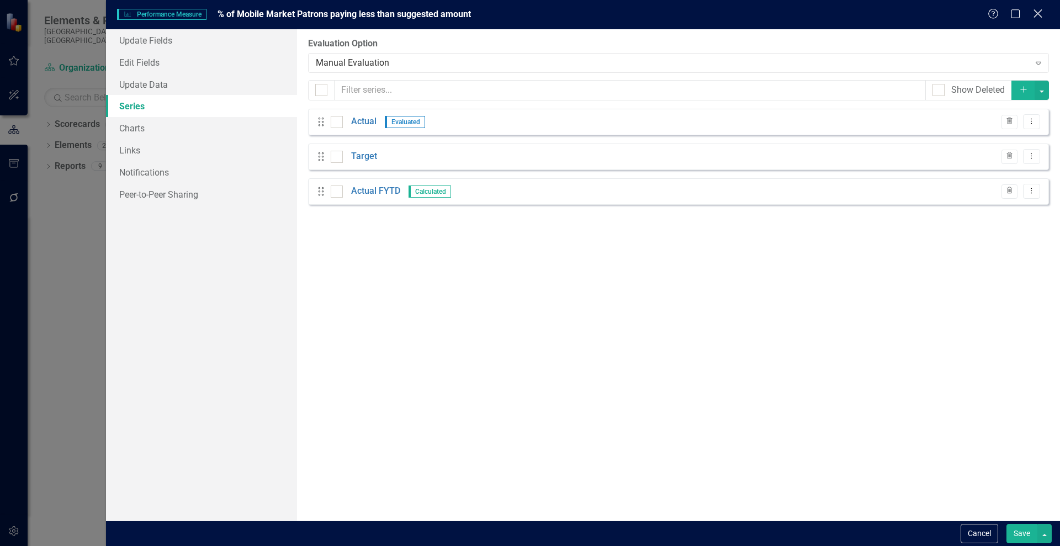
drag, startPoint x: 1038, startPoint y: 11, endPoint x: 1032, endPoint y: 7, distance: 7.5
click at [1037, 10] on icon "Close" at bounding box center [1037, 13] width 11 height 9
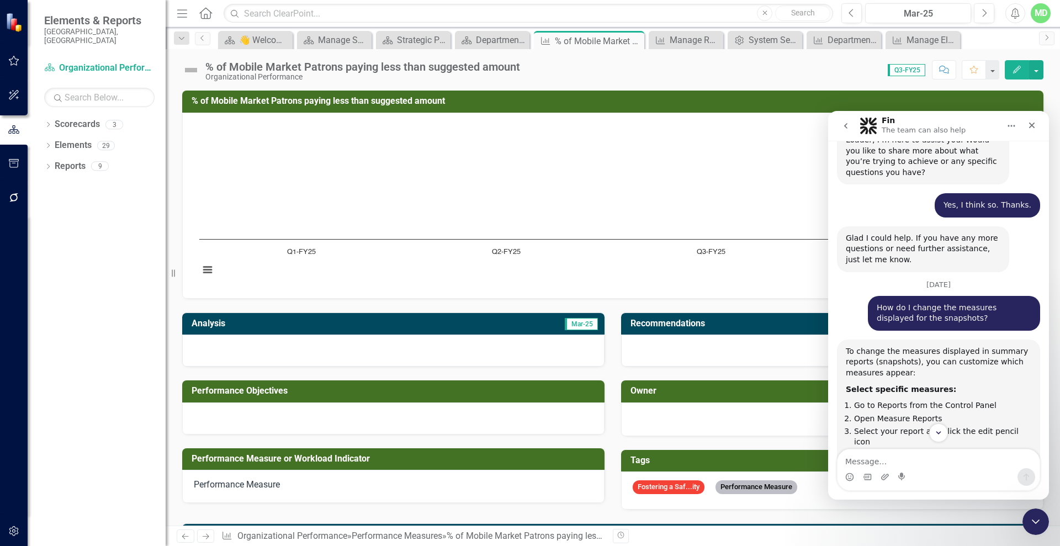
scroll to position [1927, 0]
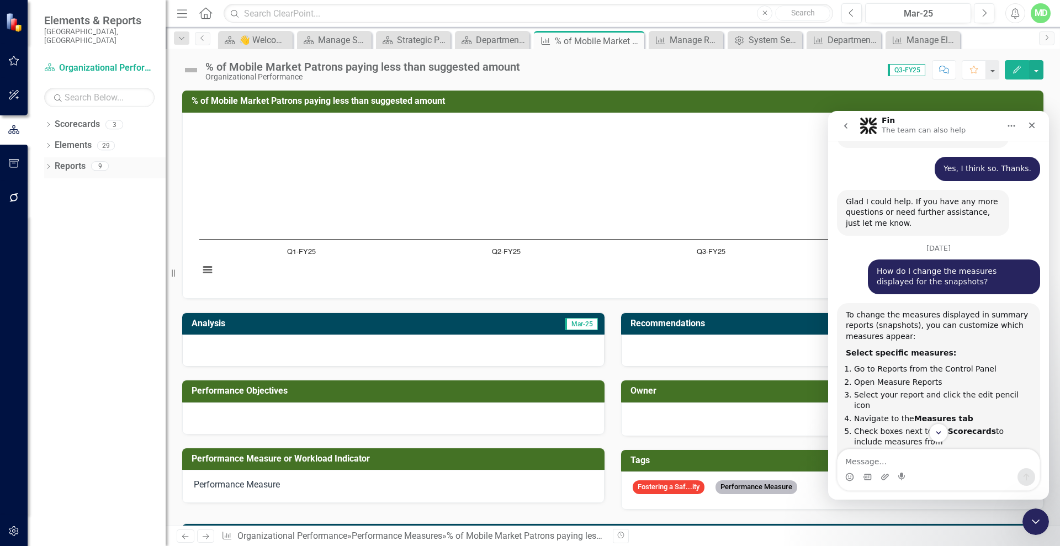
click at [67, 160] on link "Reports" at bounding box center [70, 166] width 31 height 13
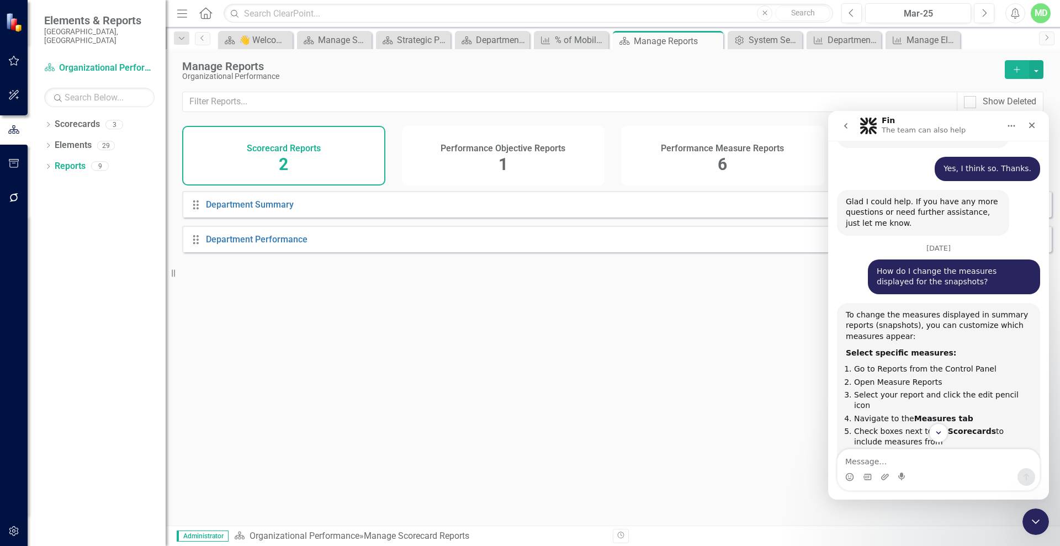
click at [702, 144] on h4 "Performance Measure Reports" at bounding box center [722, 149] width 123 height 10
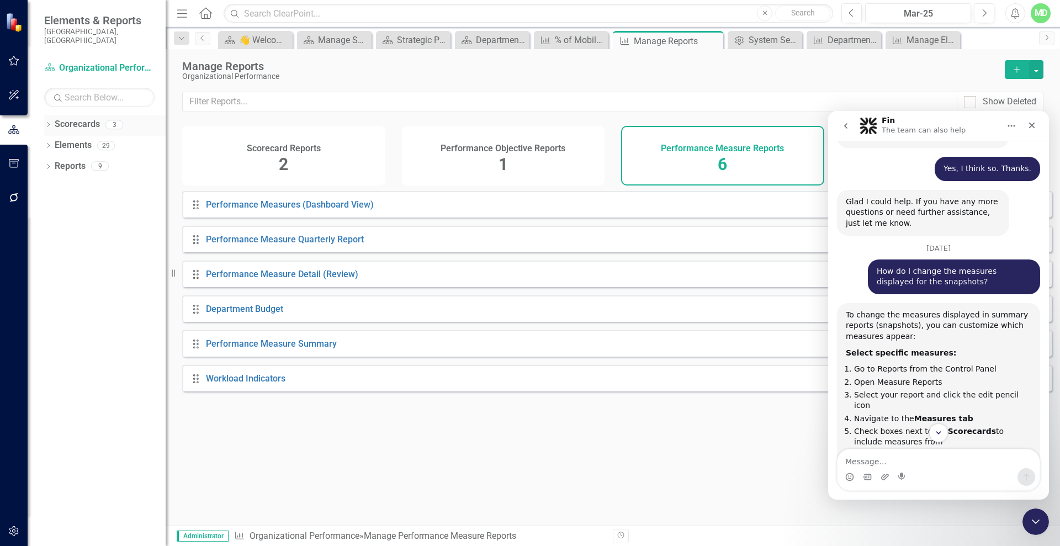
click at [67, 119] on link "Scorecards" at bounding box center [77, 124] width 45 height 13
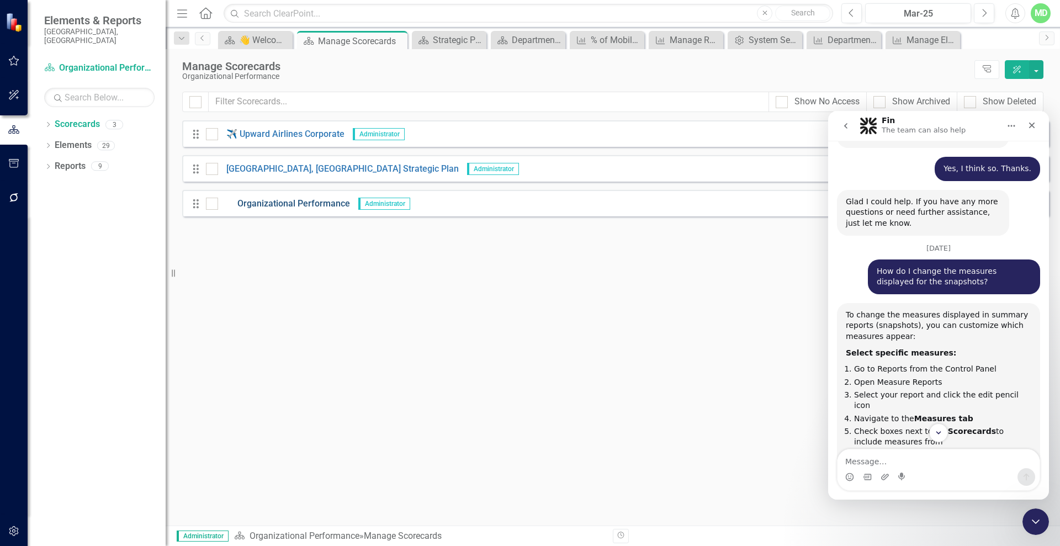
click at [274, 205] on link "Organizational Performance" at bounding box center [284, 204] width 132 height 13
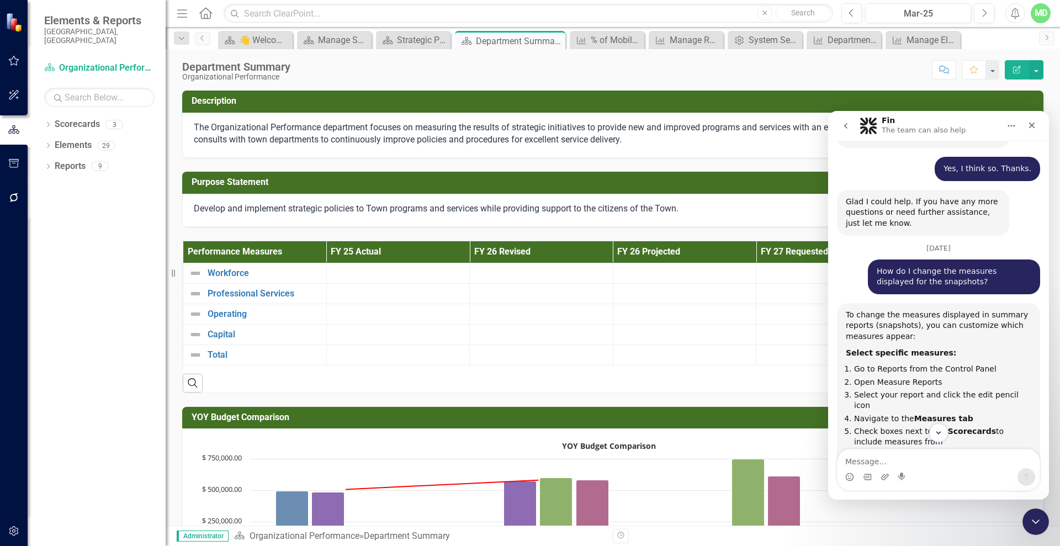
click at [1017, 72] on icon "Edit Report" at bounding box center [1017, 70] width 10 height 8
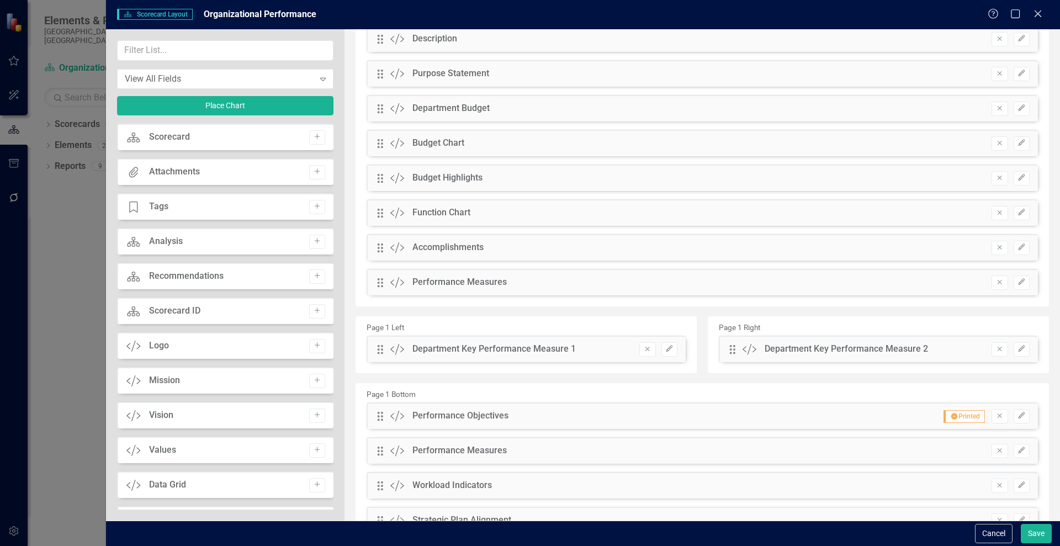
scroll to position [69, 0]
click at [666, 348] on icon "Edit" at bounding box center [669, 348] width 8 height 7
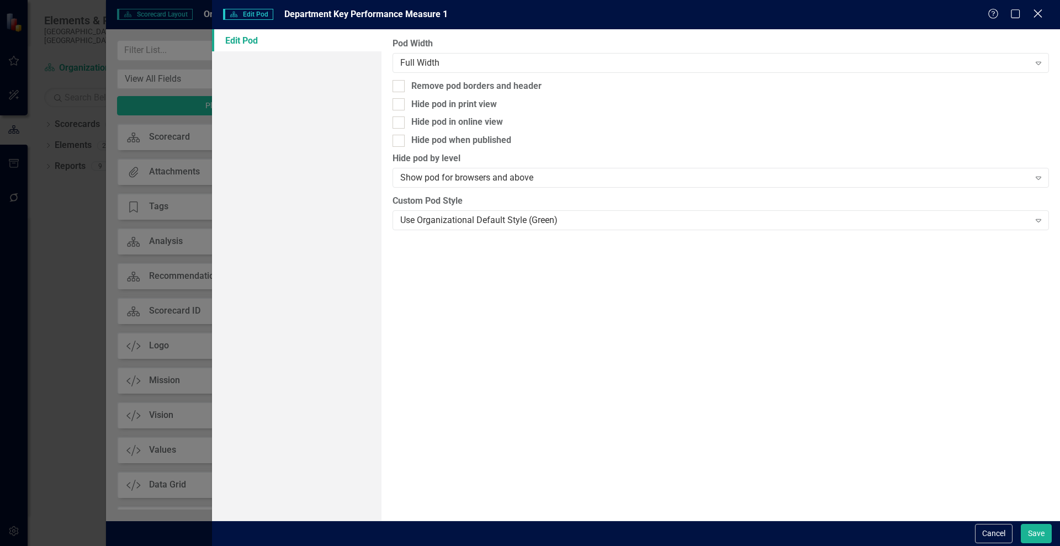
click at [1035, 10] on icon "Close" at bounding box center [1038, 13] width 14 height 10
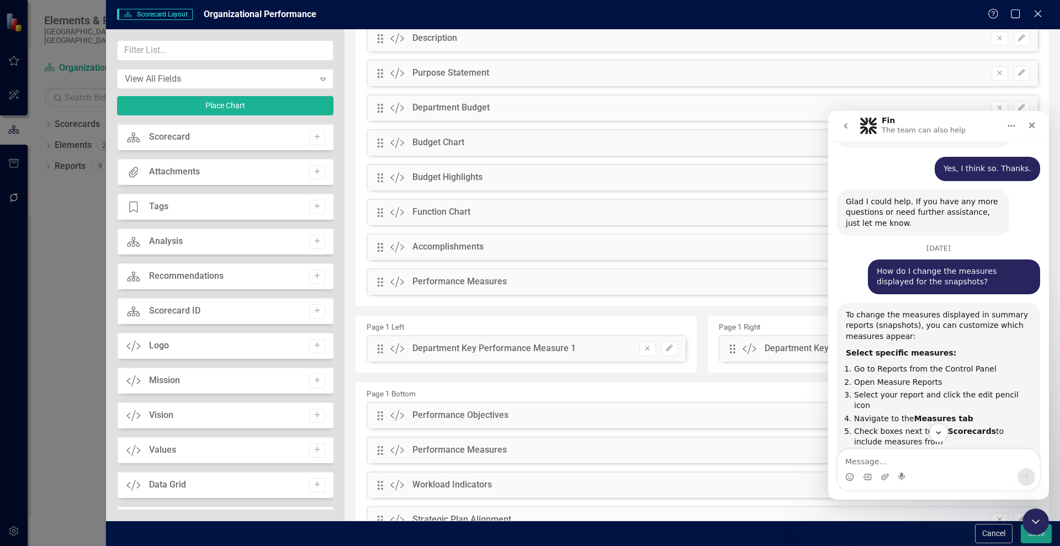
click at [536, 348] on div "Department Key Performance Measure 1" at bounding box center [493, 348] width 163 height 13
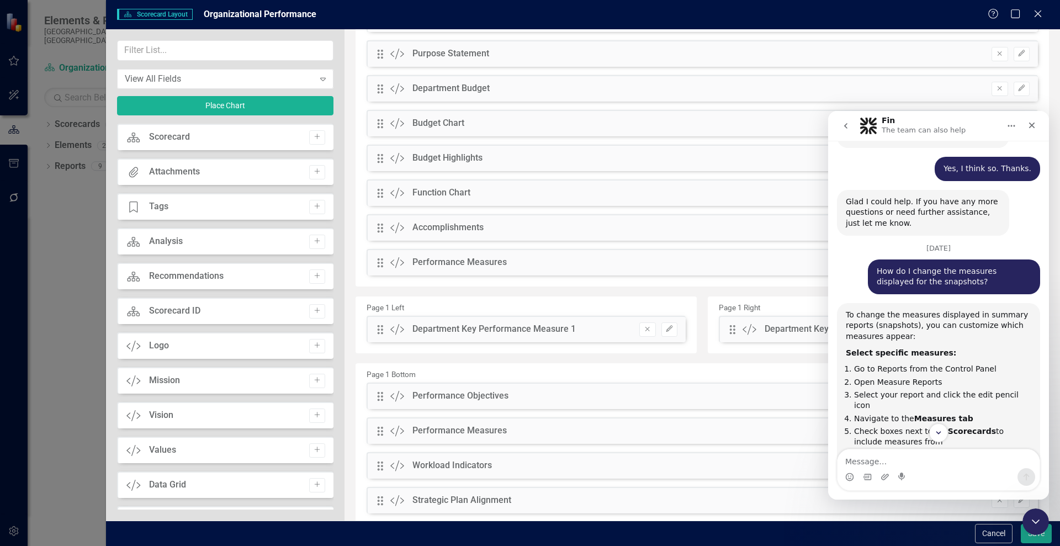
scroll to position [124, 0]
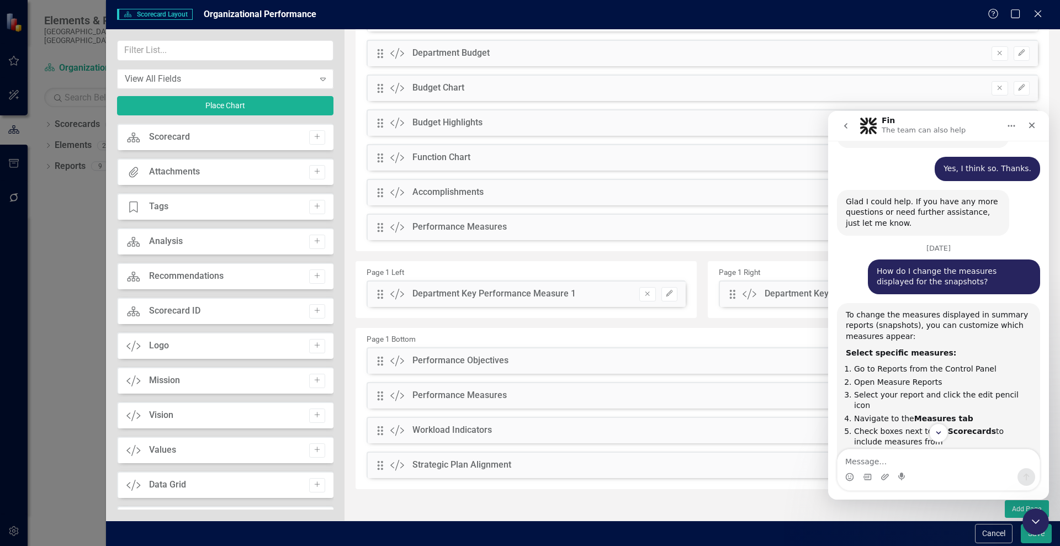
drag, startPoint x: 571, startPoint y: 377, endPoint x: 515, endPoint y: 325, distance: 76.2
click at [516, 325] on div "Page 1 Top Drag Custom Description Remove Edit Drag Custom Purpose Statement Re…" at bounding box center [702, 220] width 693 height 538
drag, startPoint x: 57, startPoint y: 211, endPoint x: 57, endPoint y: 187, distance: 24.3
click at [56, 202] on div "Scorecard Scorecard Layout Organizational Performance Help Maximize Close View …" at bounding box center [530, 273] width 1060 height 546
click at [1047, 12] on div "Help Maximize Close" at bounding box center [1018, 14] width 61 height 13
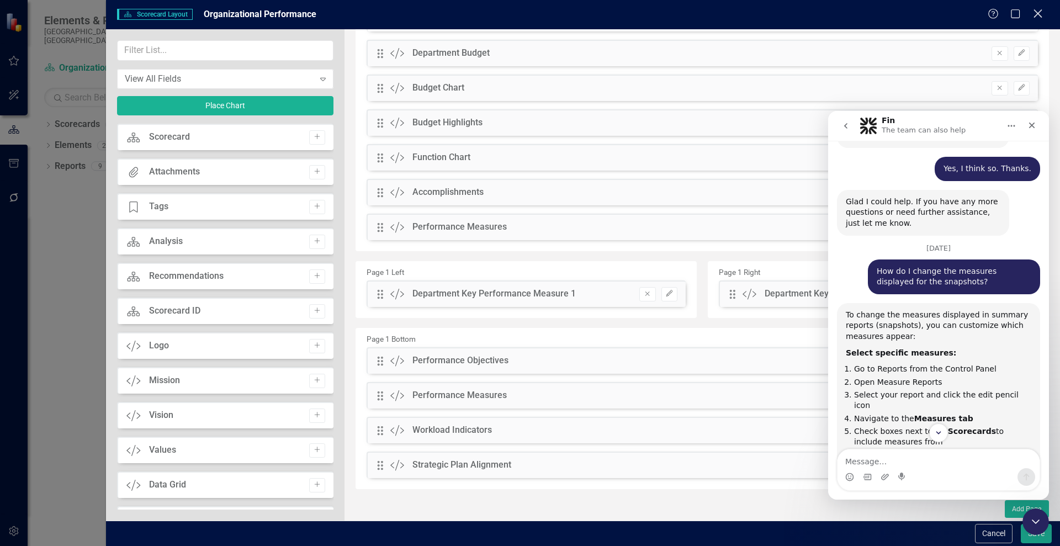
click at [1037, 11] on icon "Close" at bounding box center [1038, 13] width 14 height 10
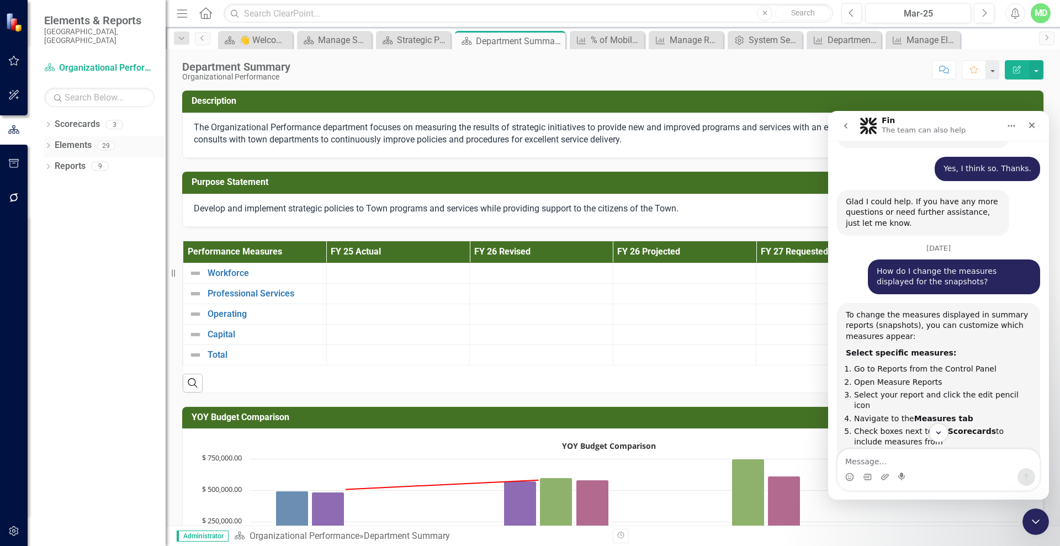
click at [67, 139] on link "Elements" at bounding box center [73, 145] width 37 height 13
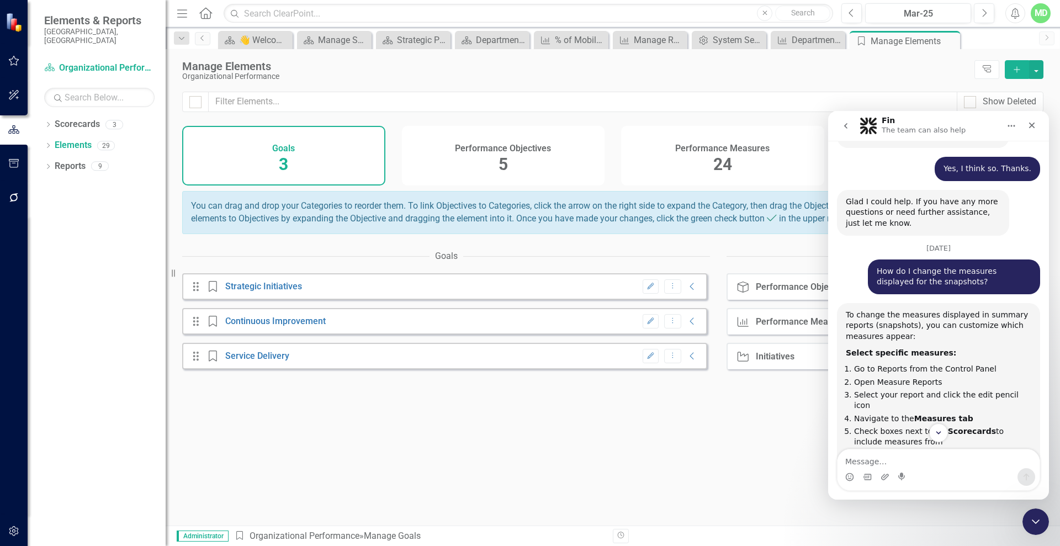
click at [707, 146] on h4 "Performance Measures" at bounding box center [722, 149] width 94 height 10
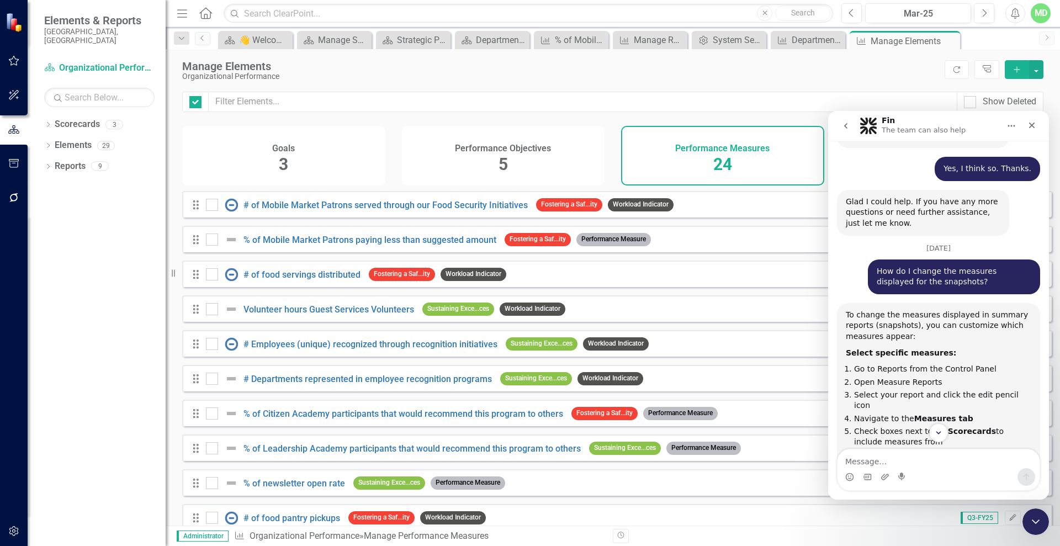
checkbox input "false"
click at [292, 245] on link "% of Mobile Market Patrons paying less than suggested amount" at bounding box center [369, 240] width 253 height 10
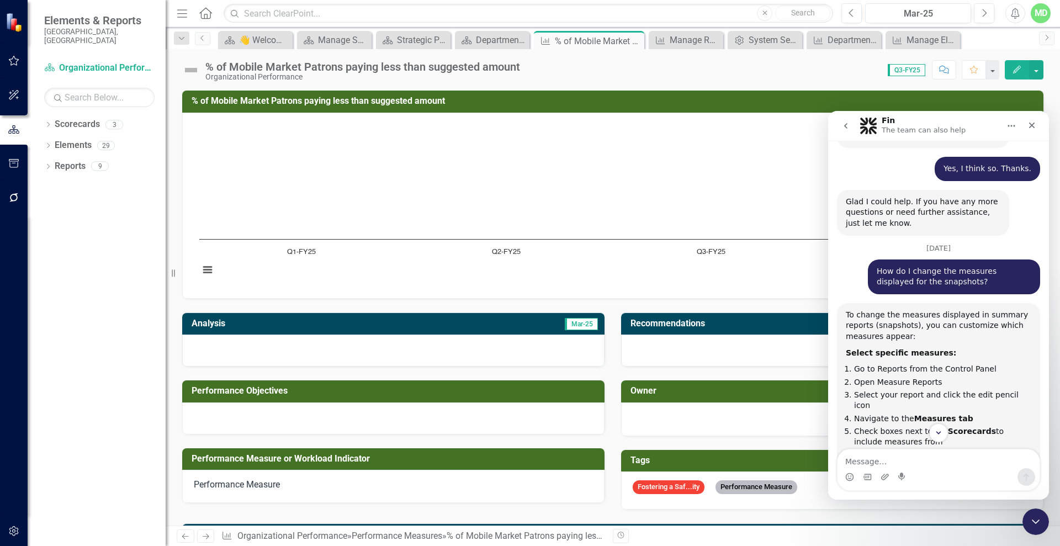
click at [1017, 72] on icon "Edit" at bounding box center [1017, 70] width 10 height 8
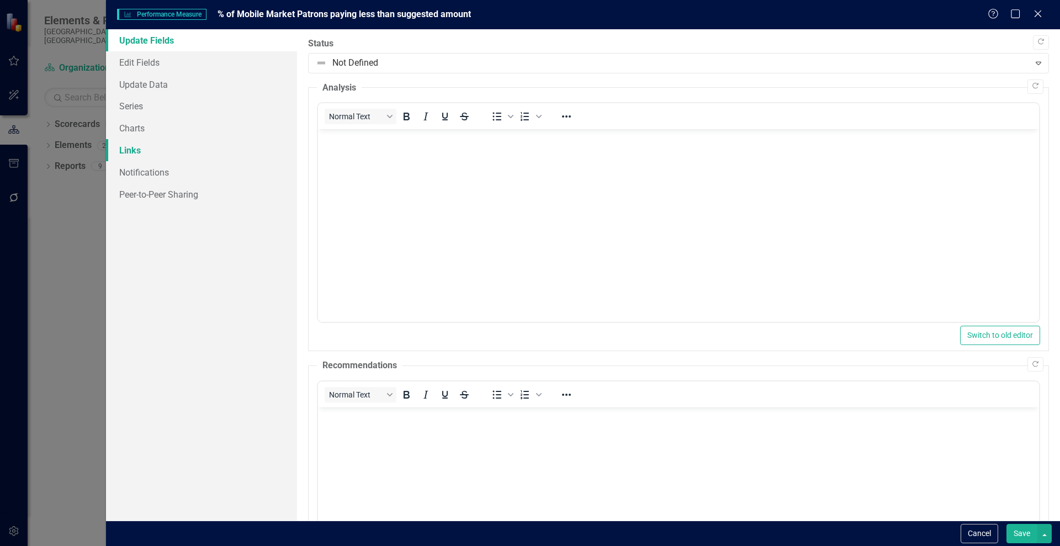
click at [136, 151] on link "Links" at bounding box center [201, 150] width 191 height 22
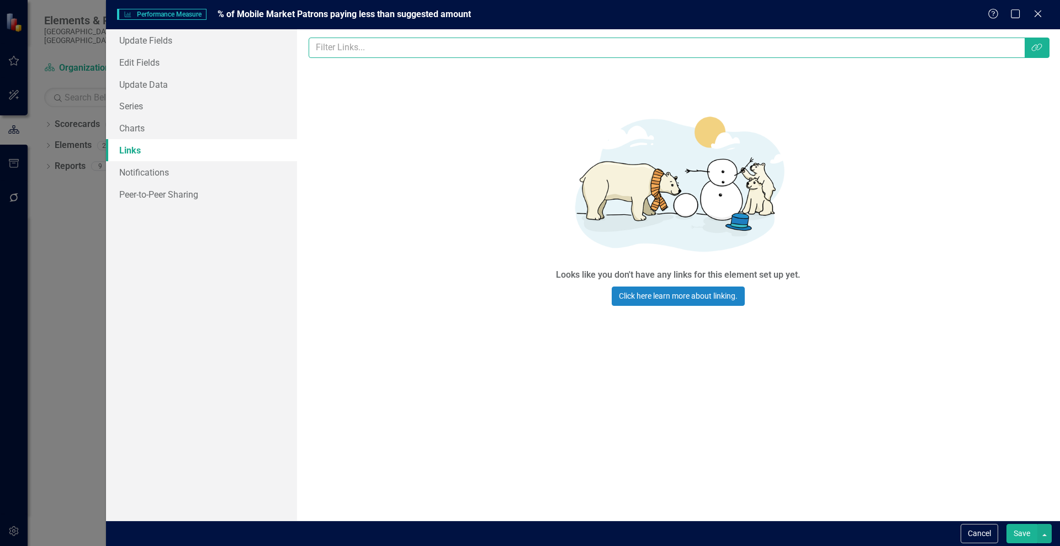
click at [438, 50] on input "text" at bounding box center [667, 48] width 717 height 20
click at [1034, 50] on icon "Link Tag" at bounding box center [1036, 47] width 11 height 9
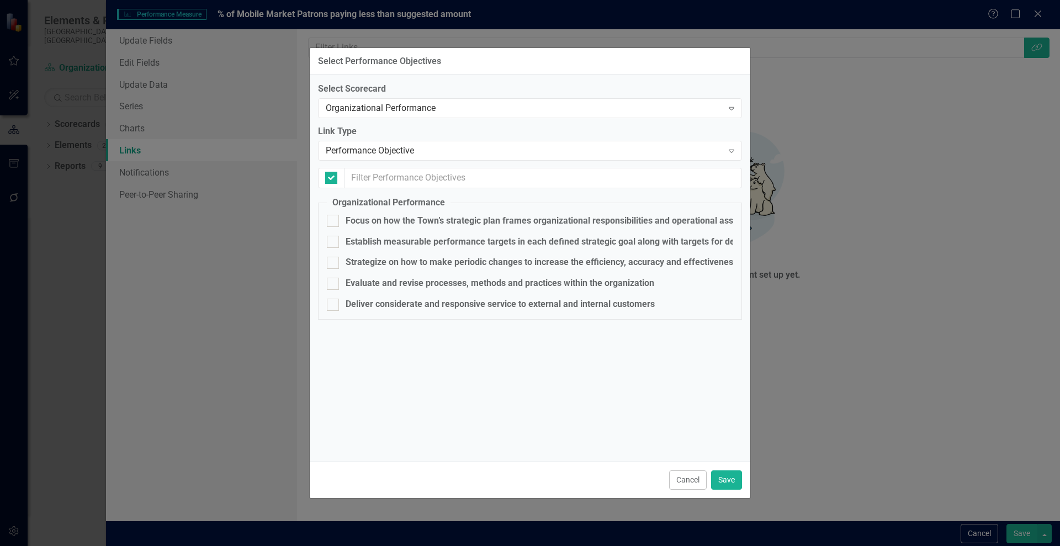
checkbox input "false"
click at [382, 149] on div "Performance Objective" at bounding box center [524, 151] width 397 height 13
drag, startPoint x: 686, startPoint y: 480, endPoint x: 681, endPoint y: 475, distance: 6.6
click at [686, 479] on button "Cancel" at bounding box center [688, 479] width 38 height 19
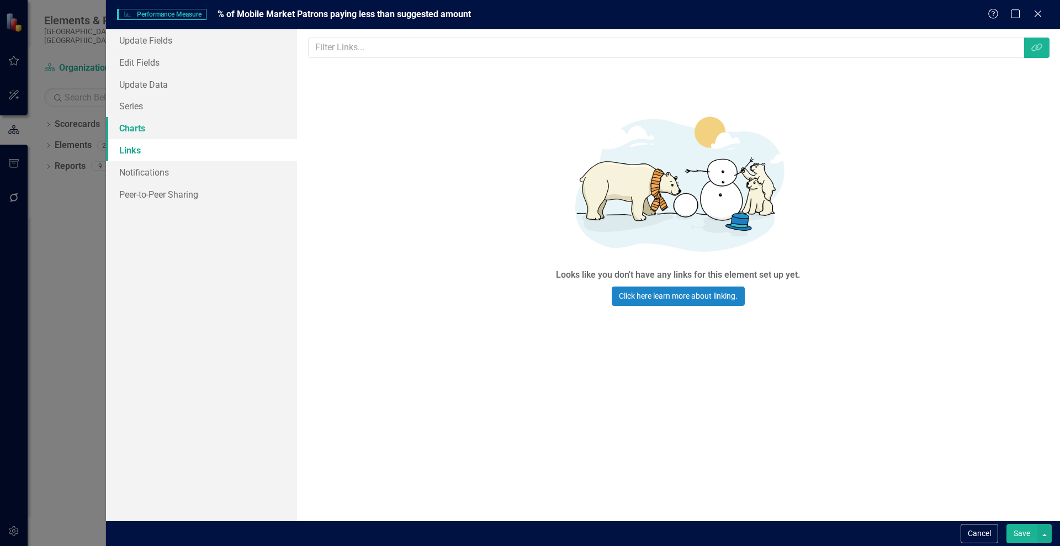
click at [134, 129] on link "Charts" at bounding box center [201, 128] width 191 height 22
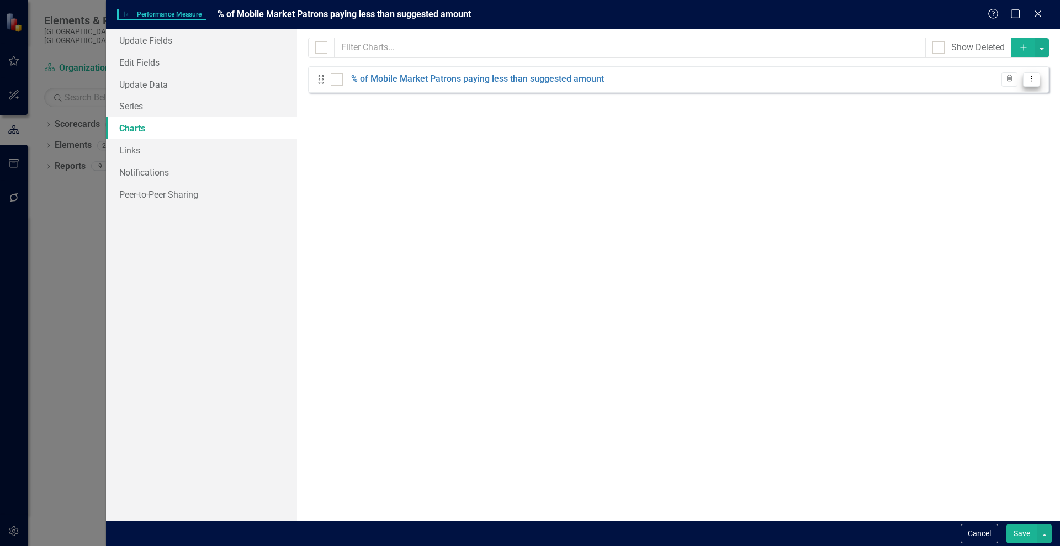
click at [1034, 82] on icon "Dropdown Menu" at bounding box center [1031, 78] width 9 height 7
click at [532, 76] on link "% of Mobile Market Patrons paying less than suggested amount" at bounding box center [477, 79] width 253 height 13
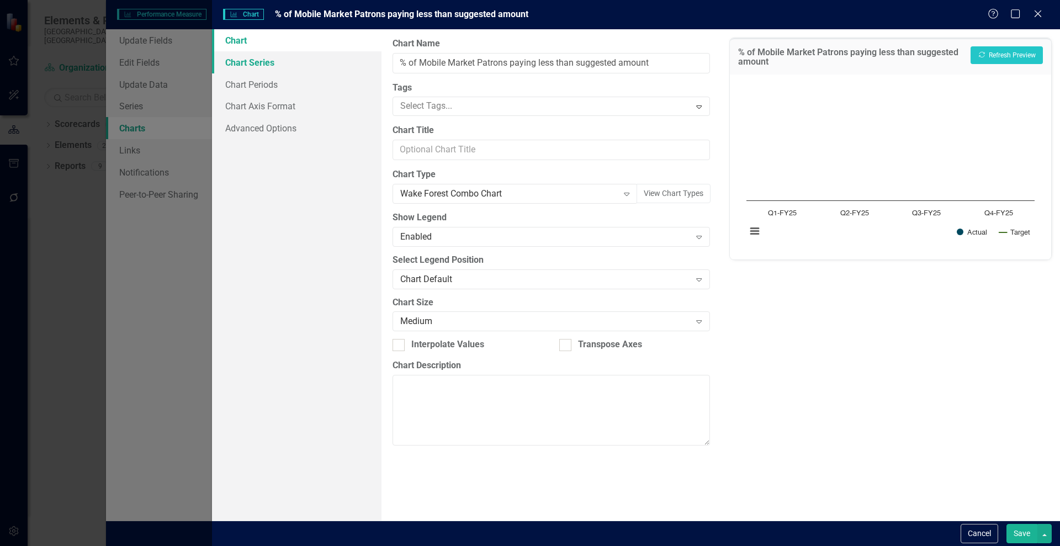
click at [240, 65] on link "Chart Series" at bounding box center [297, 62] width 170 height 22
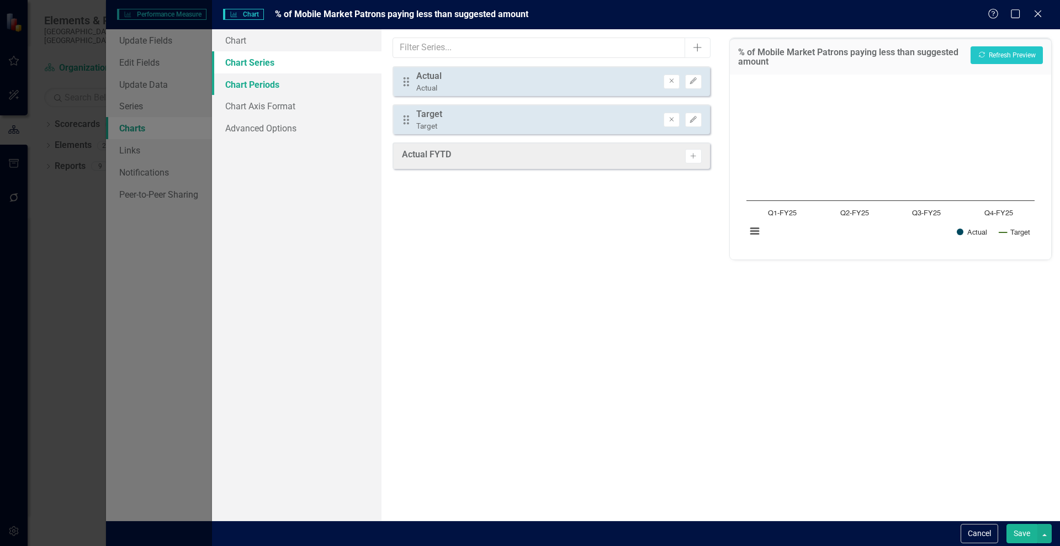
click at [241, 83] on link "Chart Periods" at bounding box center [297, 84] width 170 height 22
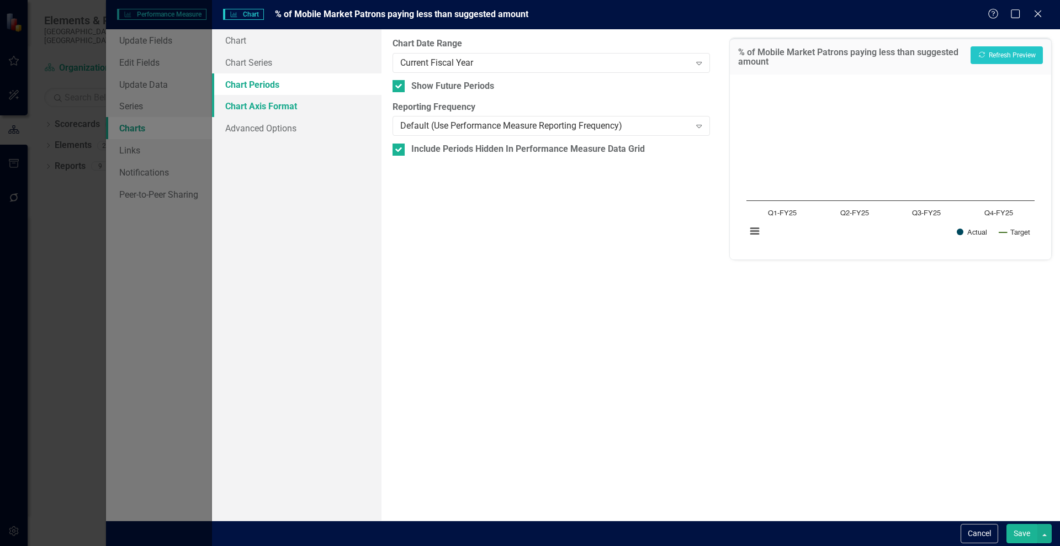
click at [239, 105] on link "Chart Axis Format" at bounding box center [297, 106] width 170 height 22
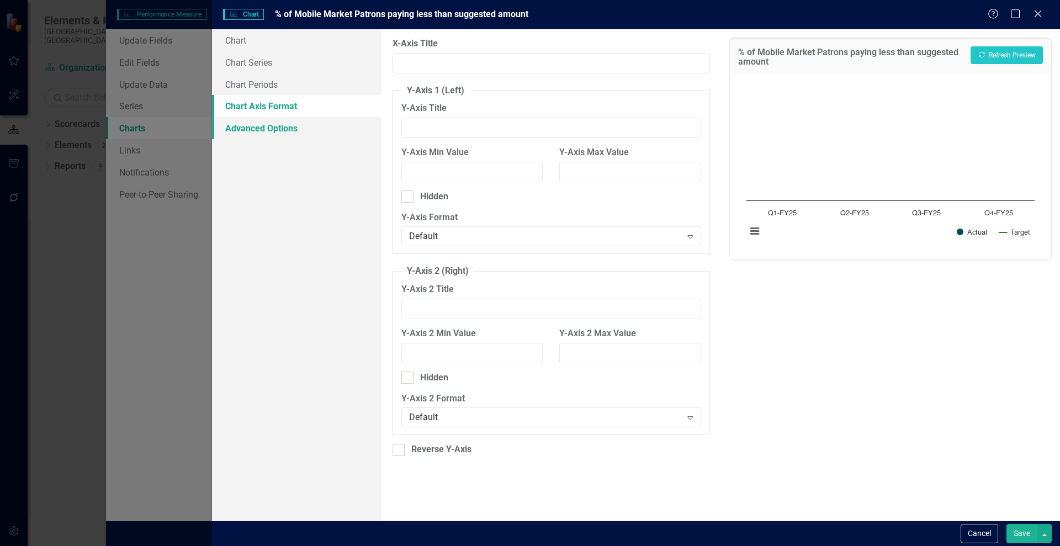
click at [248, 133] on link "Advanced Options" at bounding box center [297, 128] width 170 height 22
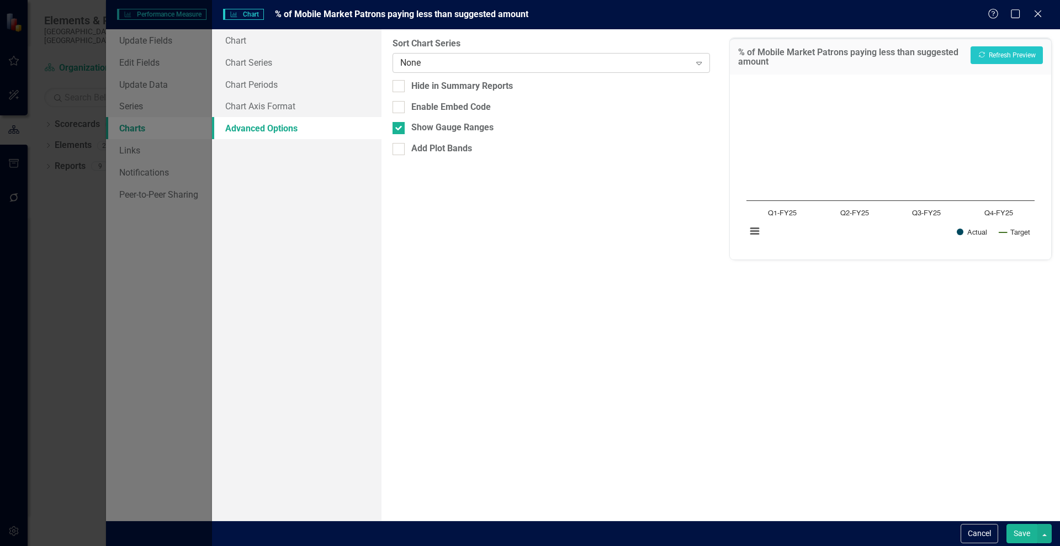
click at [691, 67] on div "Expand" at bounding box center [699, 63] width 20 height 18
click at [971, 537] on button "Cancel" at bounding box center [980, 533] width 38 height 19
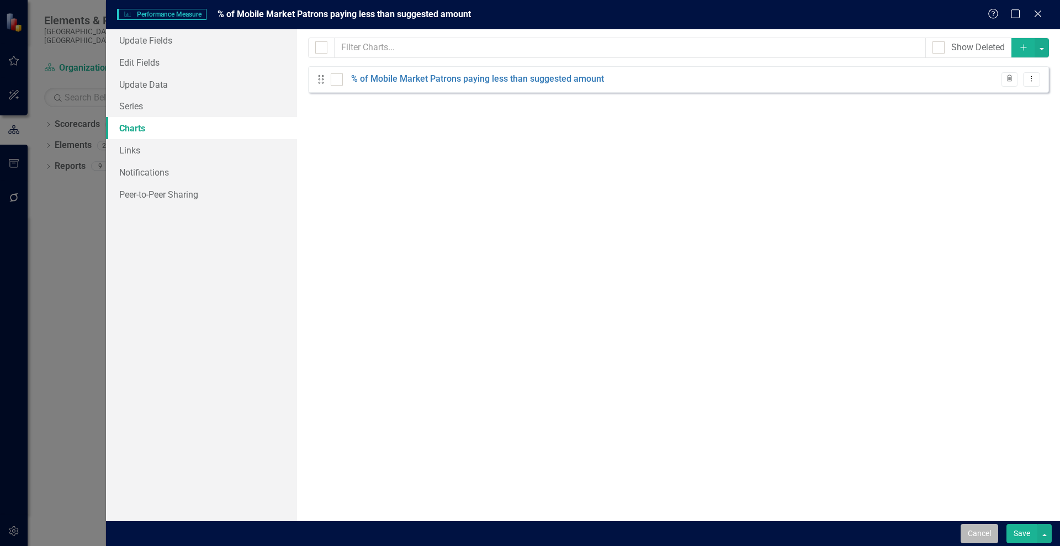
click at [991, 532] on button "Cancel" at bounding box center [980, 533] width 38 height 19
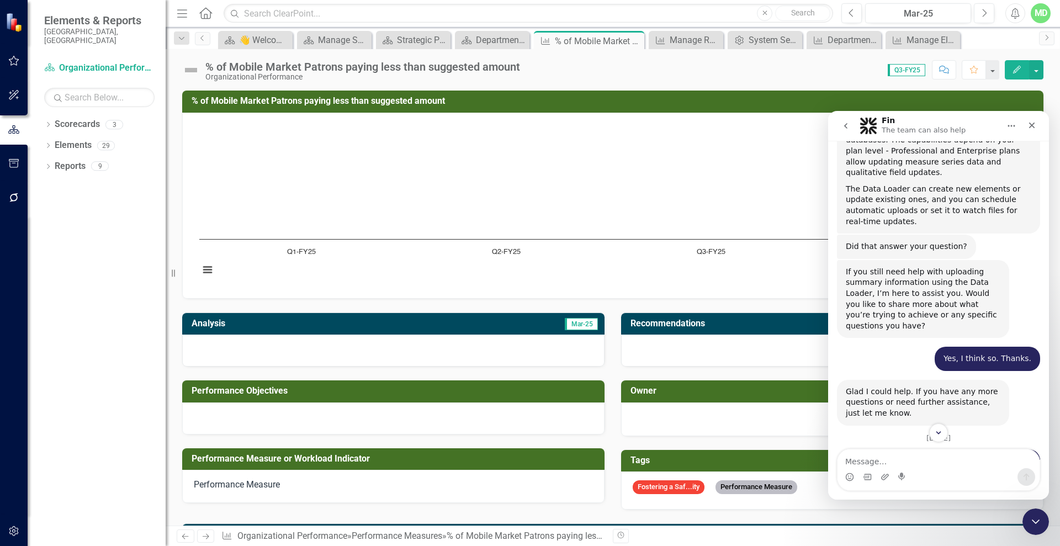
scroll to position [1720, 0]
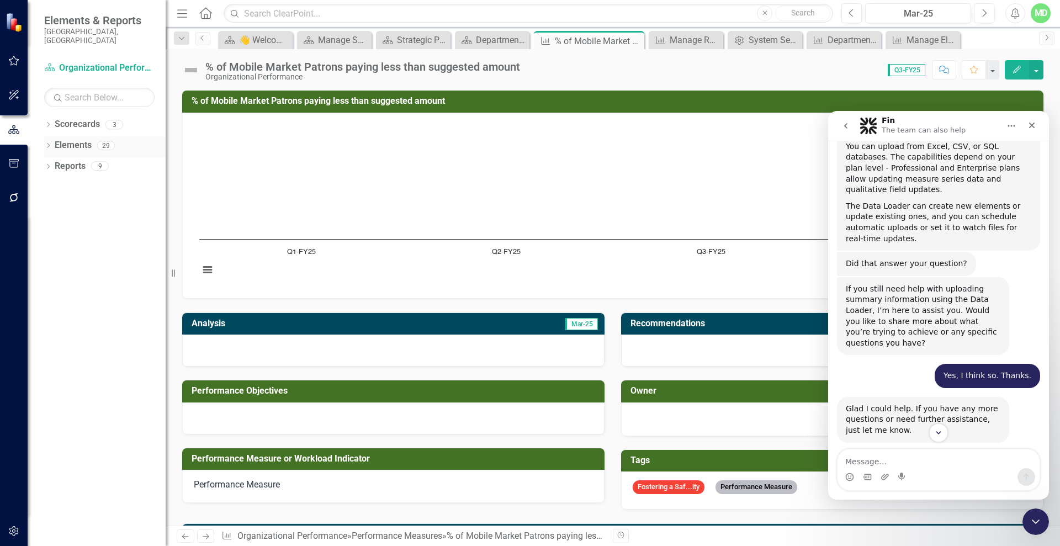
click at [61, 139] on link "Elements" at bounding box center [73, 145] width 37 height 13
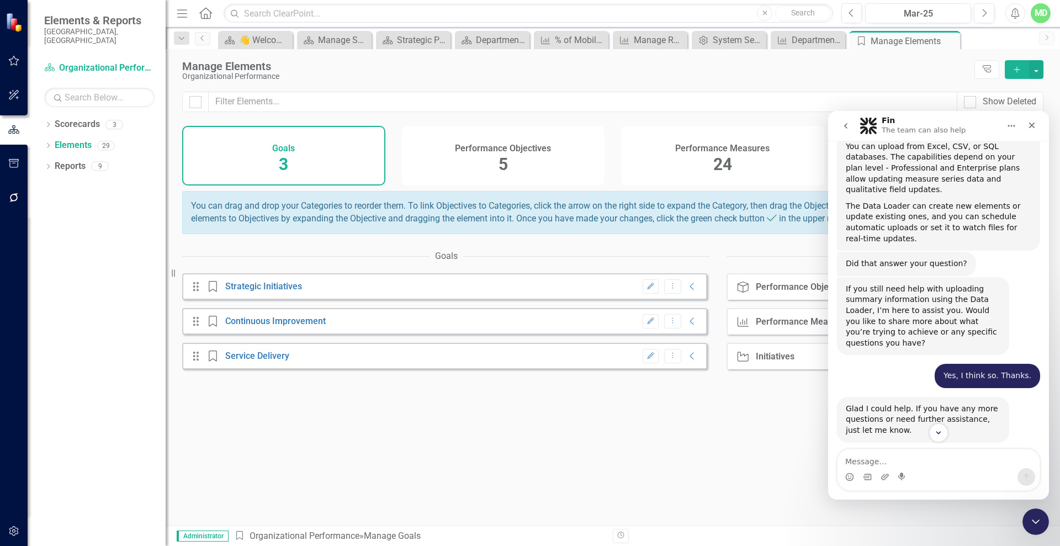
click at [693, 160] on div "Performance Measures 24" at bounding box center [722, 156] width 203 height 60
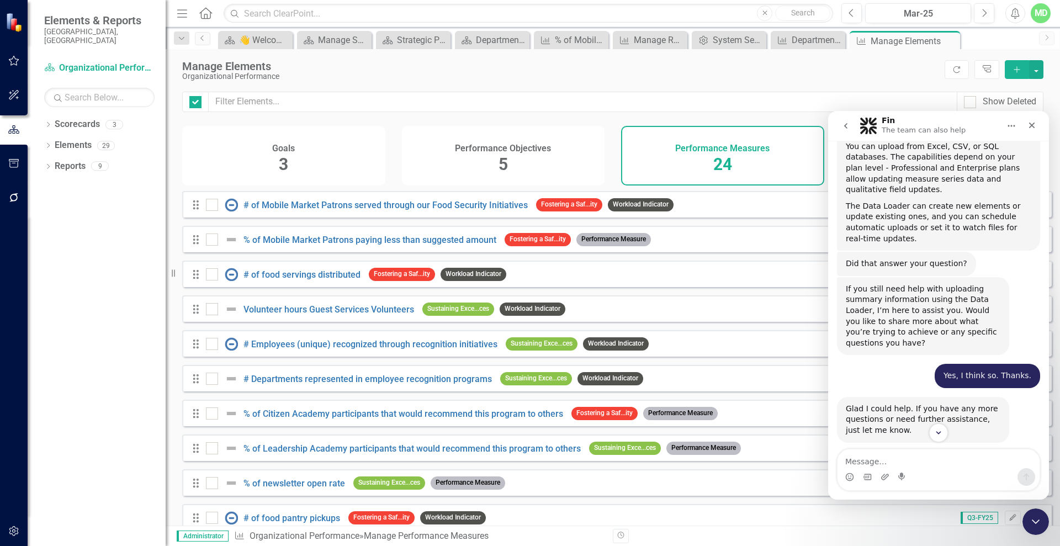
checkbox input "false"
click at [305, 280] on link "# of food servings distributed" at bounding box center [301, 274] width 117 height 10
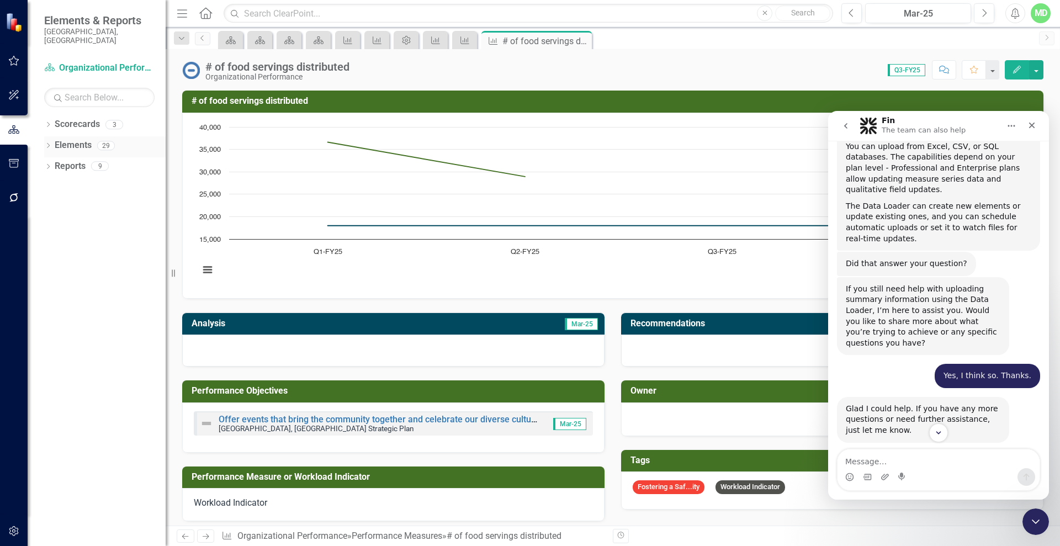
click at [72, 139] on link "Elements" at bounding box center [73, 145] width 37 height 13
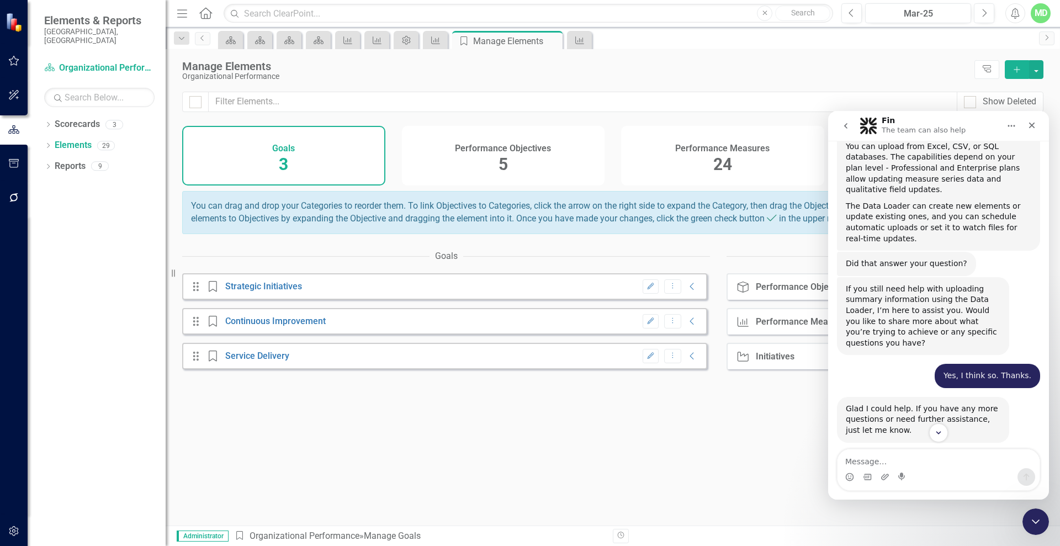
click at [534, 146] on h4 "Performance Objectives" at bounding box center [503, 149] width 96 height 10
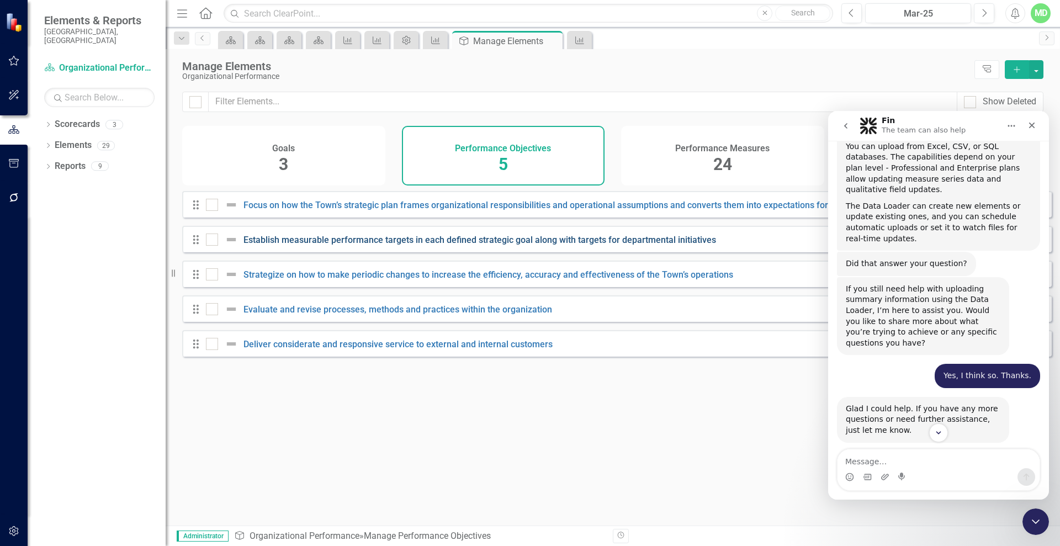
click at [288, 245] on link "Establish measurable performance targets in each defined strategic goal along w…" at bounding box center [479, 240] width 473 height 10
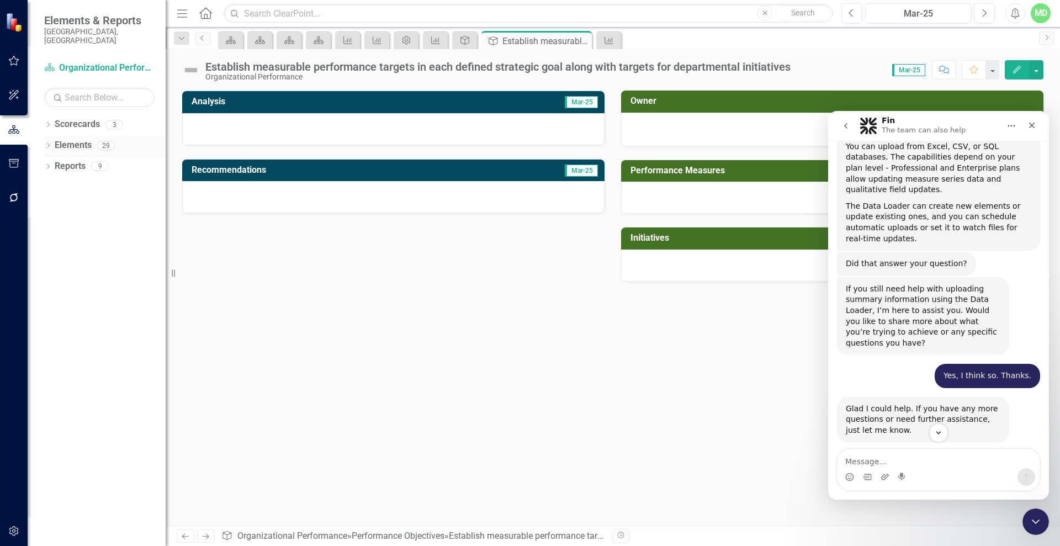
click at [66, 139] on link "Elements" at bounding box center [73, 145] width 37 height 13
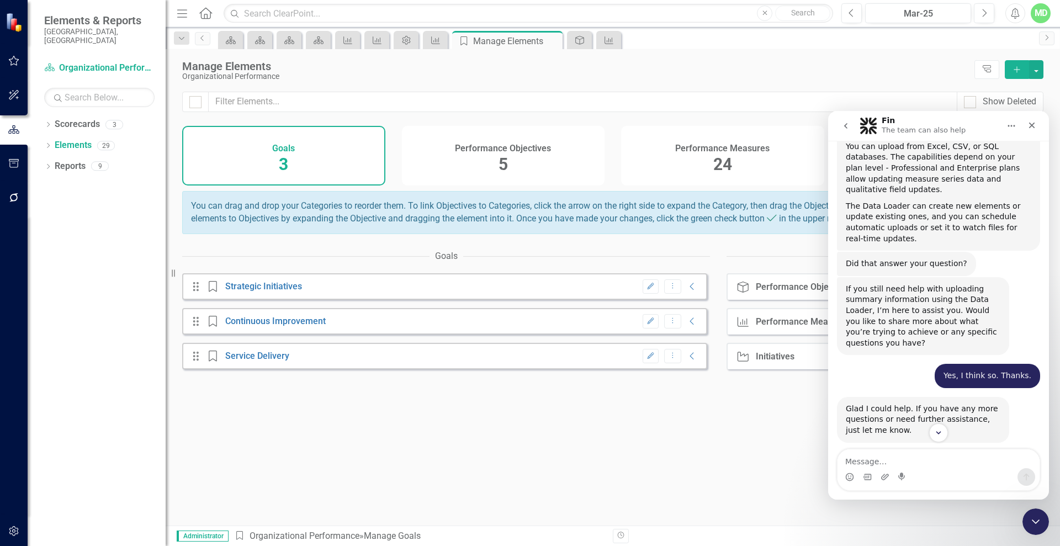
click at [327, 147] on div "Goals 3" at bounding box center [283, 156] width 203 height 60
click at [266, 292] on link "Strategic Initiatives" at bounding box center [263, 286] width 77 height 10
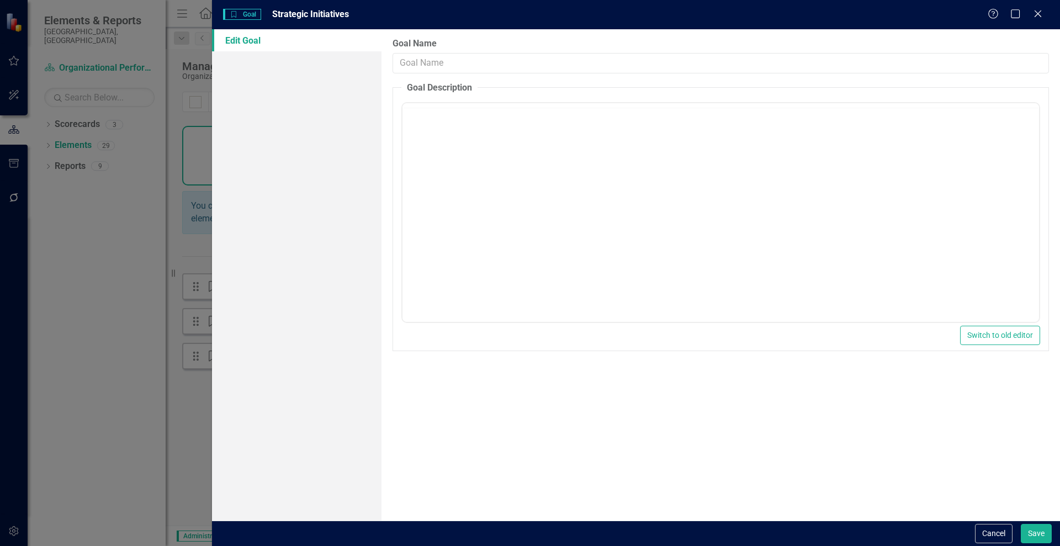
type input "Strategic Initiatives"
click at [989, 532] on button "Cancel" at bounding box center [994, 533] width 38 height 19
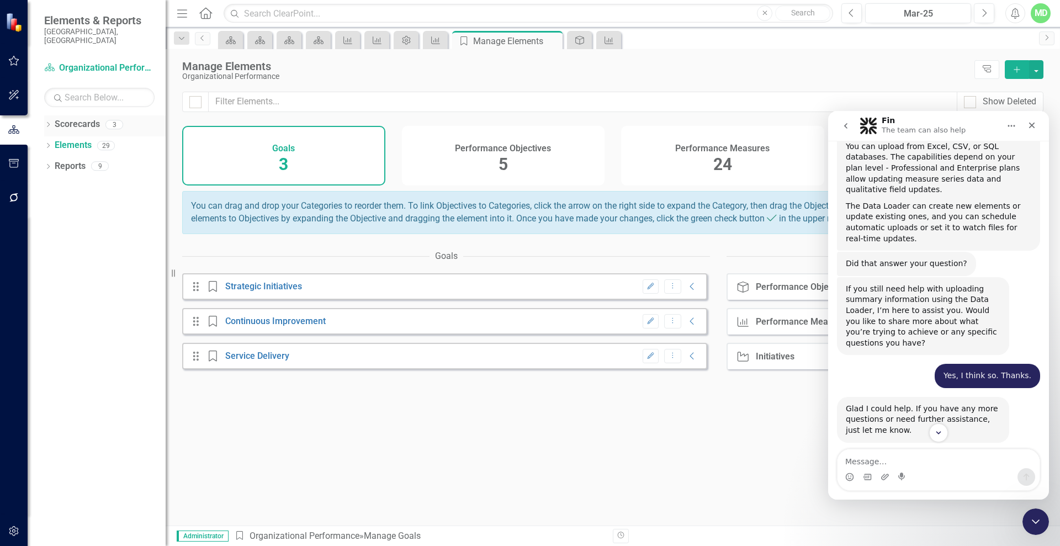
click at [61, 118] on link "Scorecards" at bounding box center [77, 124] width 45 height 13
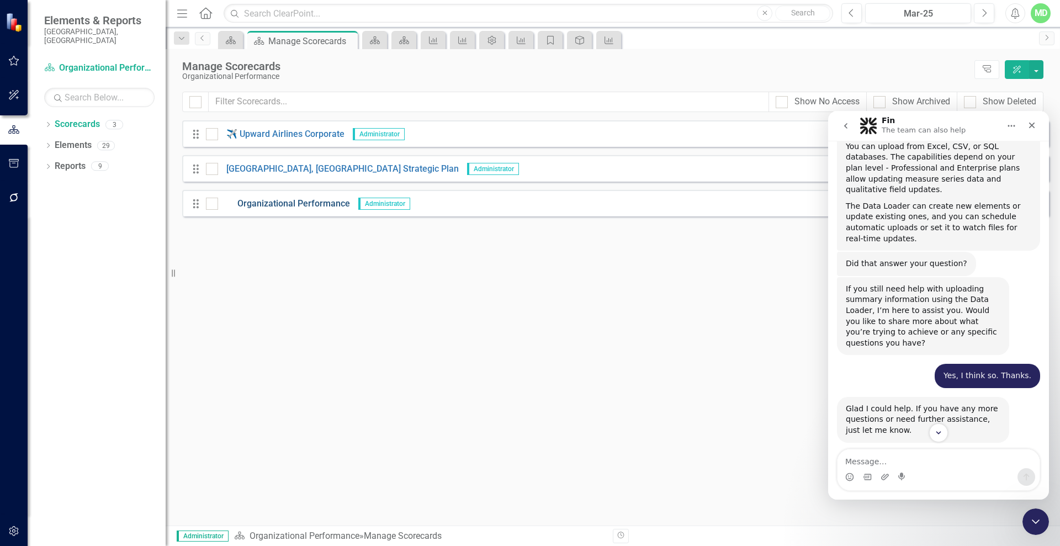
click at [286, 206] on link "Organizational Performance" at bounding box center [284, 204] width 132 height 13
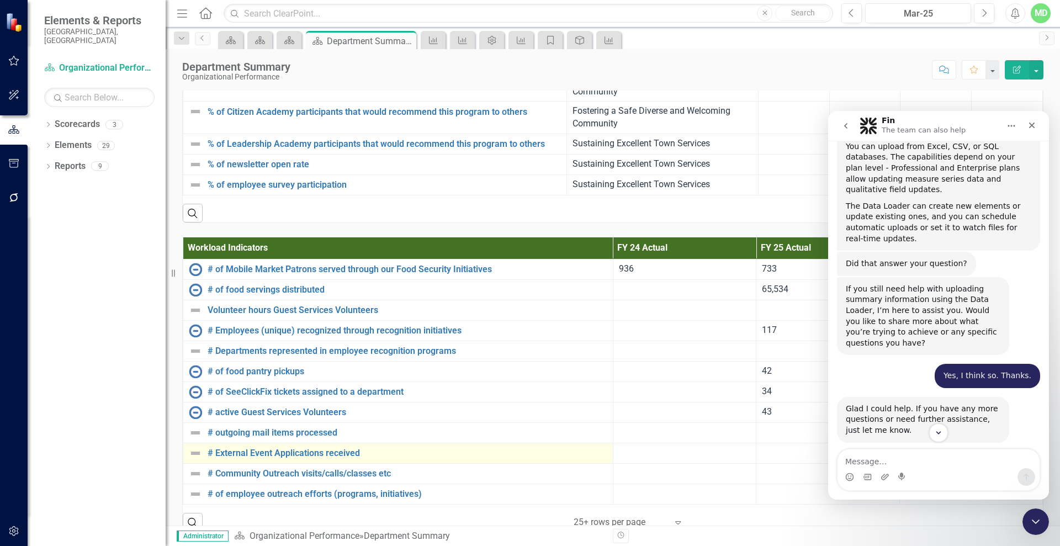
scroll to position [1921, 0]
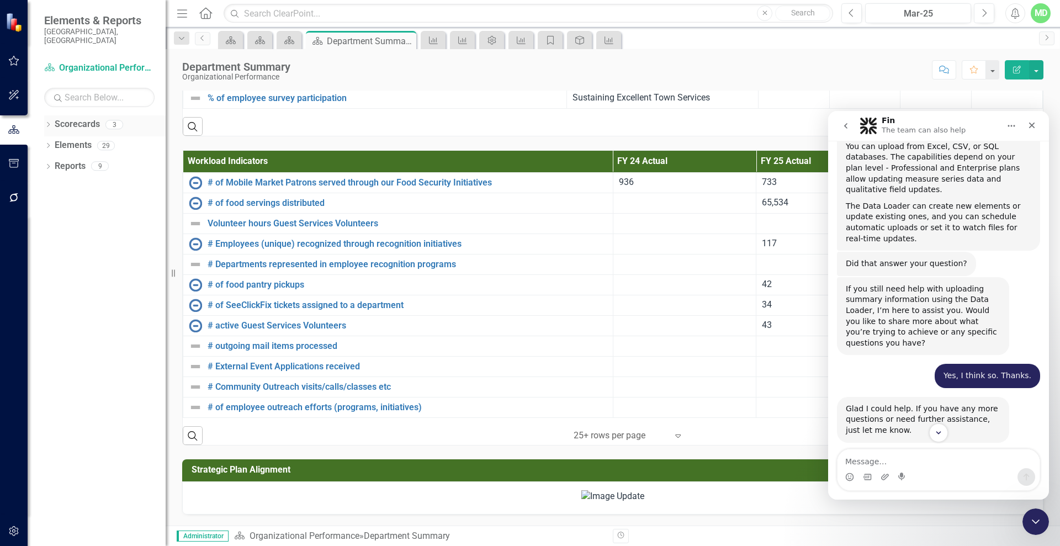
click at [73, 118] on link "Scorecards" at bounding box center [77, 124] width 45 height 13
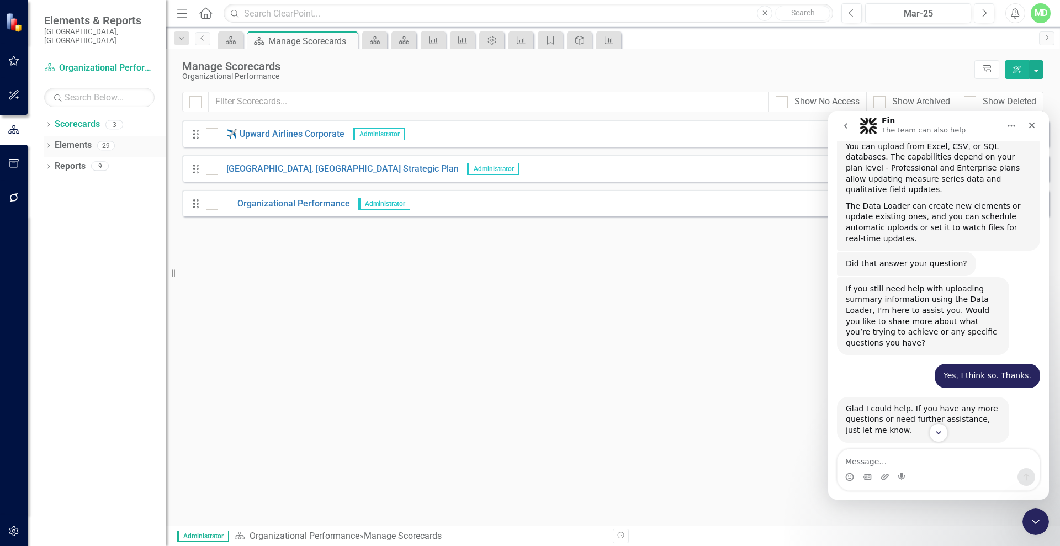
click at [74, 139] on link "Elements" at bounding box center [73, 145] width 37 height 13
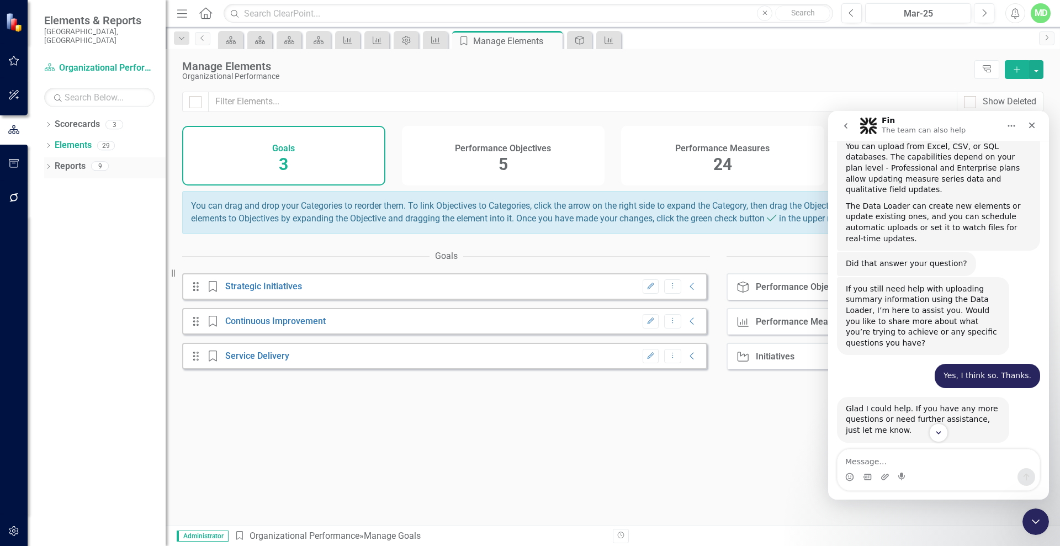
click at [70, 160] on link "Reports" at bounding box center [70, 166] width 31 height 13
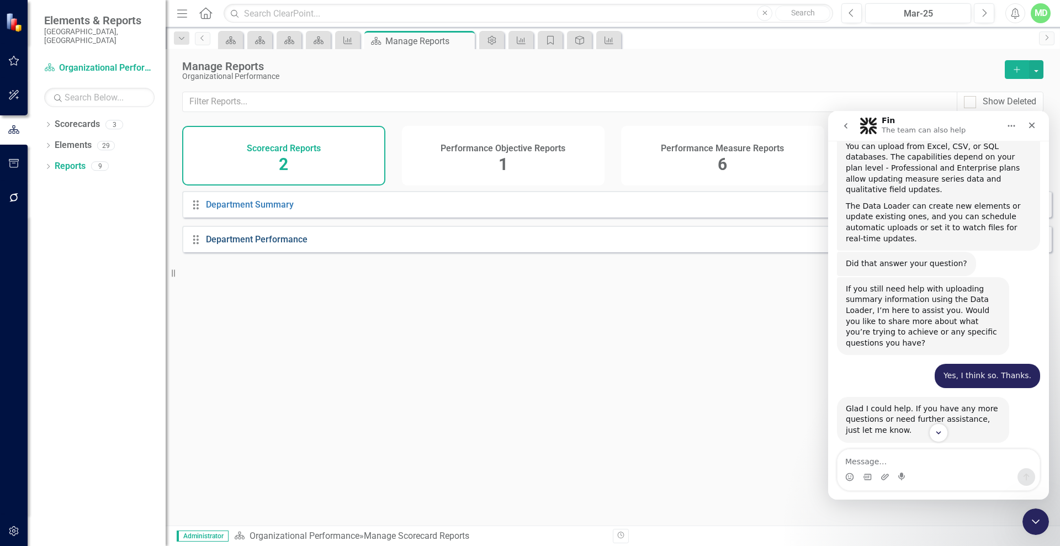
click at [270, 244] on link "Department Performance" at bounding box center [257, 239] width 102 height 10
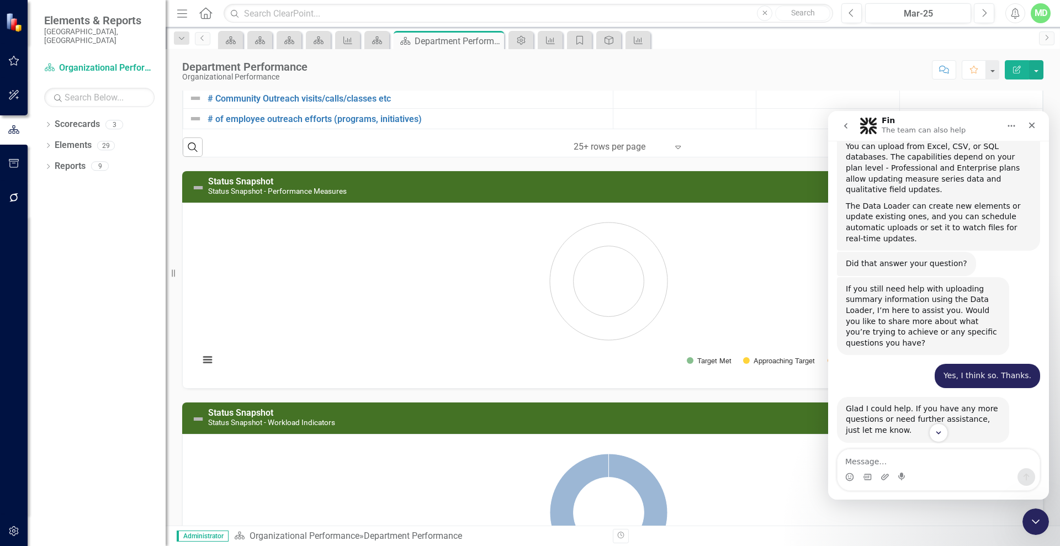
scroll to position [444, 0]
